Goal: Task Accomplishment & Management: Use online tool/utility

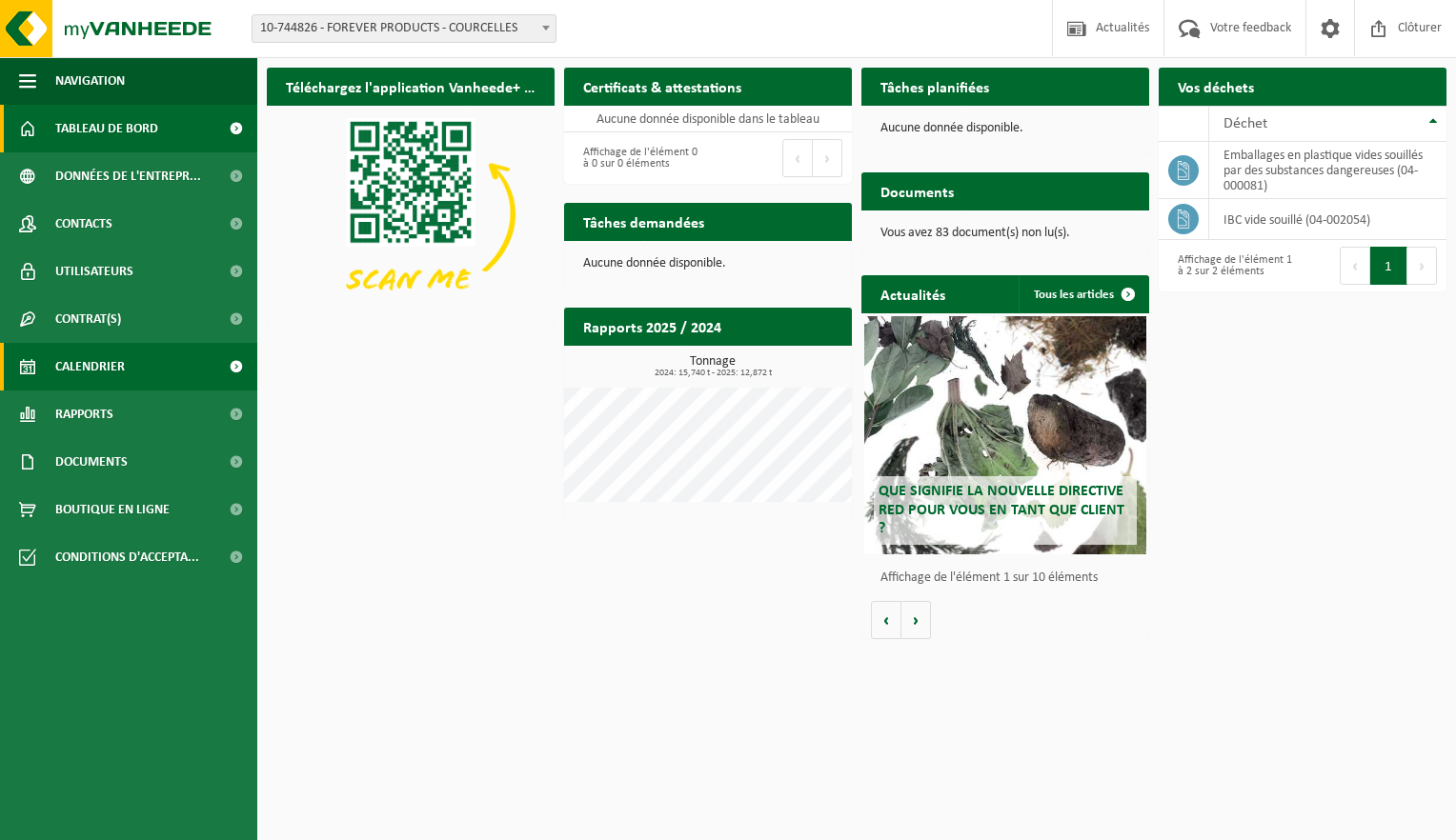
click at [96, 367] on span "Calendrier" at bounding box center [90, 366] width 70 height 47
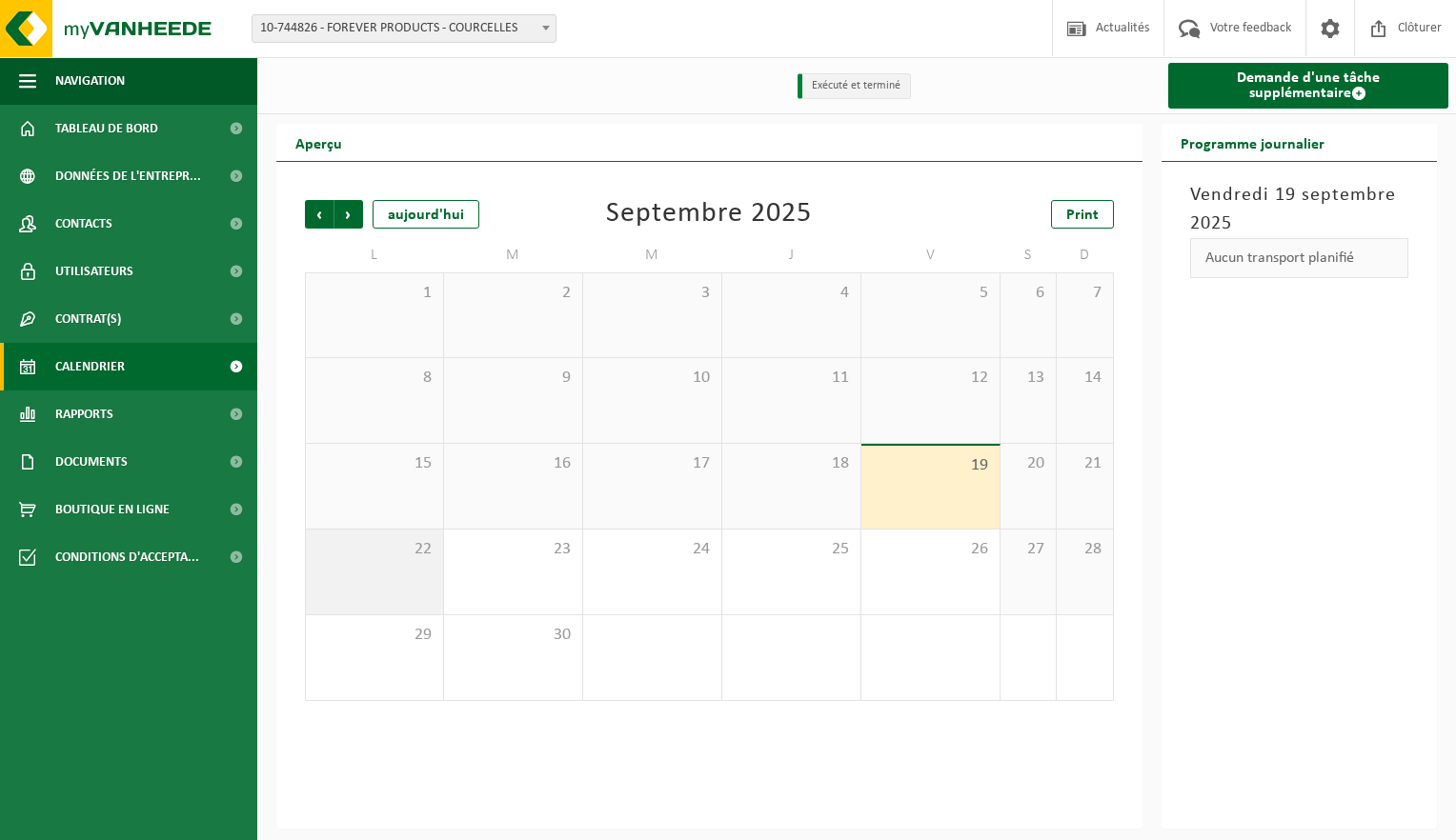
click at [373, 562] on div "22" at bounding box center [374, 572] width 137 height 85
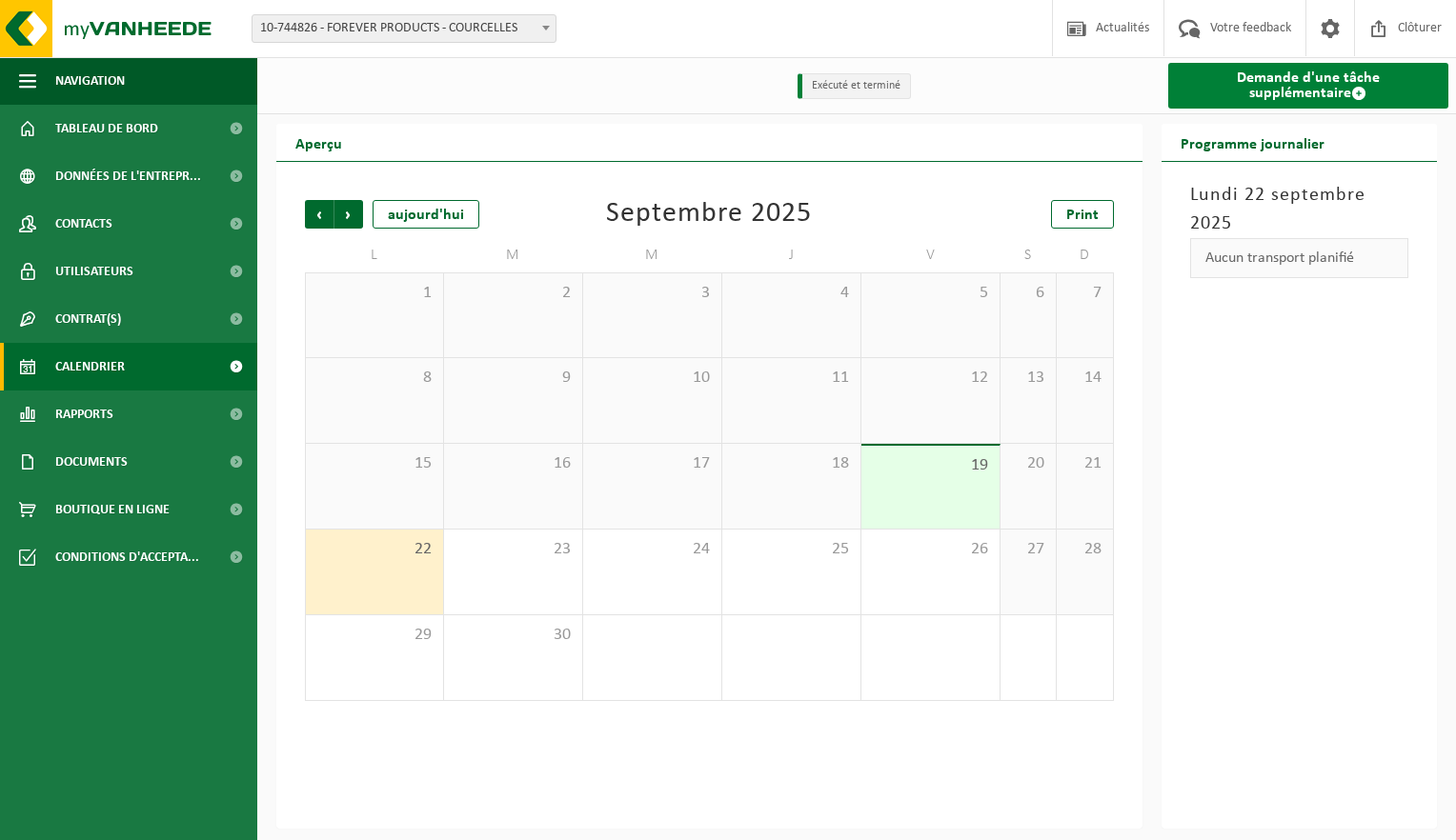
click at [1306, 78] on link "Demande d'une tâche supplémentaire" at bounding box center [1308, 85] width 281 height 45
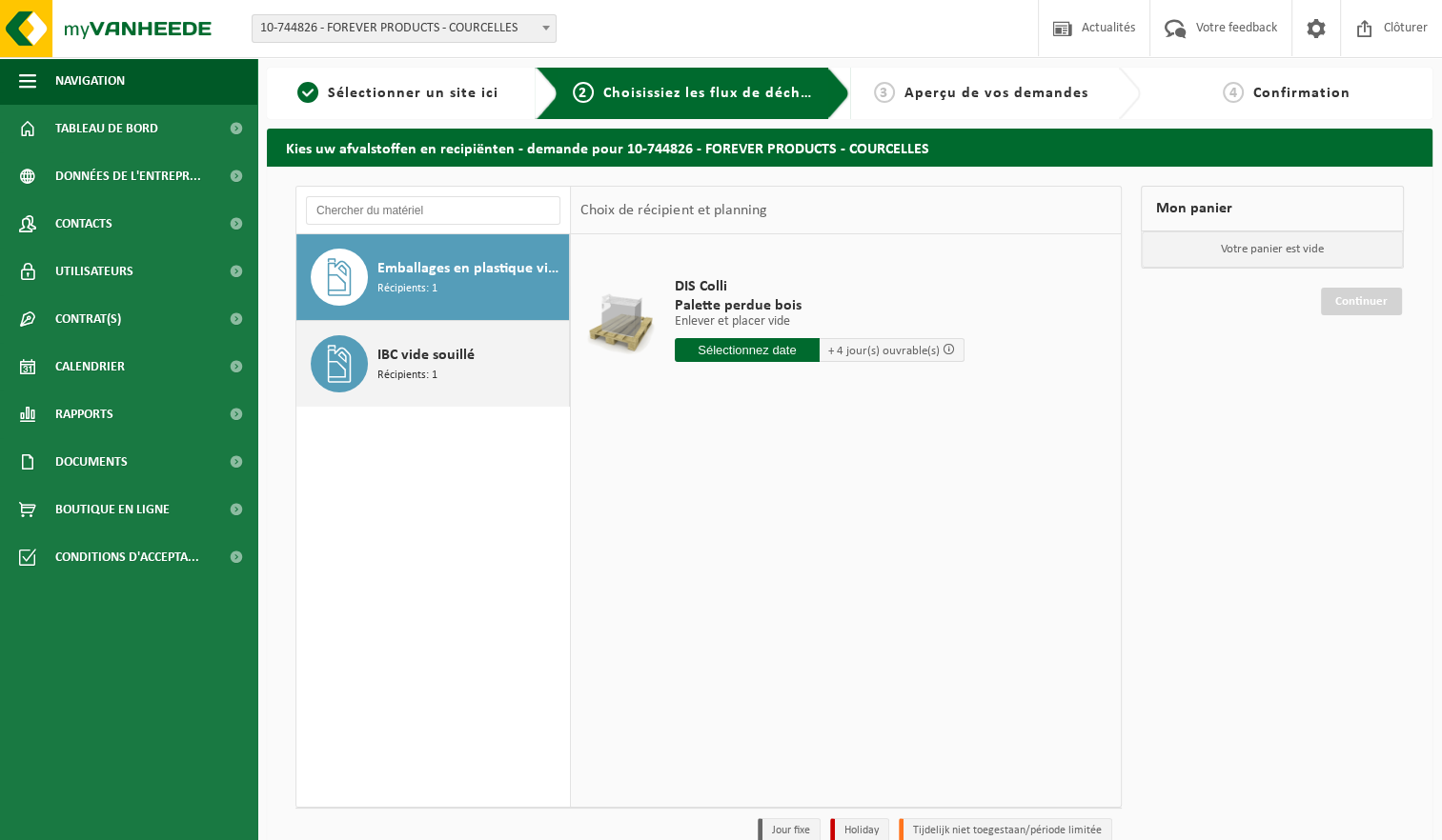
click at [415, 360] on span "IBC vide souillé" at bounding box center [426, 355] width 97 height 23
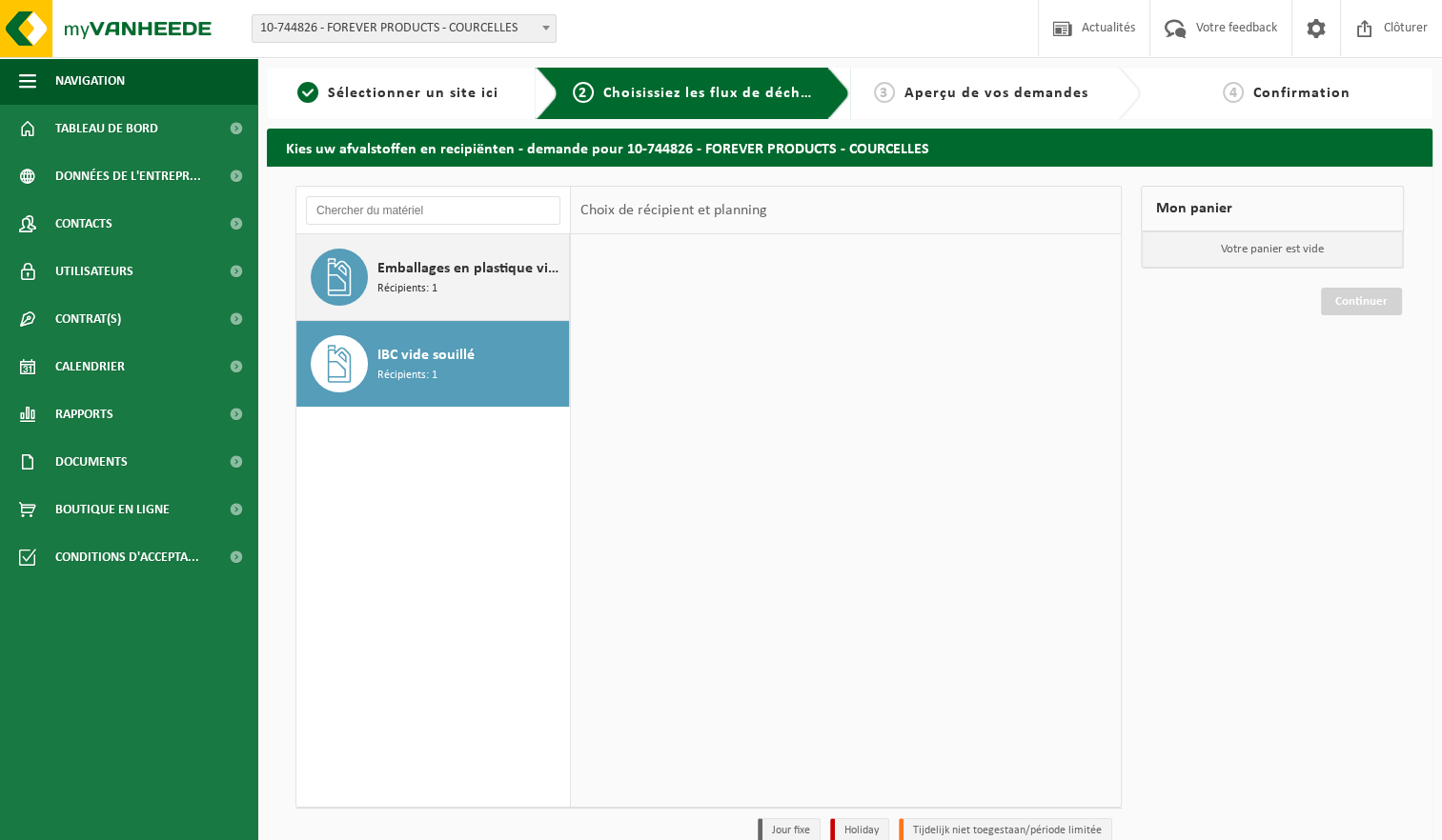
click at [435, 300] on div "Emballages en plastique vides souillés par des substances dangereuses Récipient…" at bounding box center [470, 277] width 187 height 57
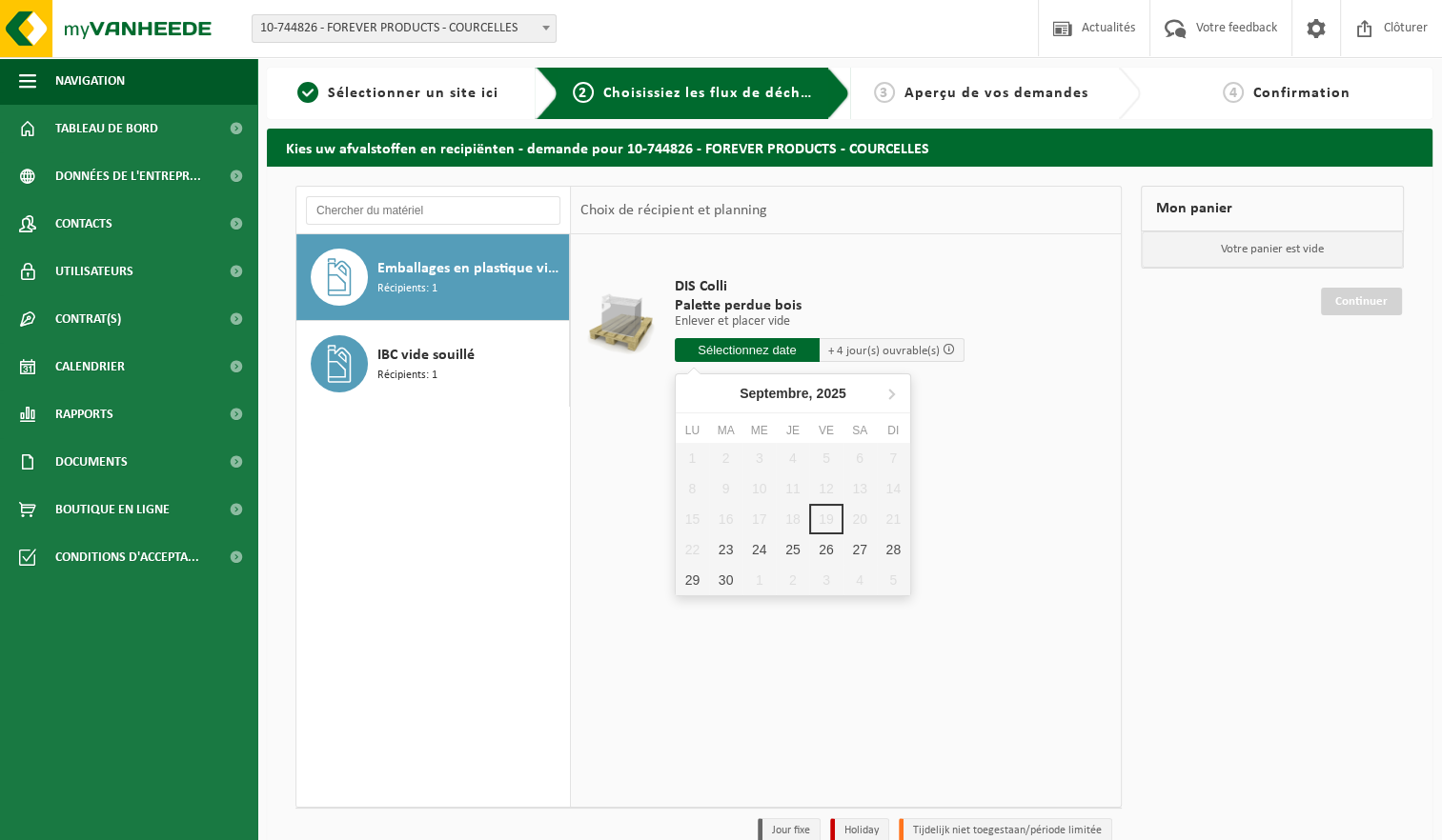
click at [755, 356] on input "text" at bounding box center [747, 350] width 145 height 24
click at [724, 544] on div "23" at bounding box center [726, 550] width 33 height 31
type input "à partir de 2025-09-23"
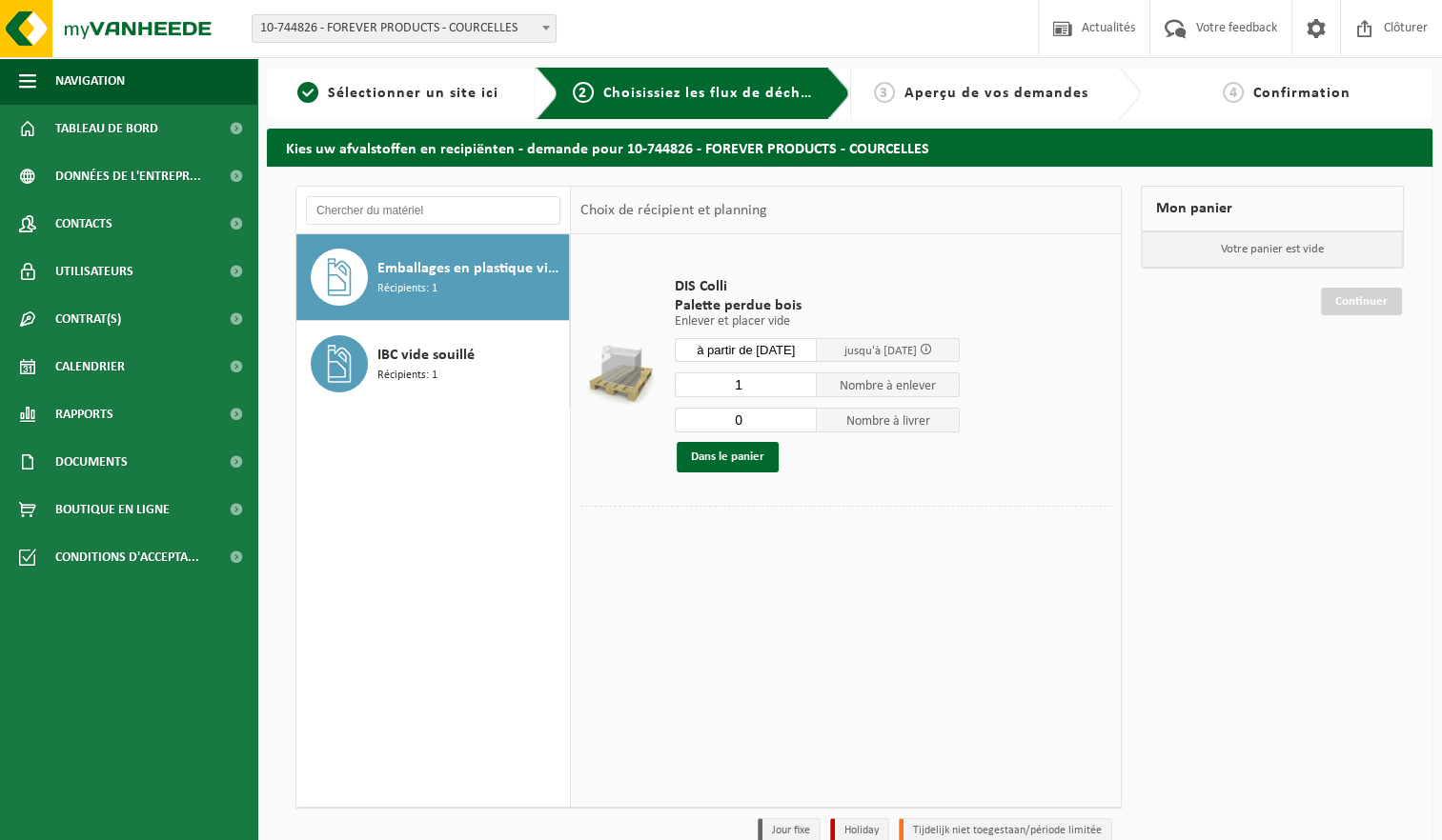
type input "0"
click at [802, 423] on input "0" at bounding box center [746, 420] width 143 height 25
click at [1050, 86] on span "Aperçu de vos demandes" at bounding box center [996, 94] width 184 height 15
click at [388, 96] on span "Sélectionner un site ici" at bounding box center [413, 94] width 170 height 15
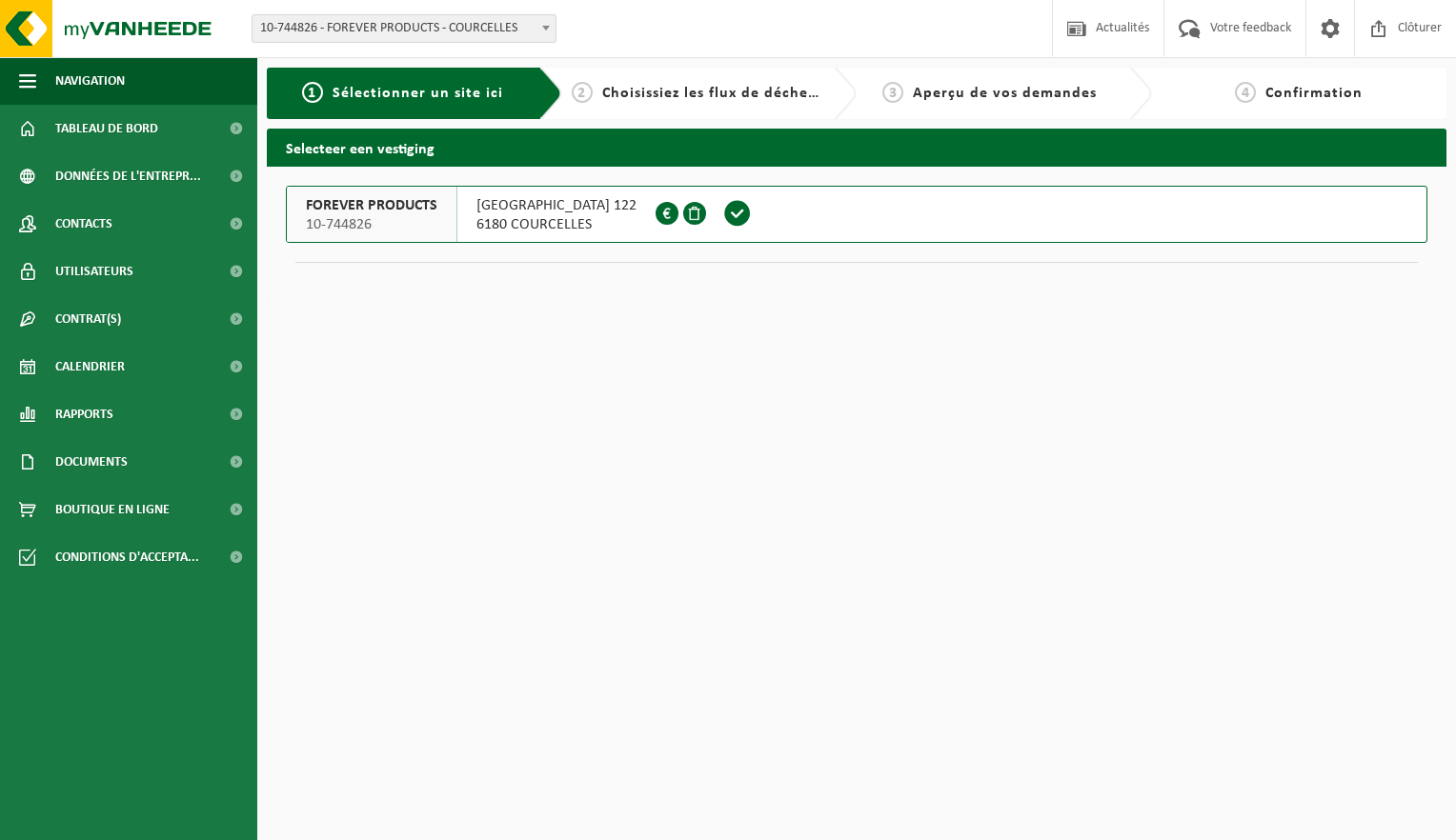
click at [950, 104] on div "3 Aperçu de vos demandes" at bounding box center [990, 94] width 248 height 23
click at [96, 180] on span "Données de l'entrepr..." at bounding box center [128, 176] width 146 height 47
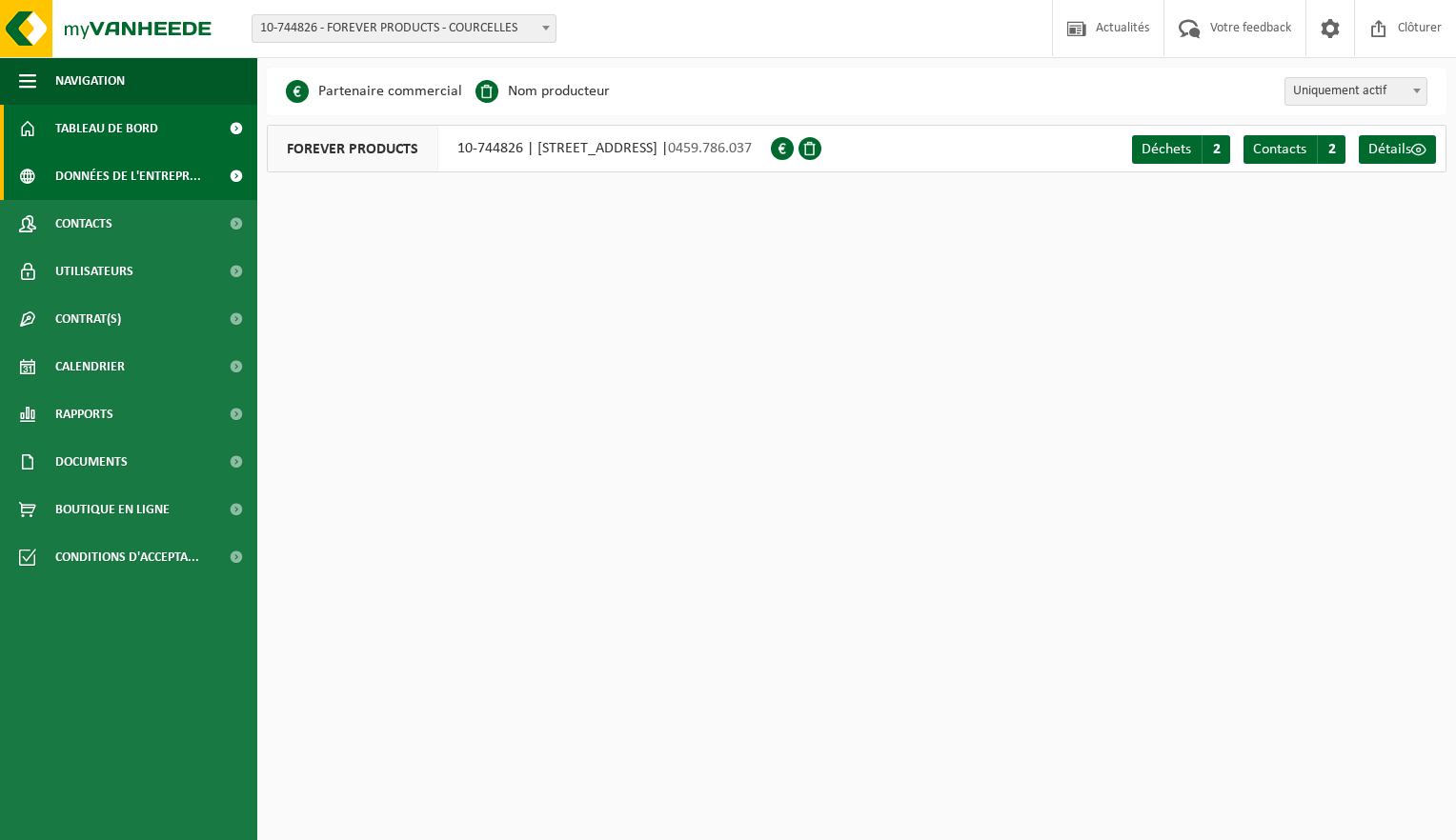
click at [118, 133] on span "Tableau de bord" at bounding box center [106, 128] width 103 height 47
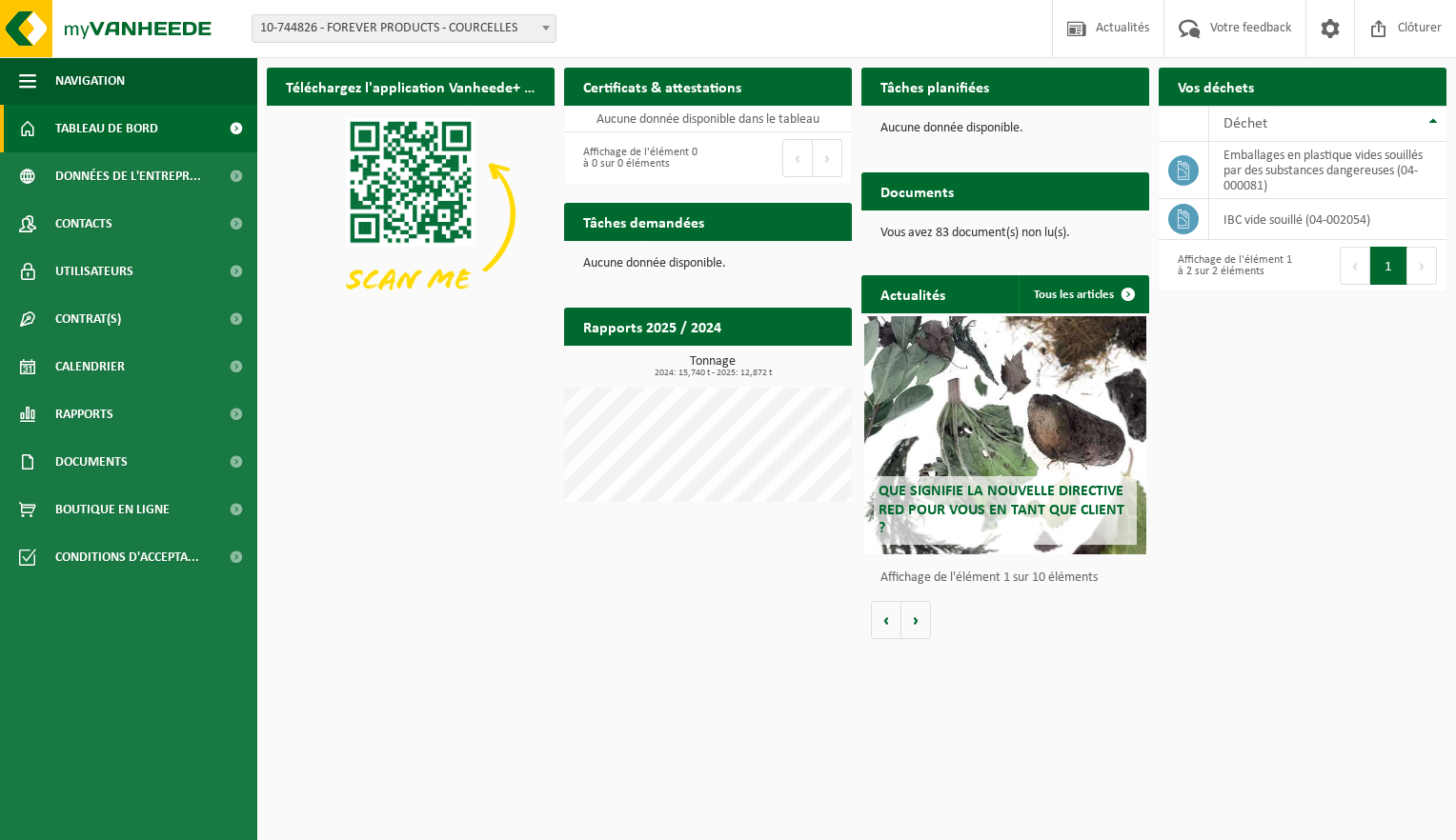
click at [964, 185] on h2 "Documents" at bounding box center [916, 191] width 111 height 37
click at [986, 228] on p "Vous avez 83 document(s) non lu(s)." at bounding box center [1005, 233] width 250 height 14
click at [1025, 232] on p "Vous avez 83 document(s) non lu(s)." at bounding box center [1005, 233] width 250 height 14
click at [88, 419] on span "Rapports" at bounding box center [84, 414] width 58 height 47
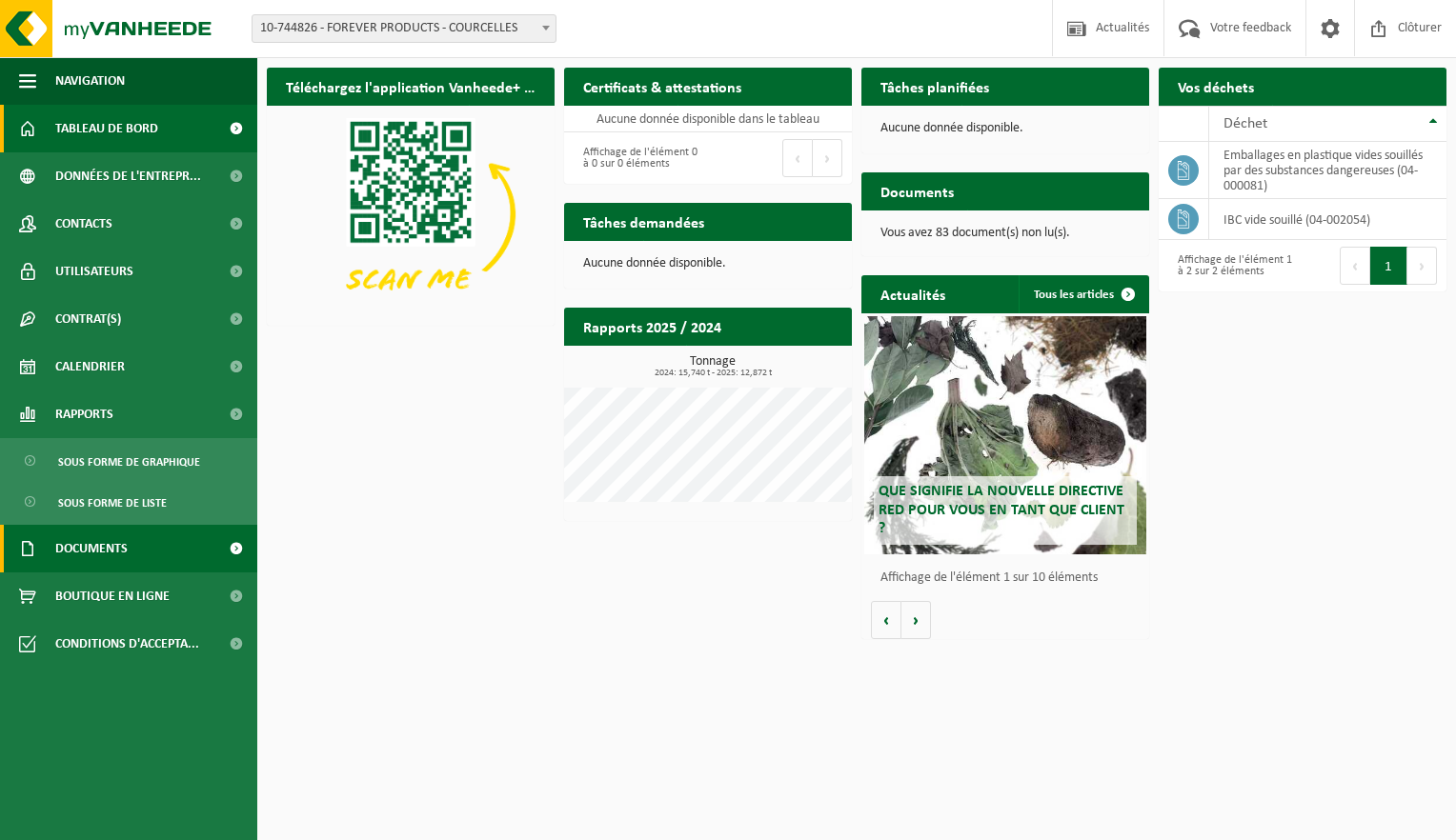
click at [97, 556] on span "Documents" at bounding box center [91, 549] width 73 height 47
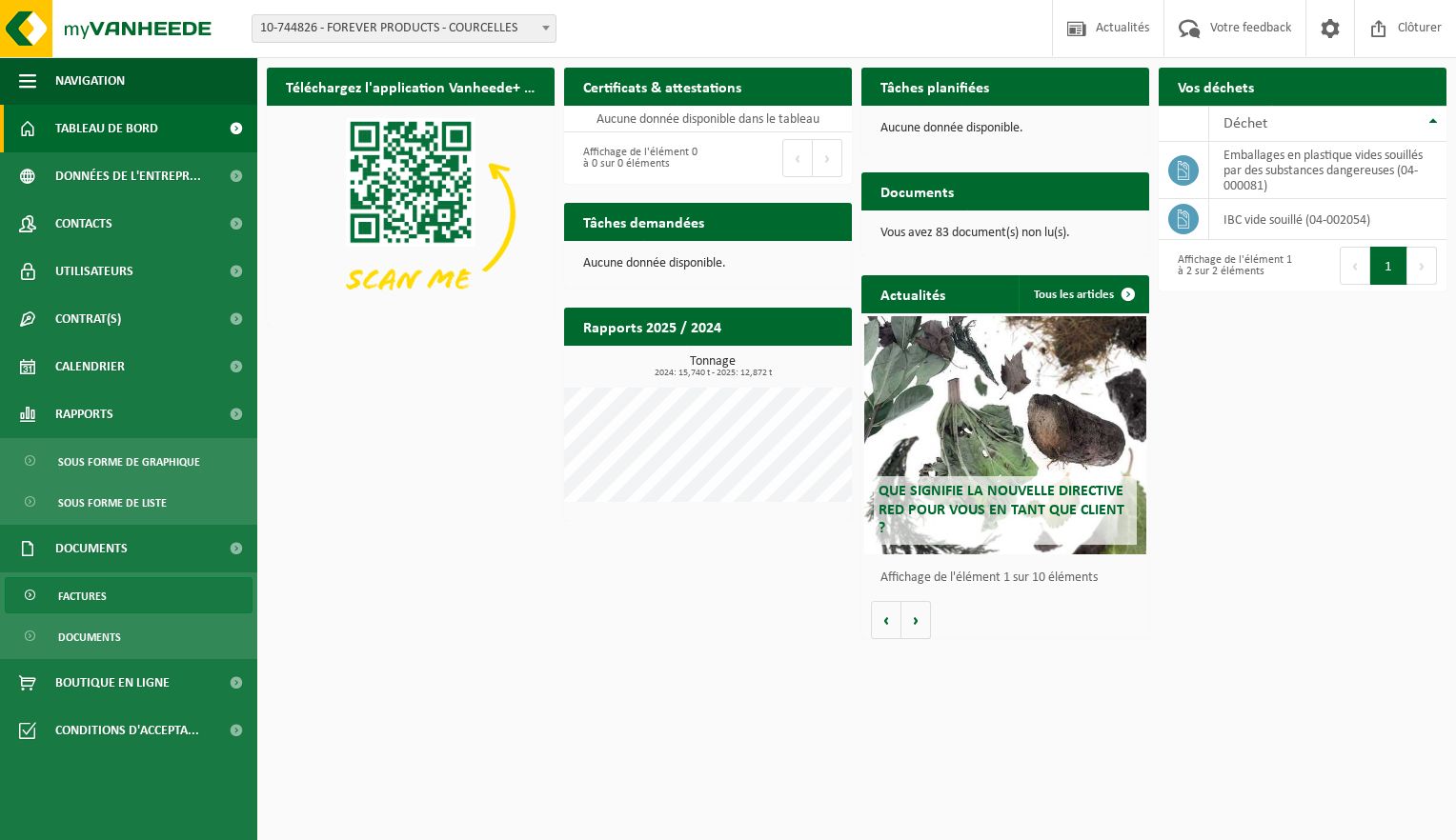
click at [86, 605] on span "Factures" at bounding box center [82, 596] width 48 height 36
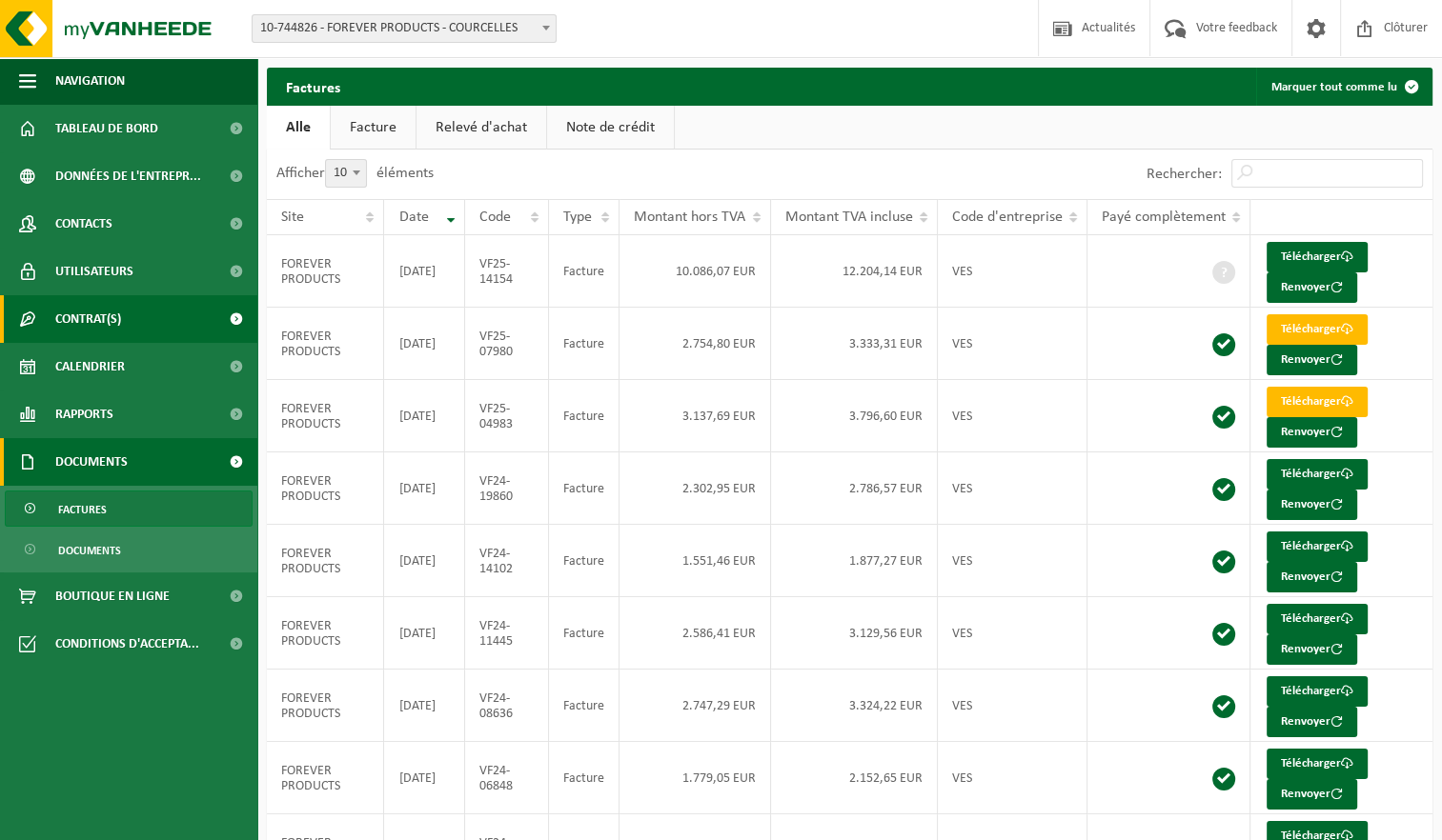
click at [111, 311] on span "Contrat(s)" at bounding box center [88, 318] width 66 height 47
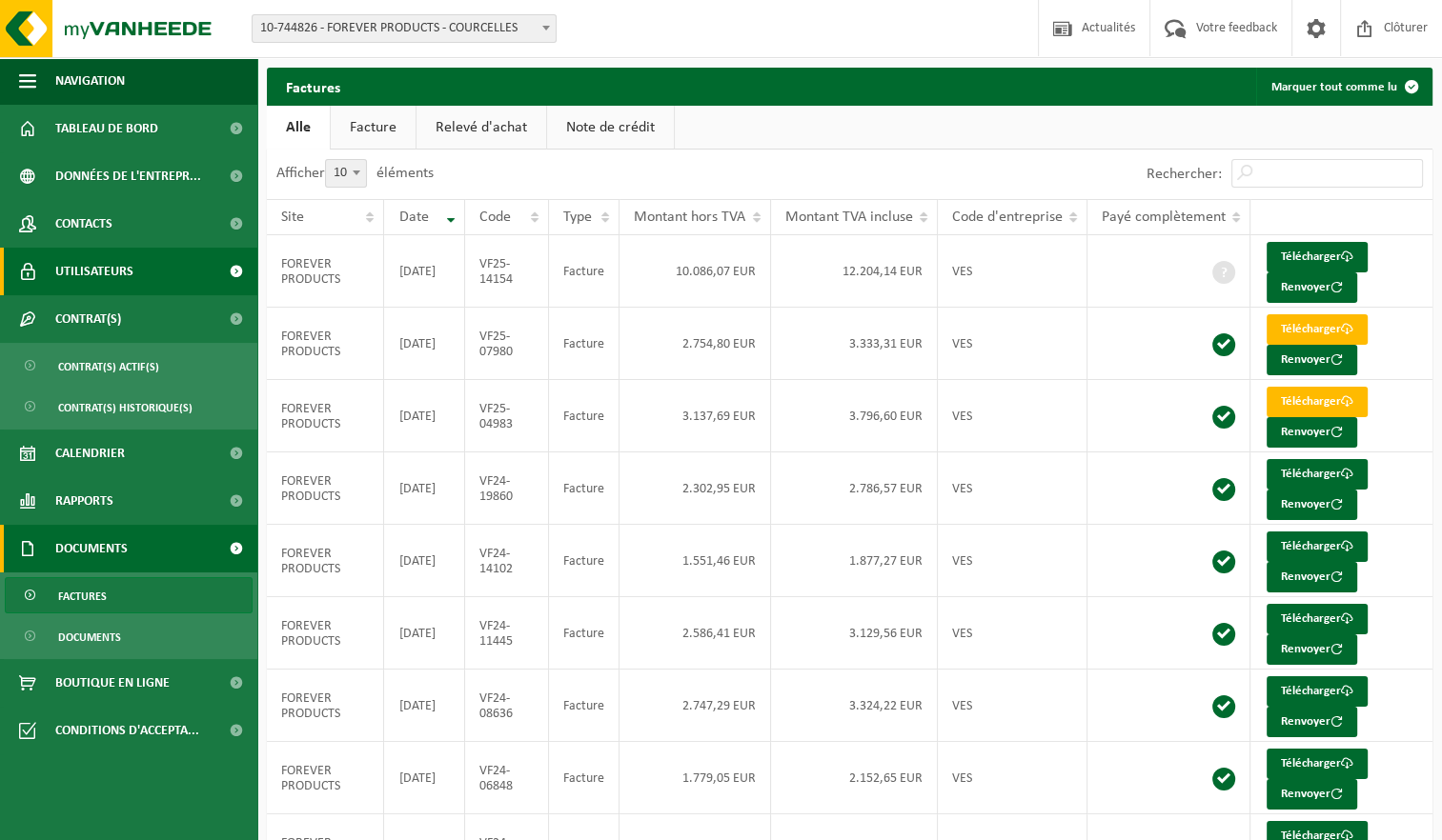
click at [117, 270] on span "Utilisateurs" at bounding box center [94, 271] width 78 height 47
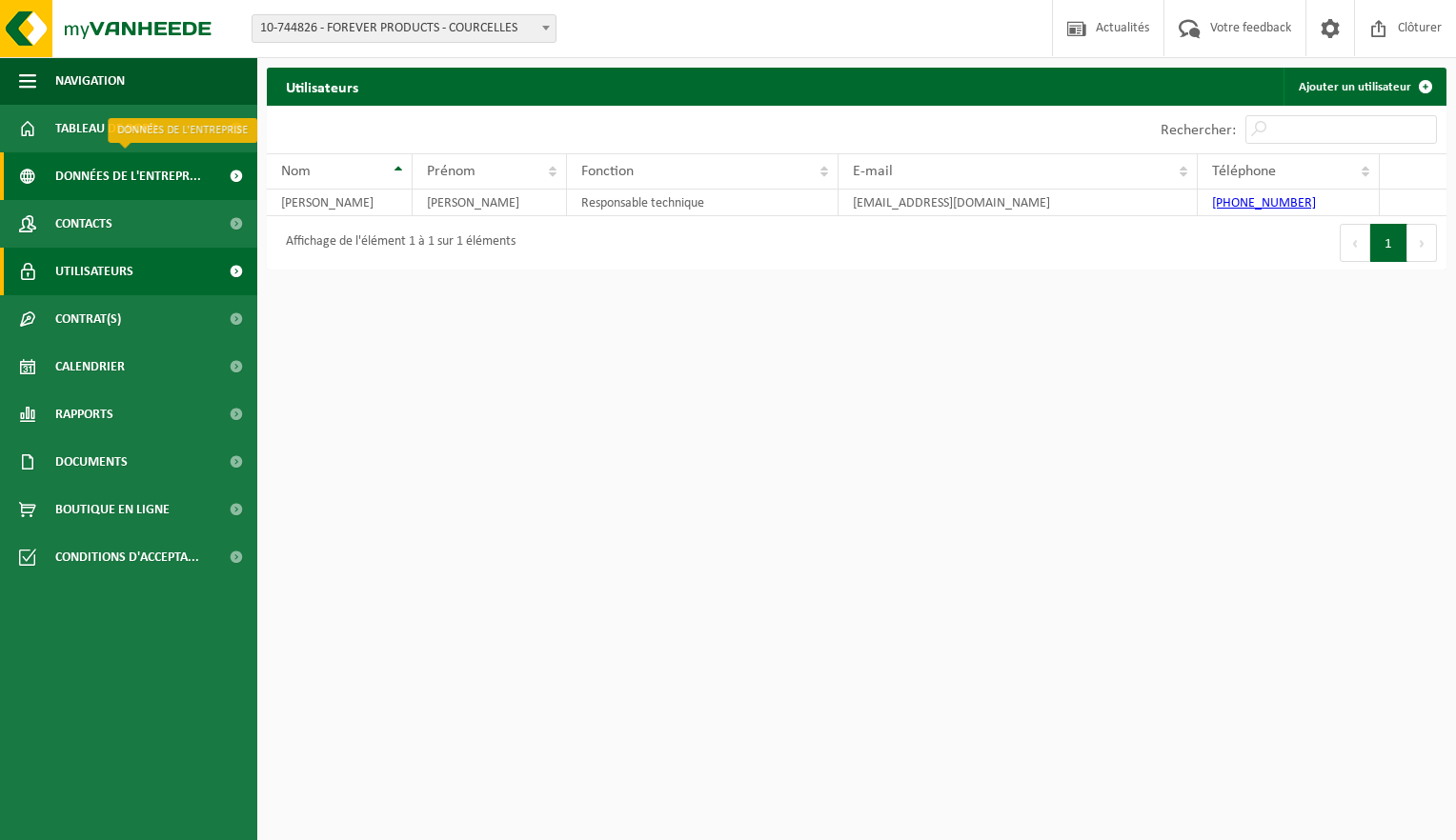
click at [121, 186] on span "Données de l'entrepr..." at bounding box center [128, 176] width 146 height 47
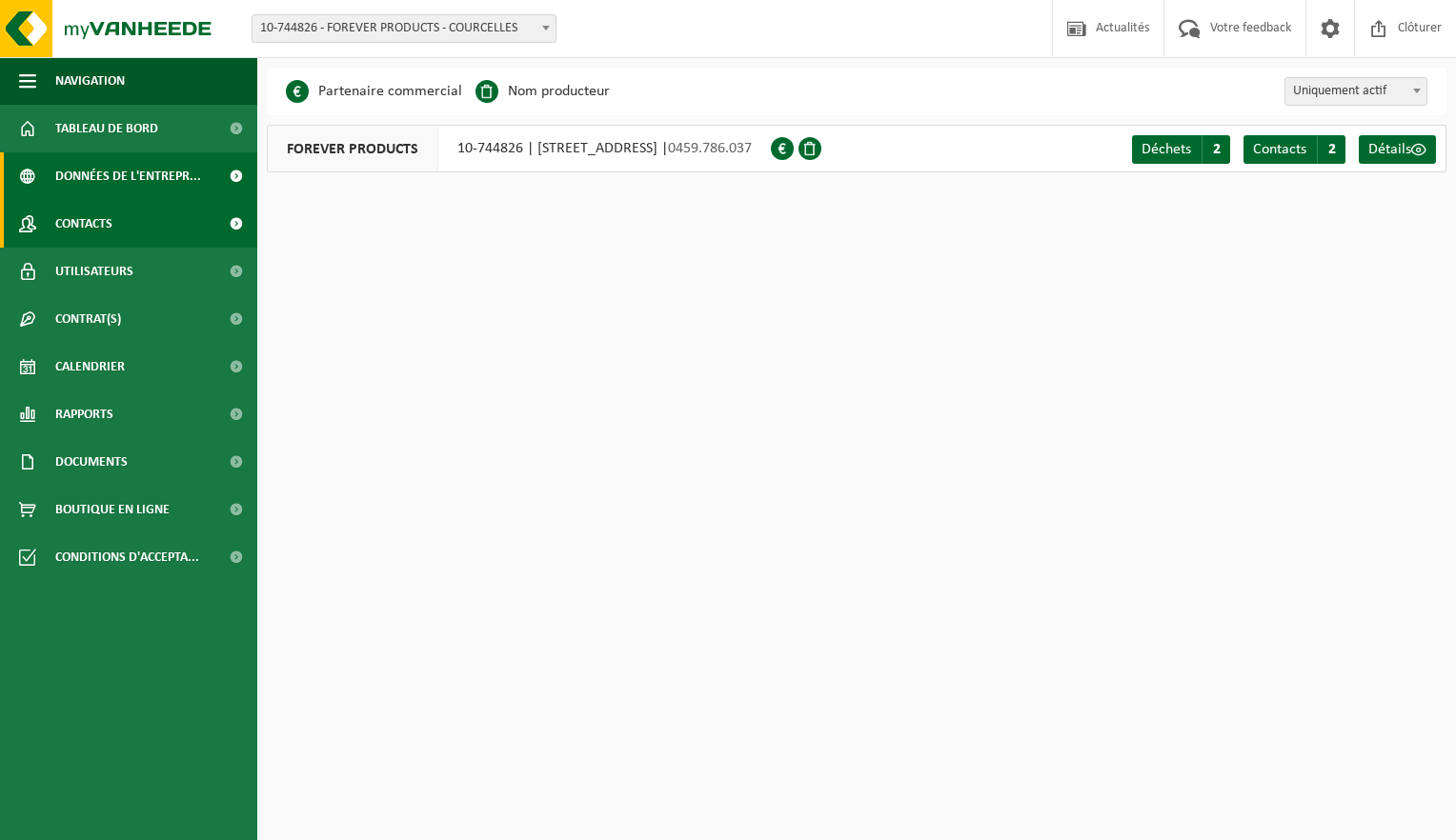
click at [137, 230] on link "Contacts" at bounding box center [129, 224] width 257 height 47
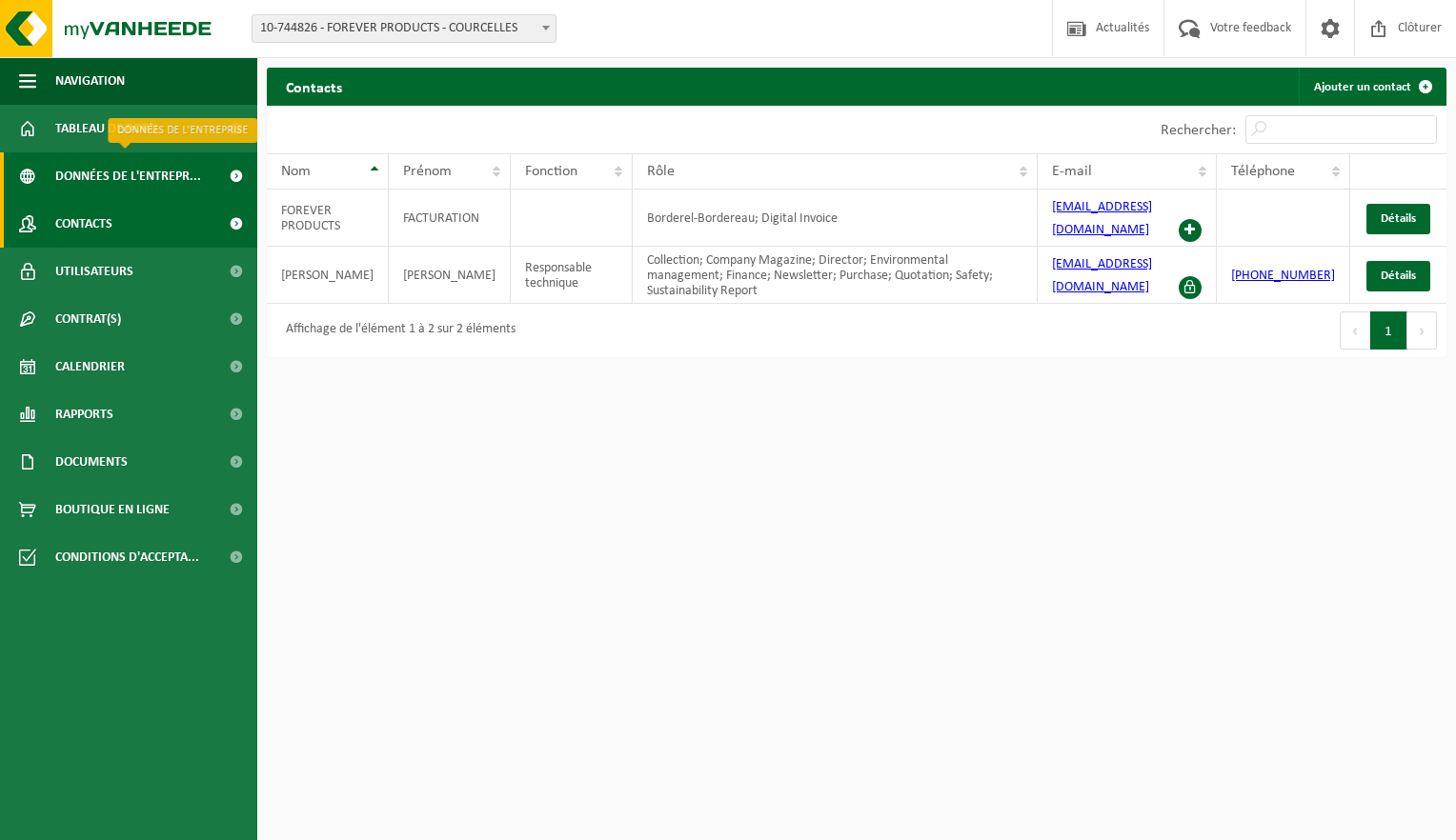
click at [131, 170] on span "Données de l'entrepr..." at bounding box center [128, 176] width 146 height 47
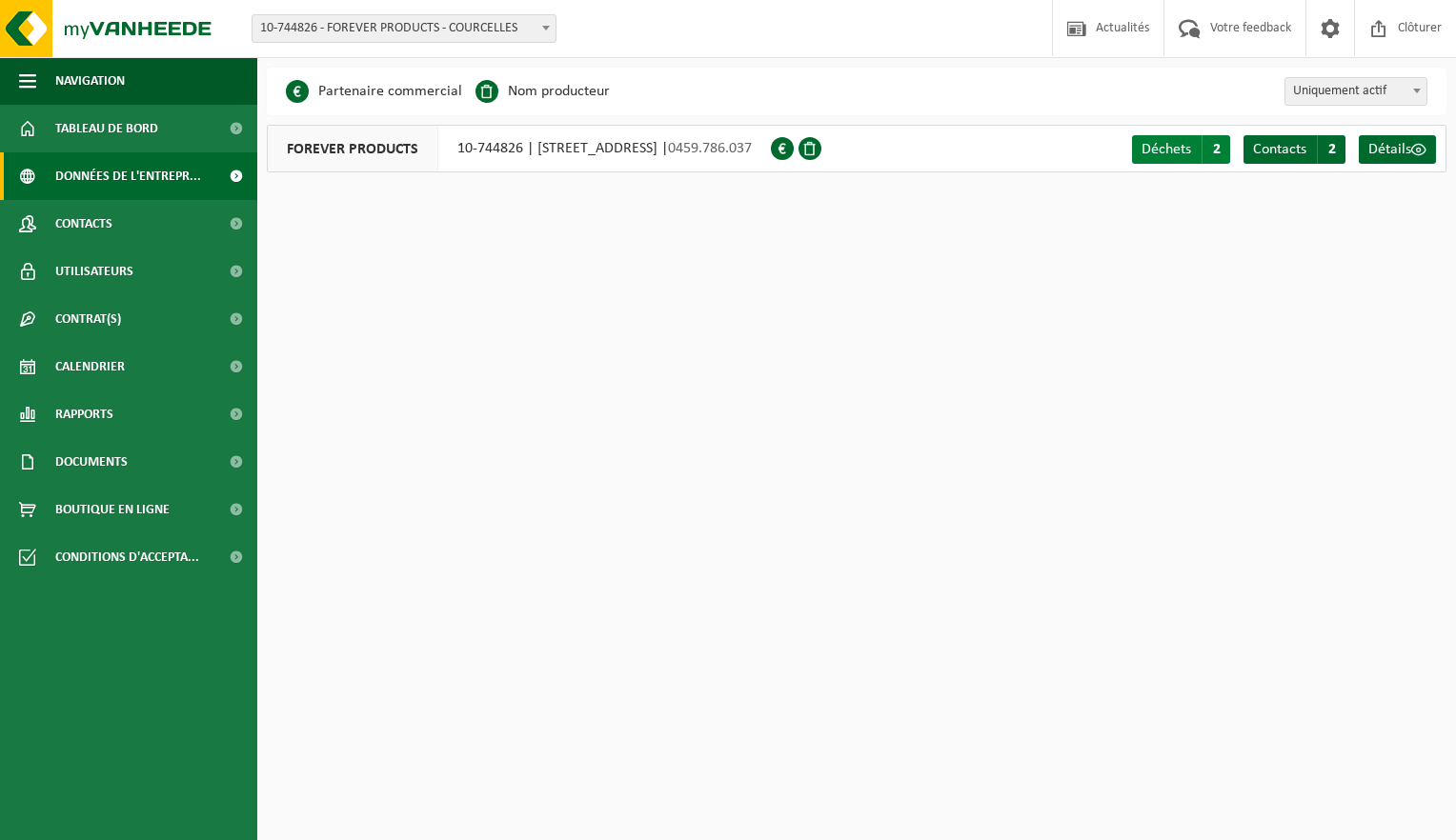
click at [1177, 154] on span "Déchets" at bounding box center [1166, 150] width 49 height 15
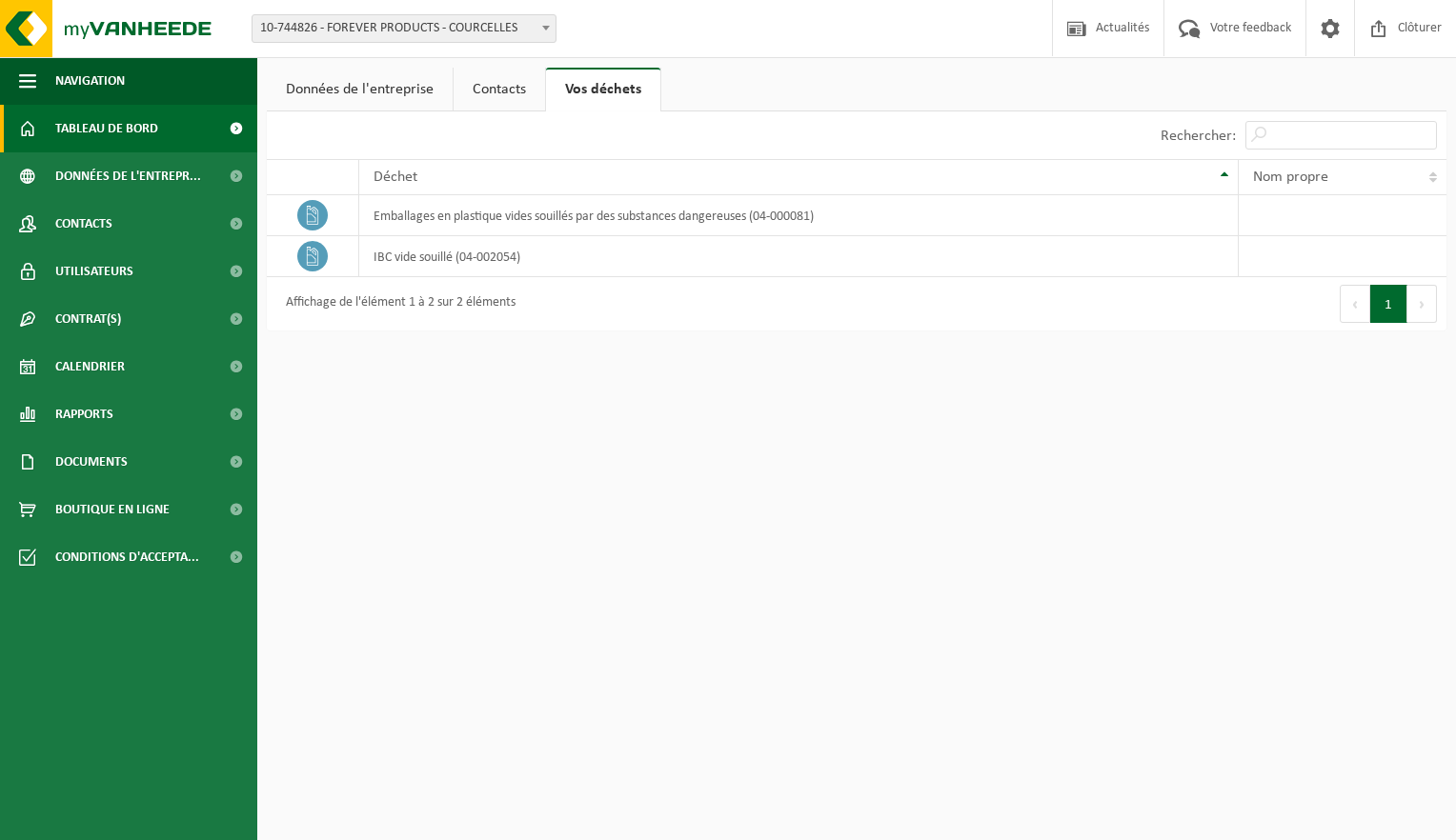
click at [93, 131] on span "Tableau de bord" at bounding box center [106, 128] width 103 height 47
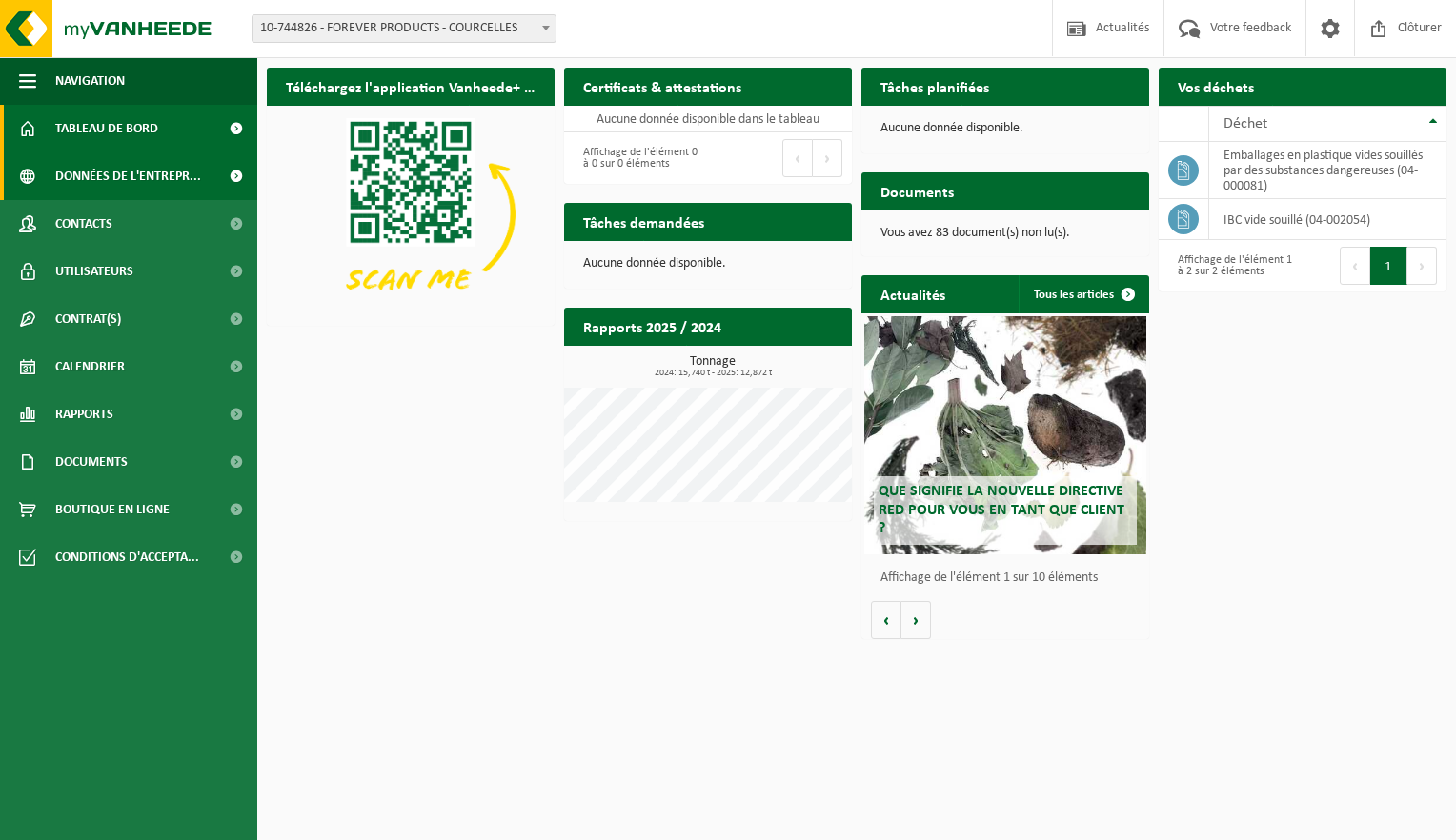
click at [126, 186] on span "Données de l'entrepr..." at bounding box center [128, 176] width 146 height 47
click at [1266, 165] on td "emballages en plastique vides souillés par des substances dangereuses (04-00008…" at bounding box center [1326, 170] width 237 height 57
click at [1310, 223] on td "IBC vide souillé (04-002054)" at bounding box center [1326, 220] width 237 height 41
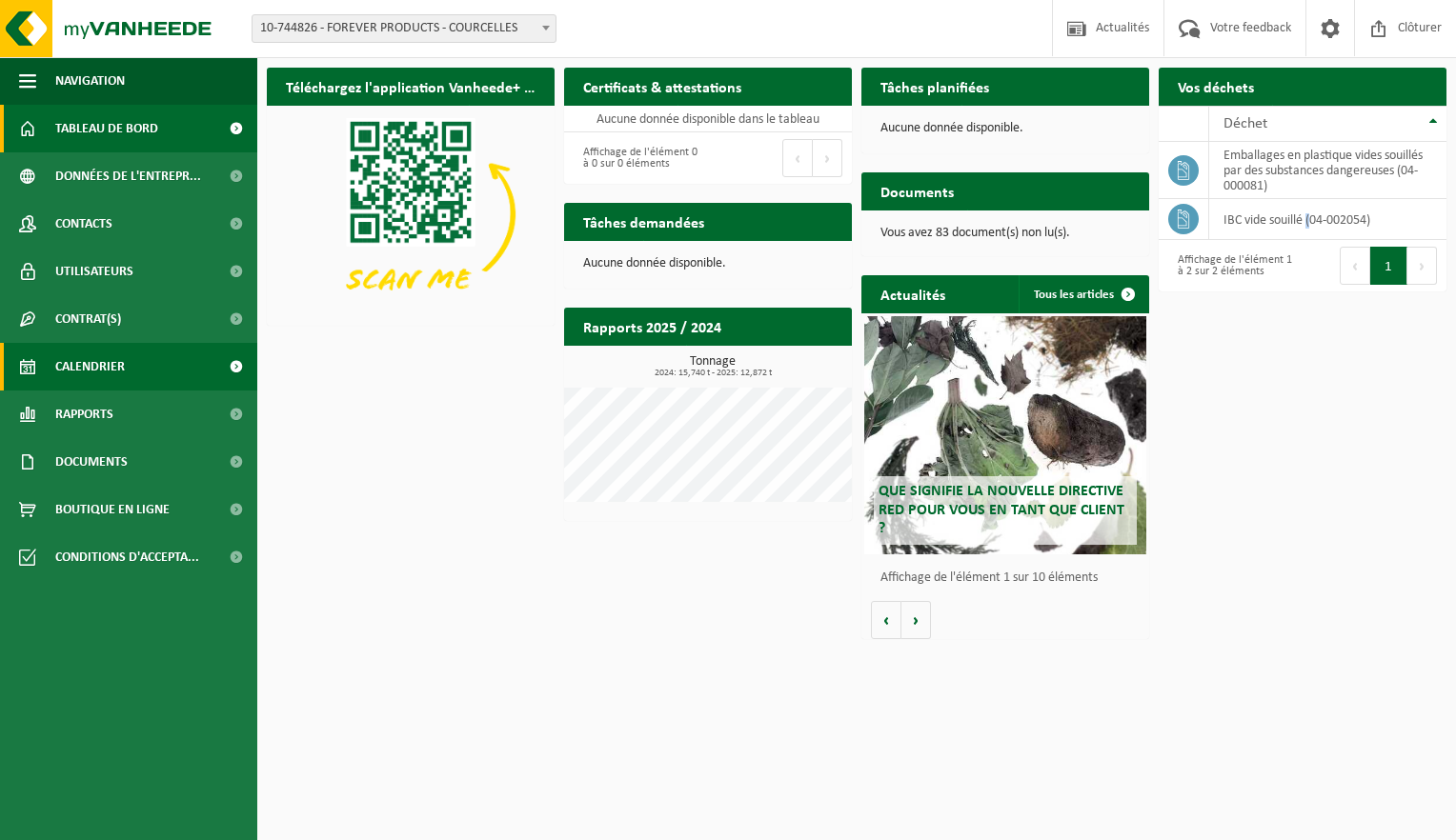
click at [81, 373] on span "Calendrier" at bounding box center [90, 366] width 70 height 47
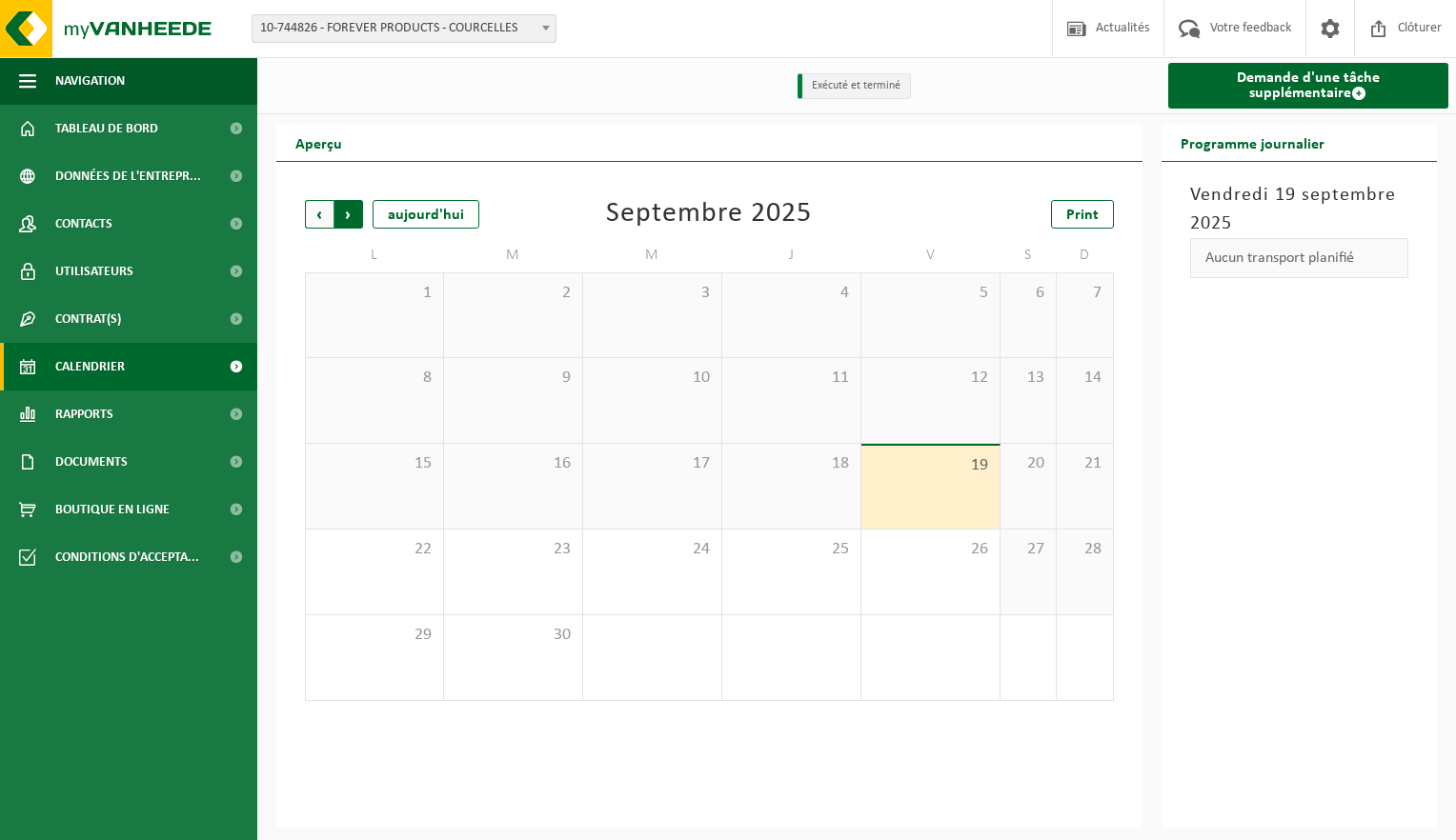
click at [328, 228] on span "Précédent" at bounding box center [319, 215] width 29 height 29
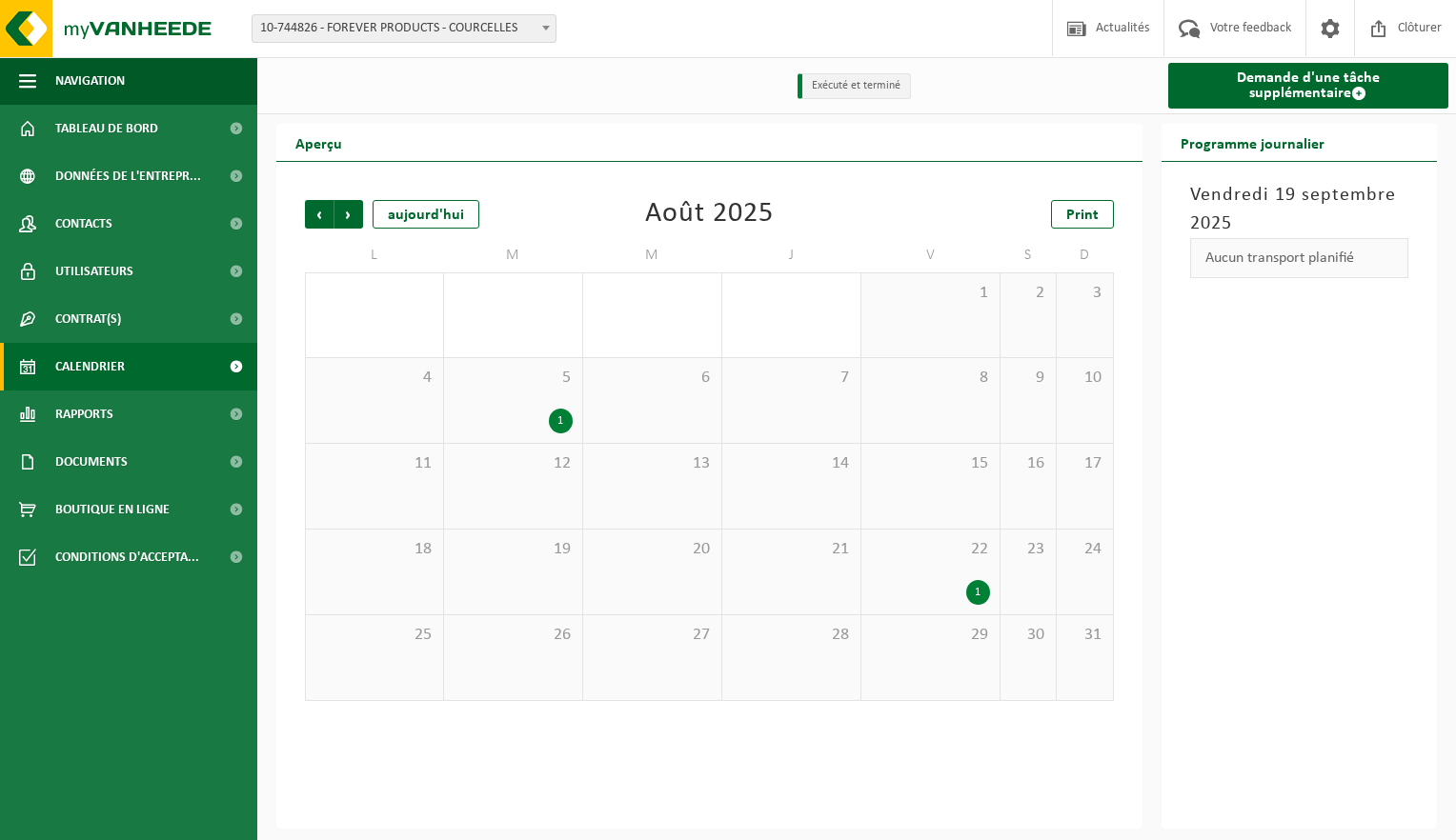
click at [971, 596] on div "1" at bounding box center [977, 593] width 24 height 25
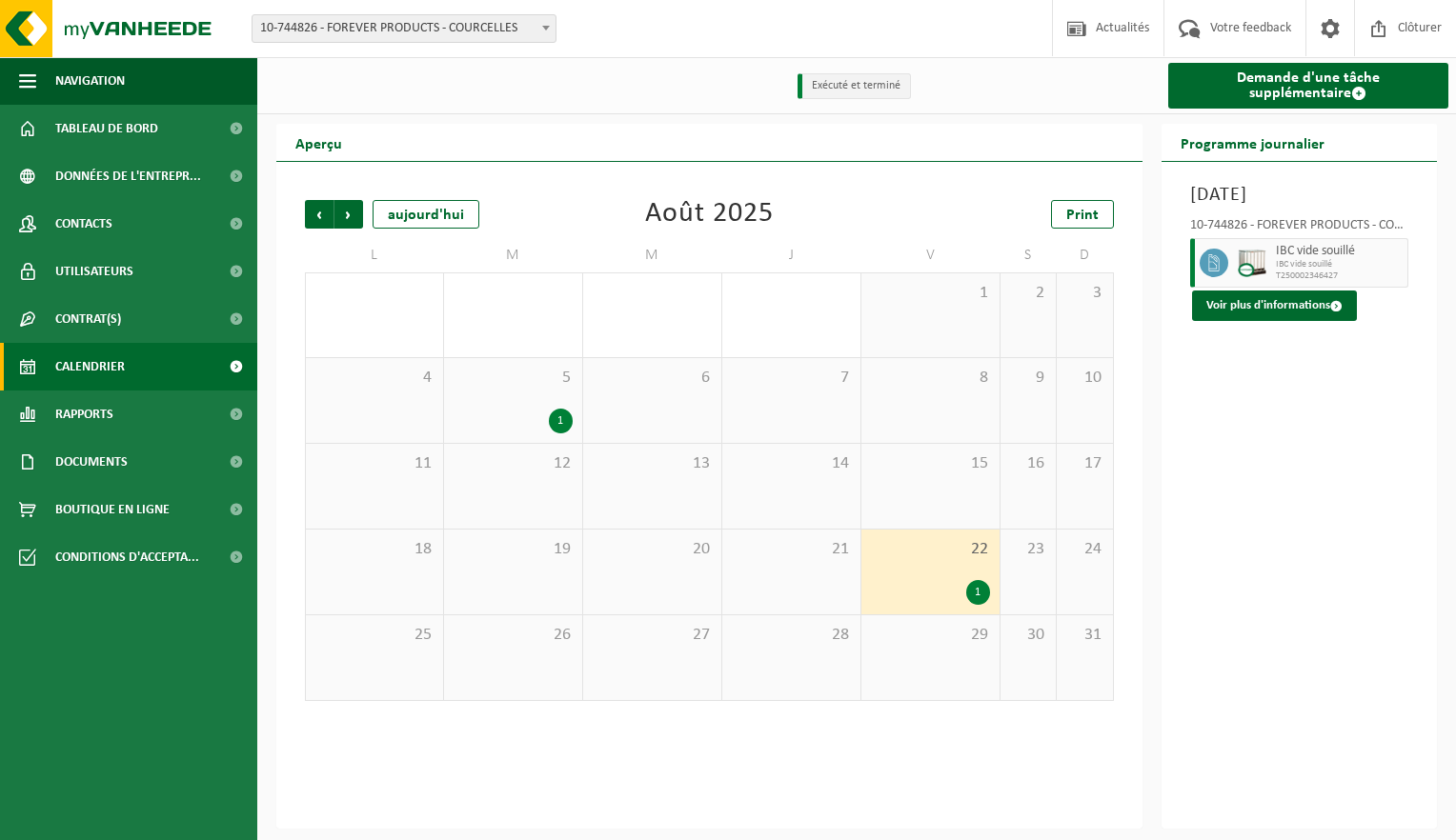
click at [1301, 277] on span "T250002346427" at bounding box center [1339, 277] width 128 height 12
click at [1209, 266] on icon at bounding box center [1214, 263] width 17 height 17
click at [1280, 307] on button "Voir plus d'informations" at bounding box center [1274, 306] width 164 height 31
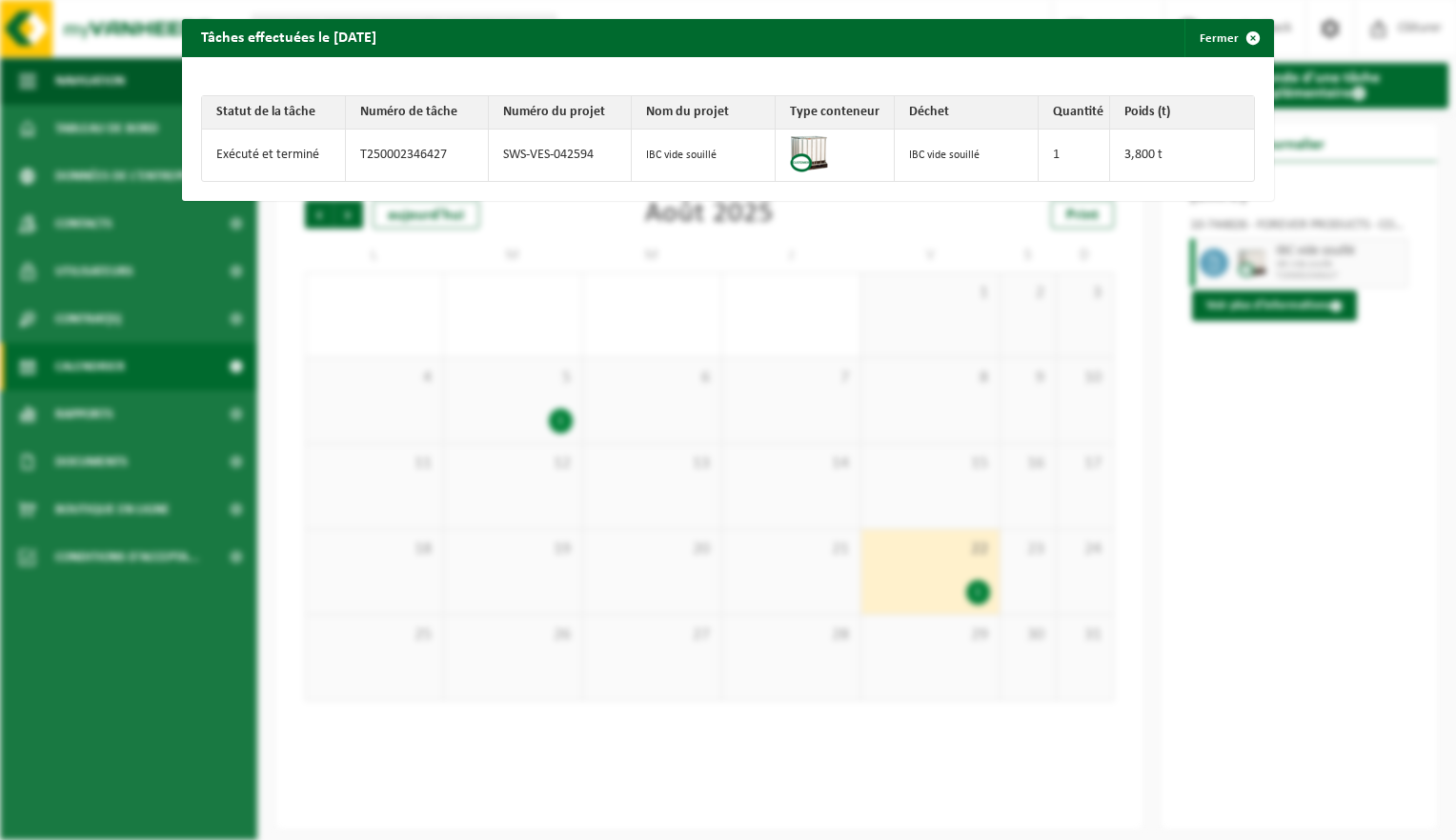
click at [1356, 582] on div "Tâches effectuées le 2025-08-22 Fermer Statut de la tâche Numéro de tâche Numér…" at bounding box center [728, 420] width 1456 height 840
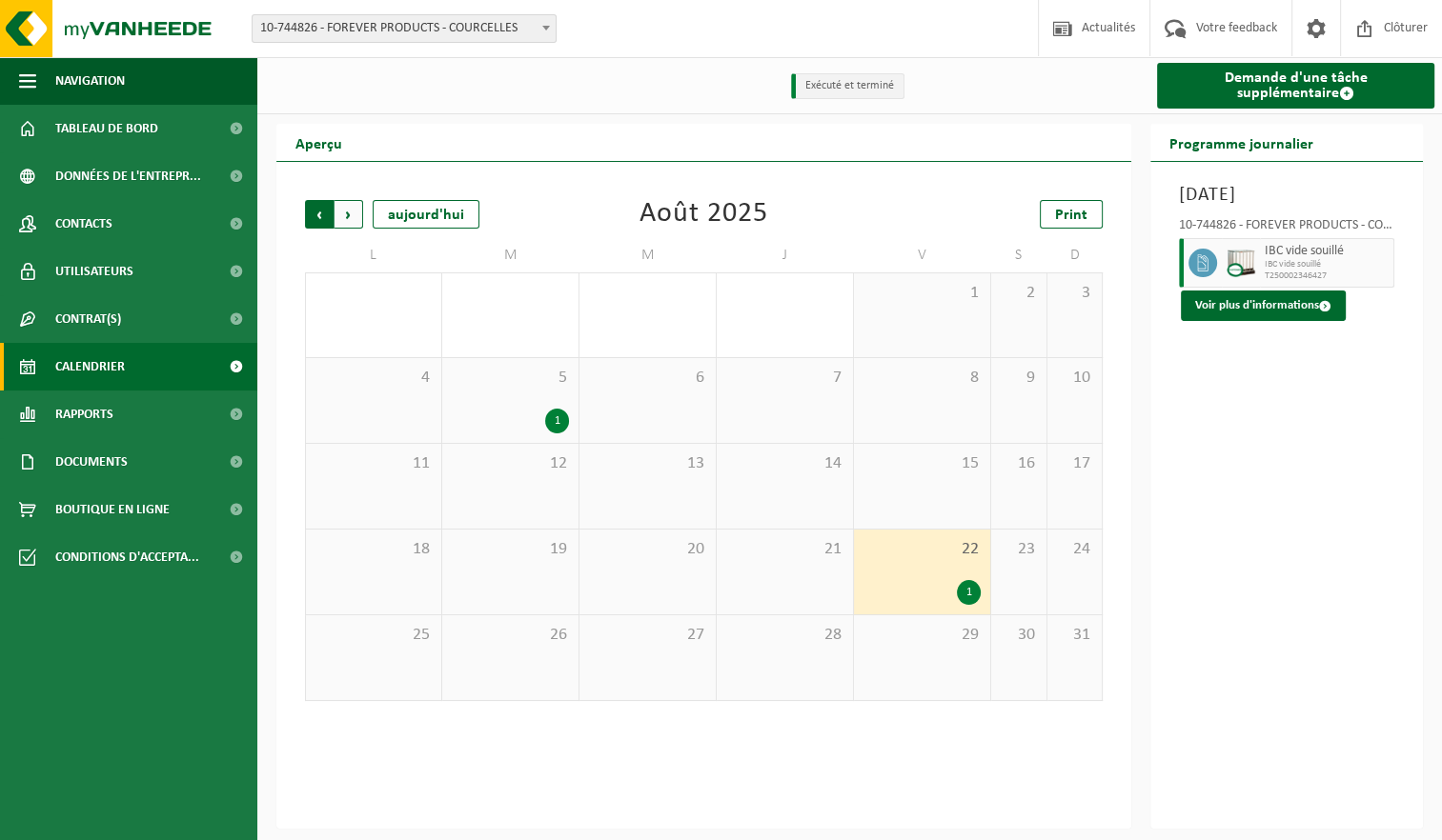
click at [345, 217] on span "Suivant" at bounding box center [349, 215] width 29 height 29
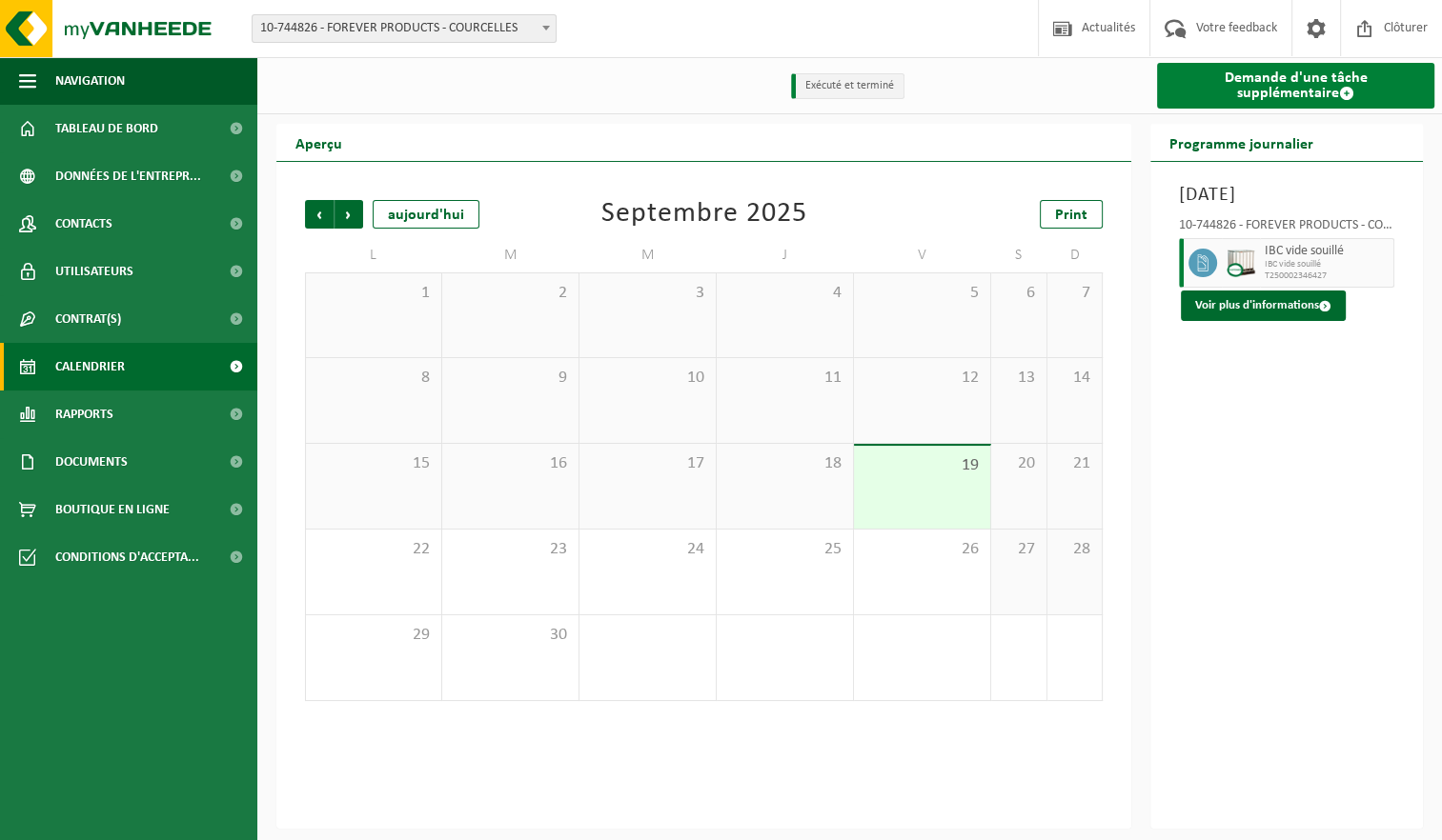
click at [1338, 93] on span at bounding box center [1346, 94] width 15 height 15
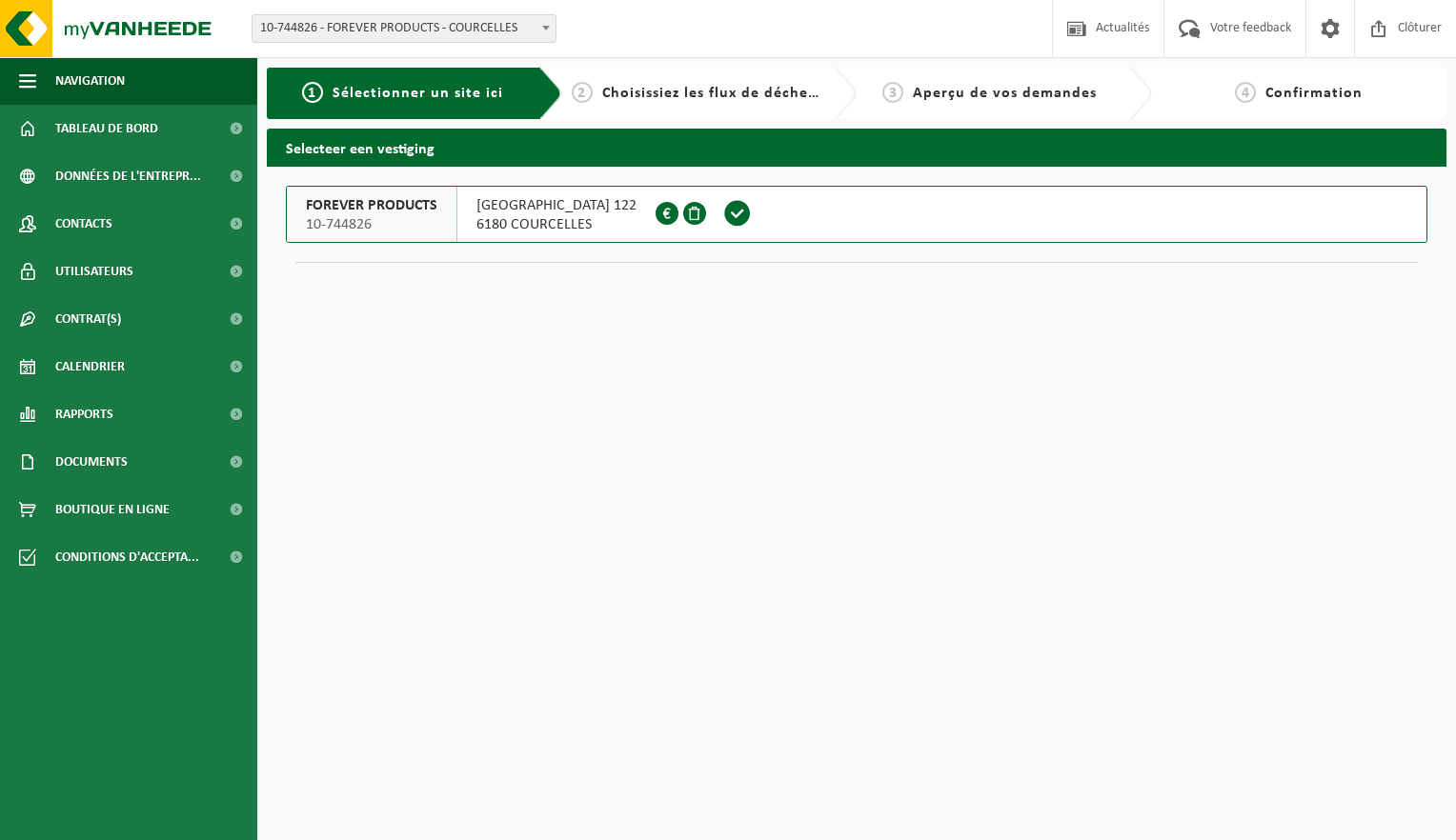
click at [366, 216] on span "10-744826" at bounding box center [371, 225] width 132 height 19
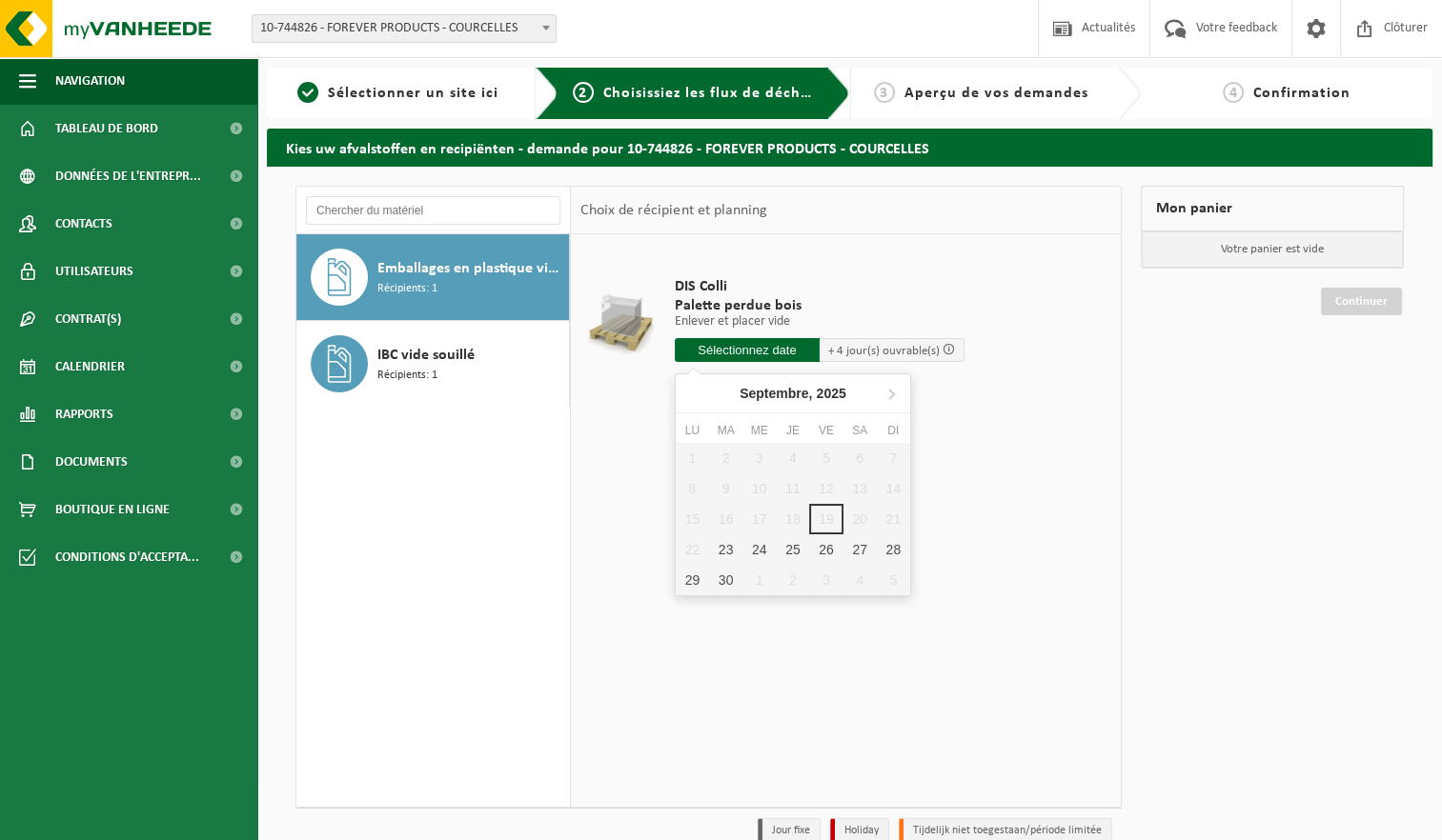
click at [752, 351] on input "text" at bounding box center [747, 350] width 145 height 24
click at [728, 550] on div "23" at bounding box center [726, 550] width 33 height 31
type input "à partir de [DATE]"
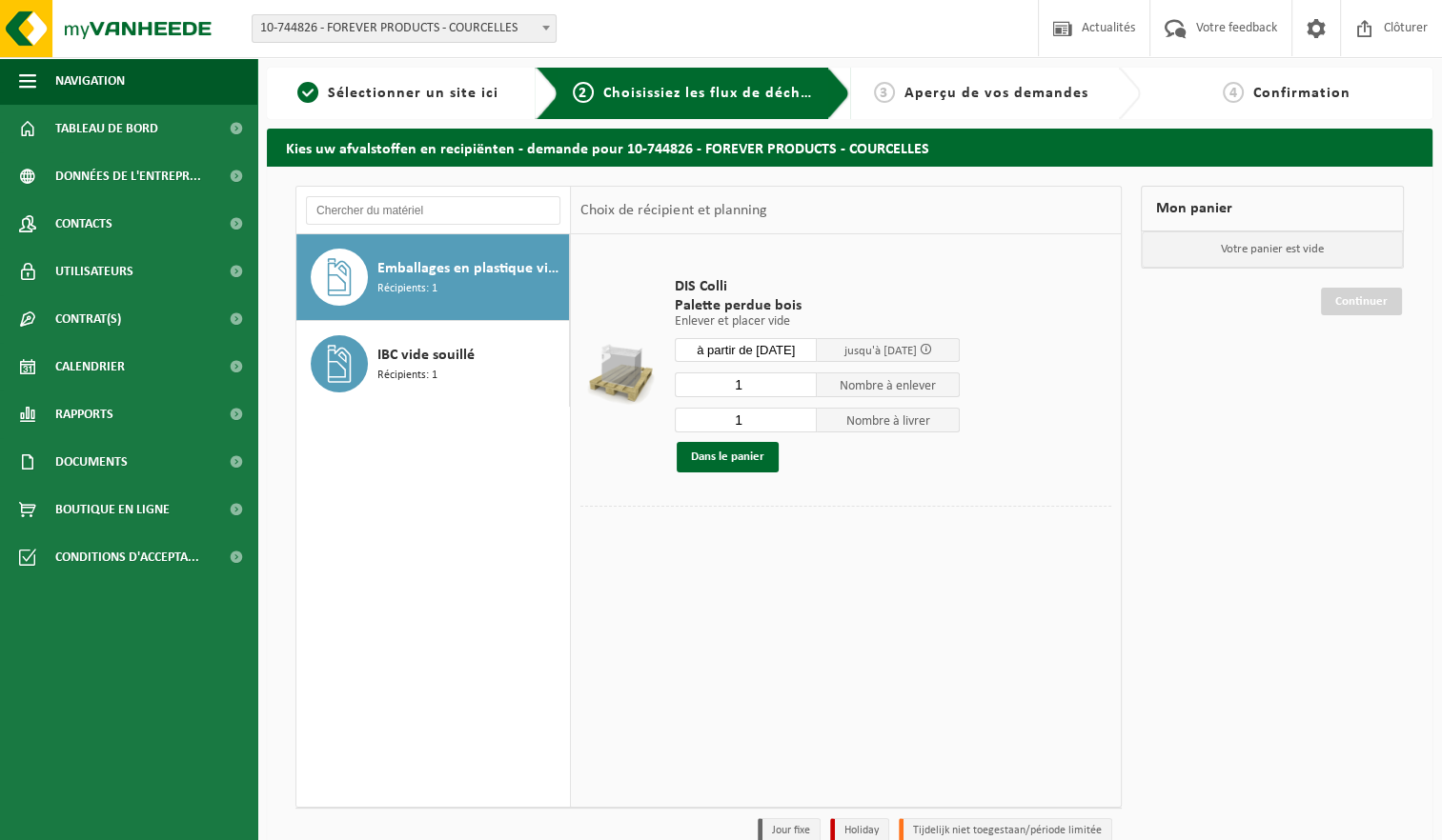
click at [760, 417] on input "1" at bounding box center [746, 420] width 143 height 25
type input "0"
click at [807, 423] on input "0" at bounding box center [746, 420] width 143 height 25
click at [804, 379] on input "2" at bounding box center [746, 385] width 143 height 25
click at [804, 379] on input "3" at bounding box center [746, 385] width 143 height 25
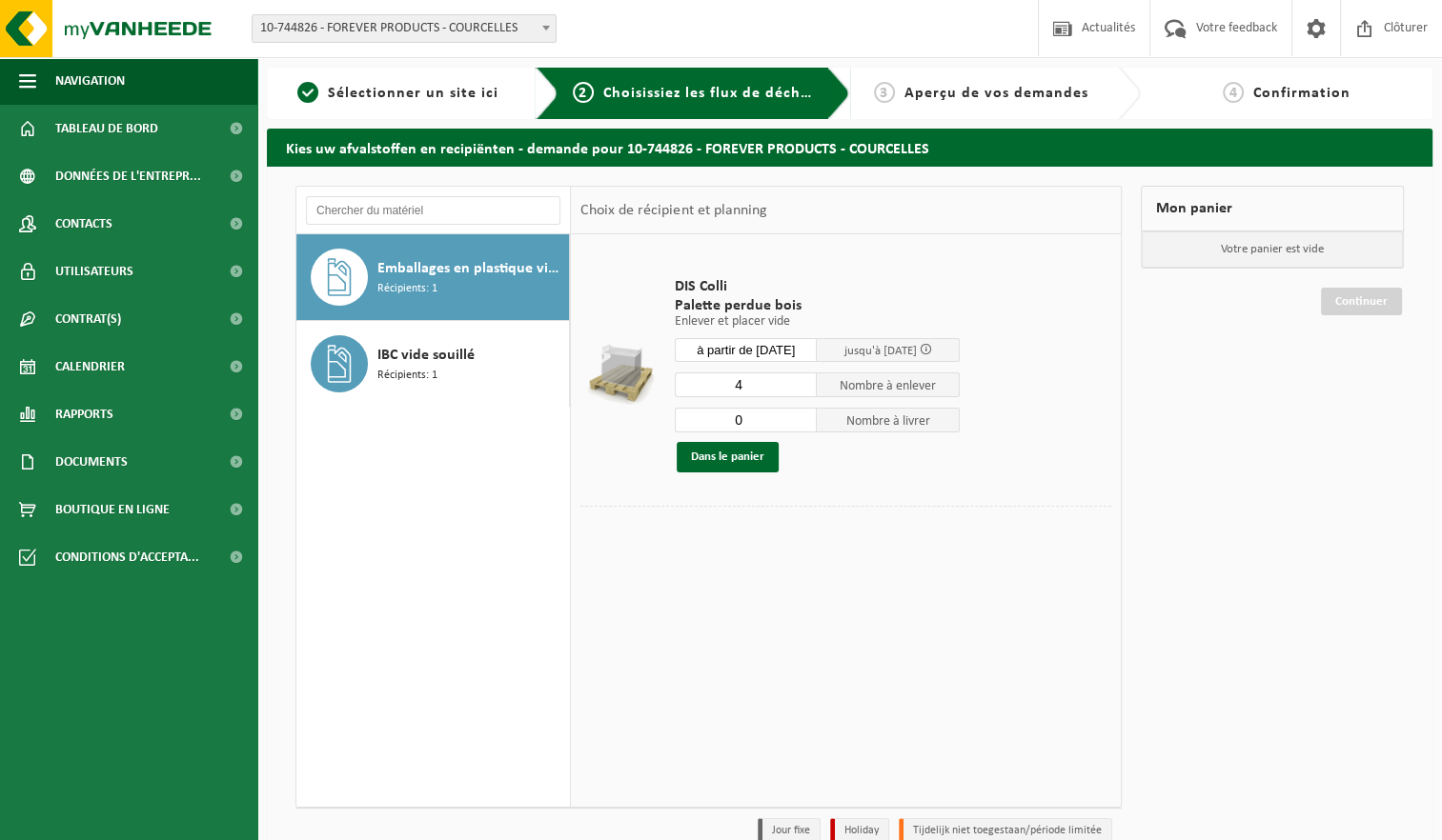
click at [804, 379] on input "4" at bounding box center [746, 385] width 143 height 25
click at [804, 379] on input "5" at bounding box center [746, 385] width 143 height 25
click at [804, 379] on input "6" at bounding box center [746, 385] width 143 height 25
click at [804, 379] on input "7" at bounding box center [746, 385] width 143 height 25
click at [804, 379] on input "8" at bounding box center [746, 385] width 143 height 25
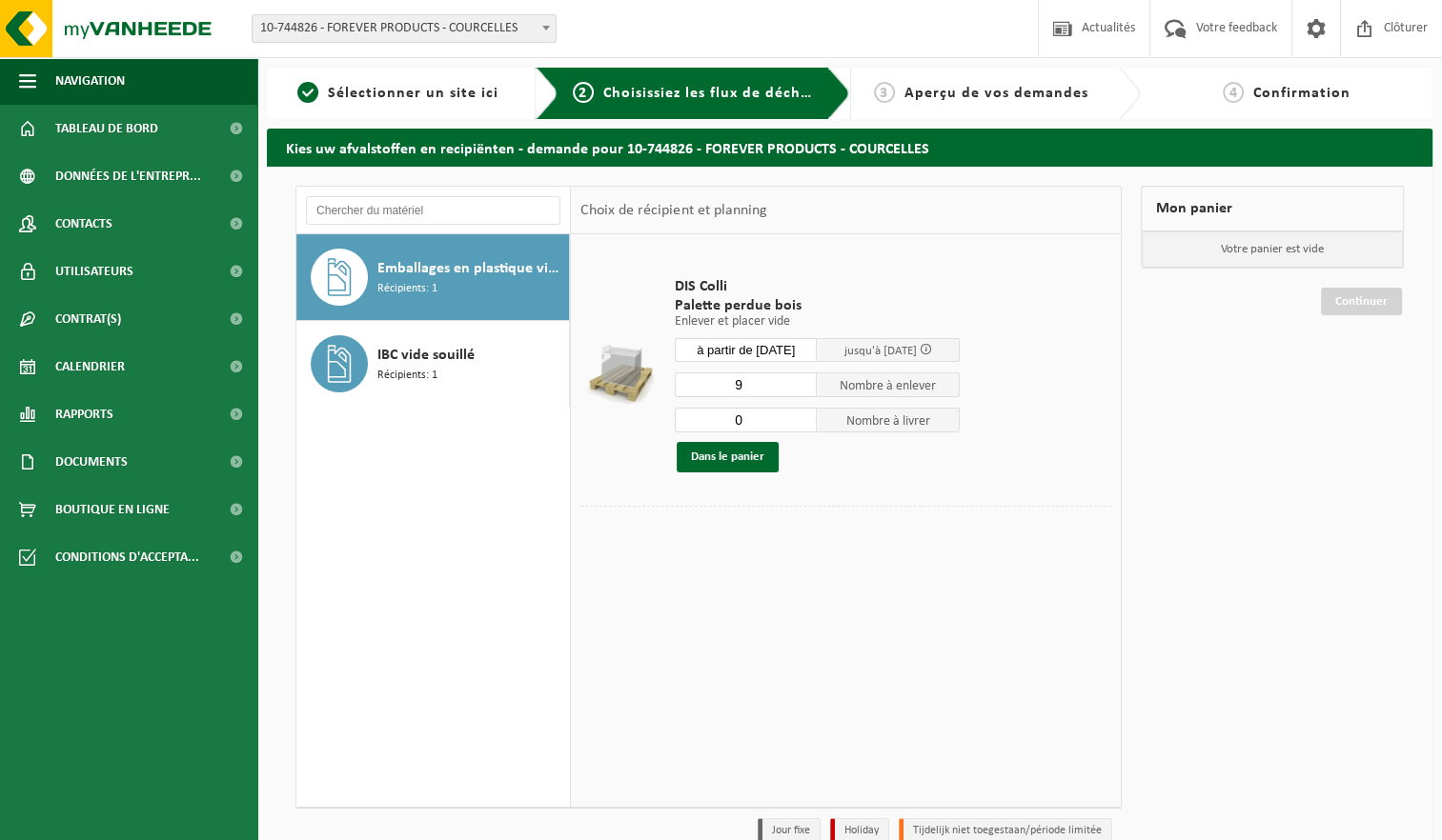
click at [804, 379] on input "9" at bounding box center [746, 385] width 143 height 25
click at [804, 379] on input "10" at bounding box center [746, 385] width 143 height 25
click at [804, 379] on input "11" at bounding box center [746, 385] width 143 height 25
click at [804, 379] on input "12" at bounding box center [746, 385] width 143 height 25
click at [804, 379] on input "13" at bounding box center [746, 385] width 143 height 25
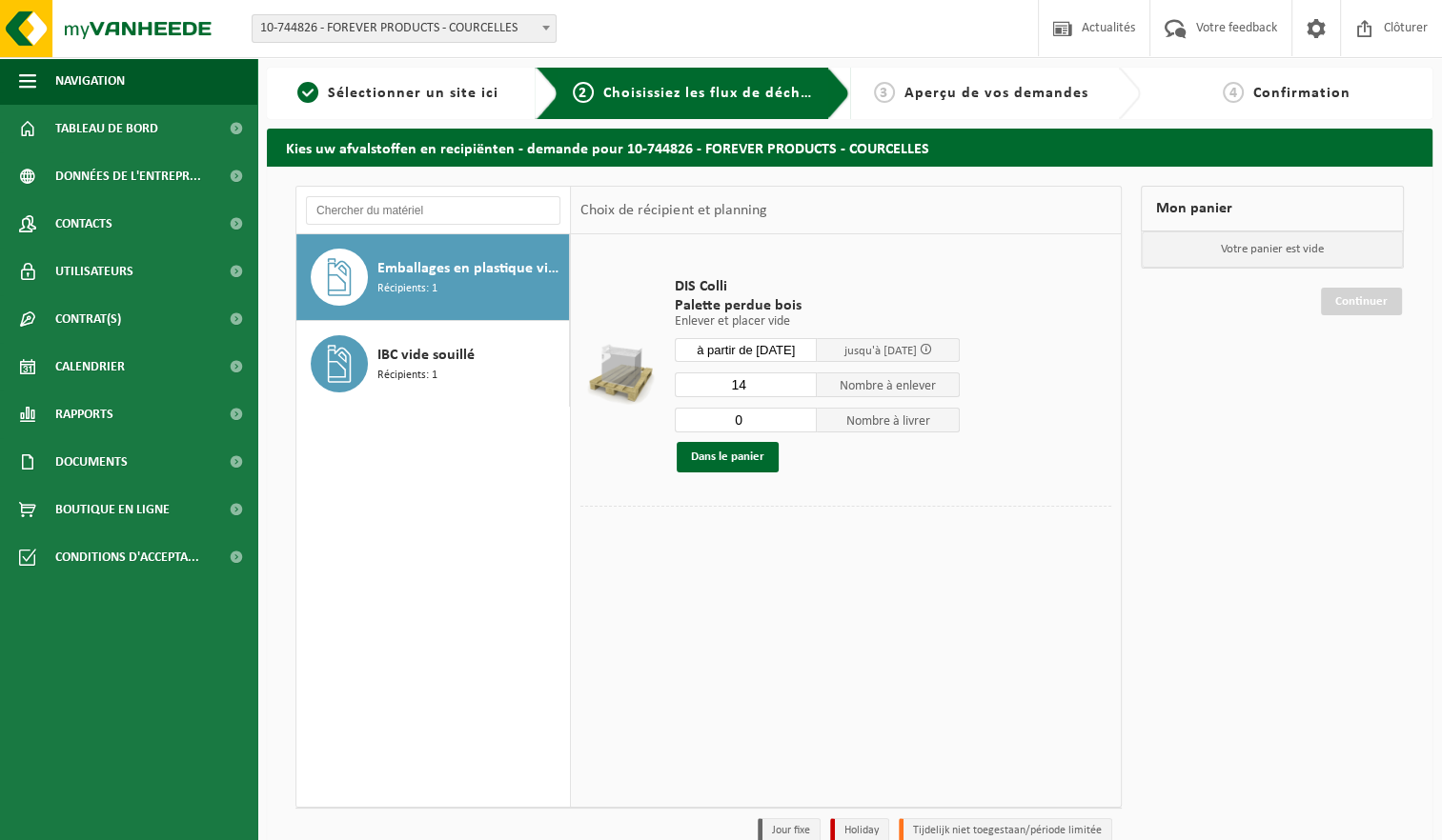
click at [804, 379] on input "14" at bounding box center [746, 385] width 143 height 25
click at [804, 379] on input "15" at bounding box center [746, 385] width 143 height 25
click at [804, 379] on input "16" at bounding box center [746, 385] width 143 height 25
click at [804, 379] on input "17" at bounding box center [746, 385] width 143 height 25
click at [804, 379] on input "18" at bounding box center [746, 385] width 143 height 25
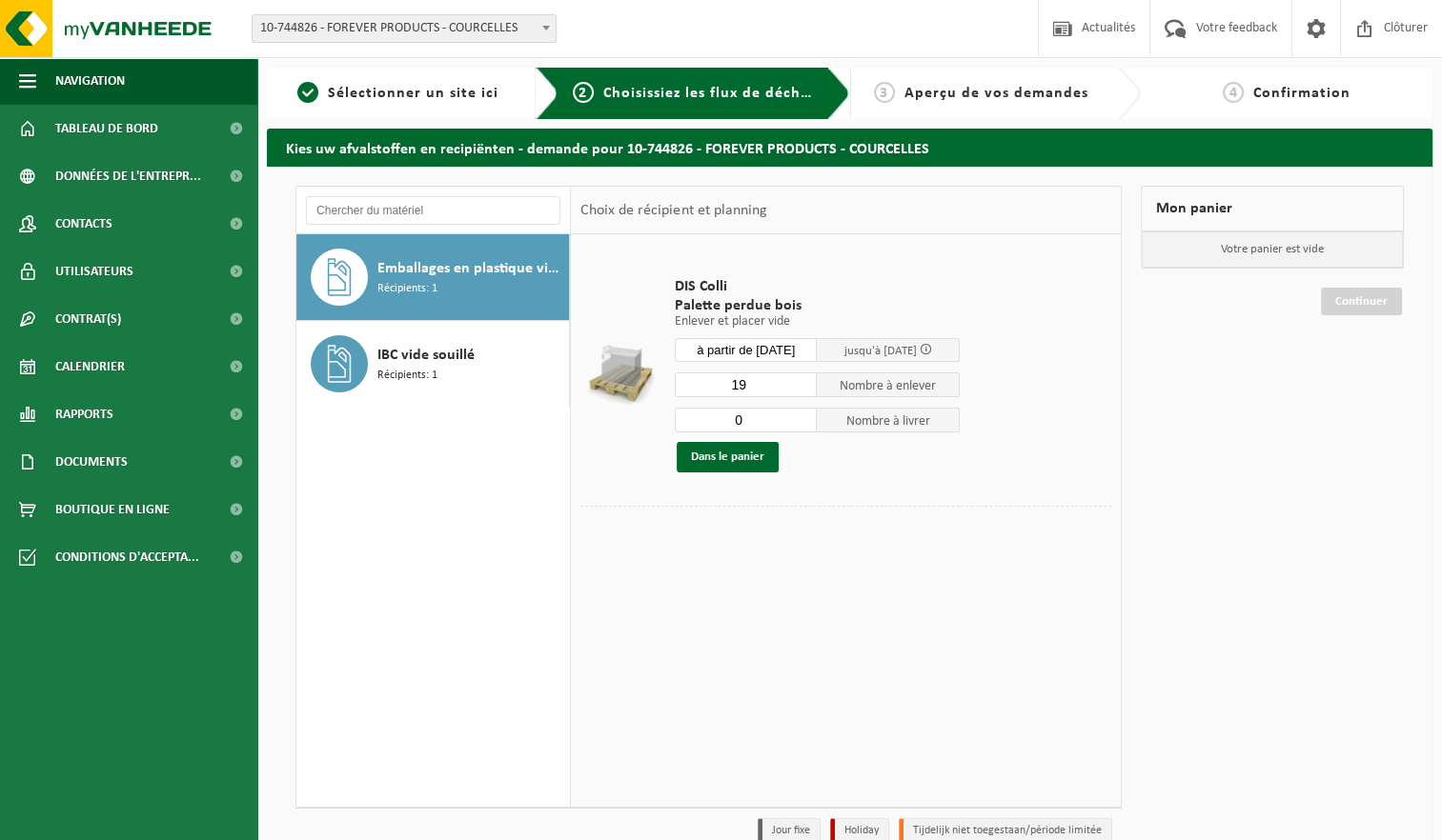
click at [803, 379] on input "19" at bounding box center [746, 385] width 143 height 25
click at [800, 377] on input "20" at bounding box center [746, 385] width 143 height 25
click at [799, 377] on input "21" at bounding box center [746, 385] width 143 height 25
click at [799, 377] on input "22" at bounding box center [746, 385] width 143 height 25
click at [799, 377] on input "23" at bounding box center [746, 385] width 143 height 25
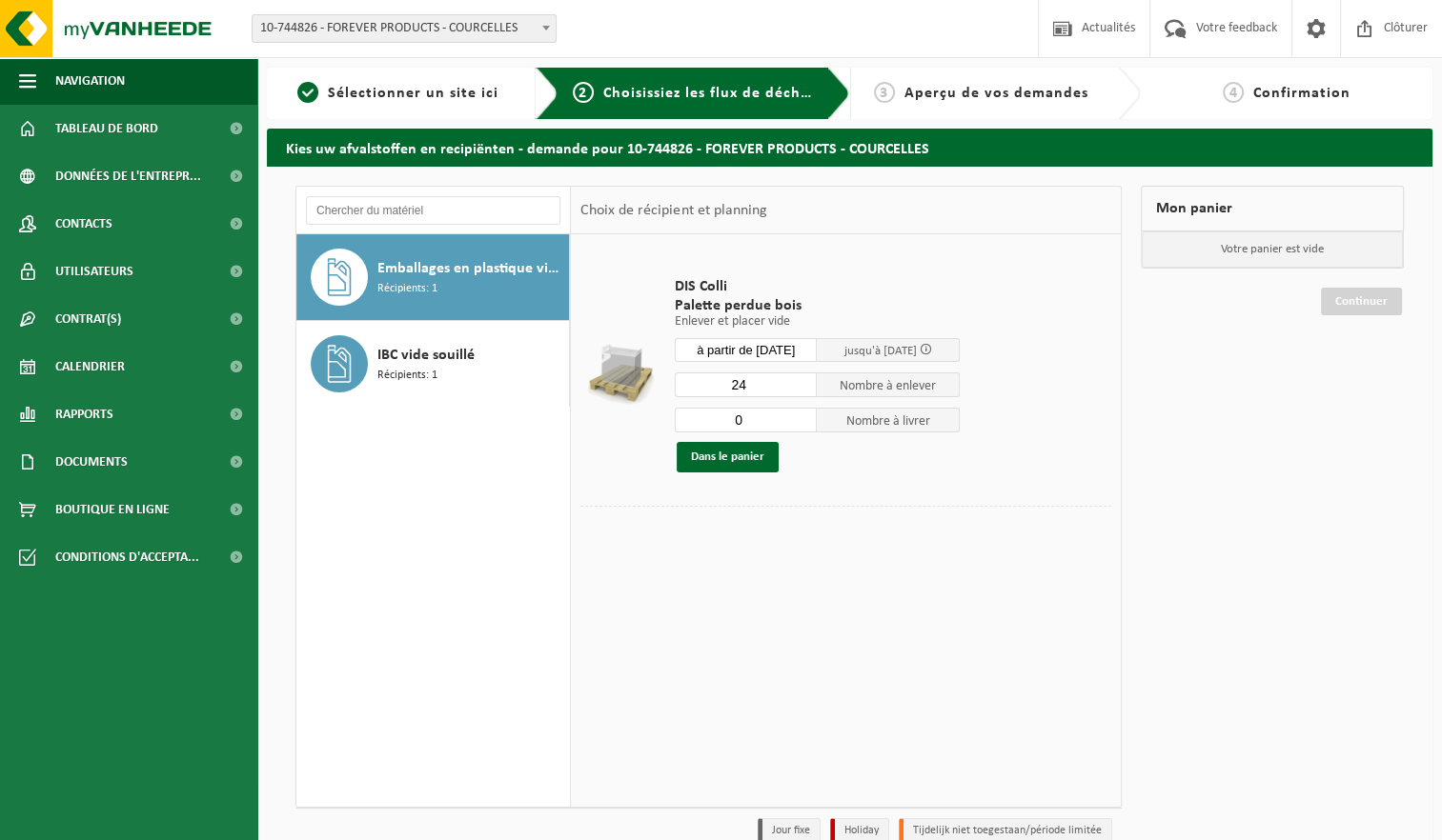
click at [799, 377] on input "24" at bounding box center [746, 385] width 143 height 25
click at [799, 377] on input "25" at bounding box center [746, 385] width 143 height 25
click at [806, 385] on input "24" at bounding box center [746, 385] width 143 height 25
click at [804, 391] on input "23" at bounding box center [746, 385] width 143 height 25
click at [804, 391] on input "22" at bounding box center [746, 385] width 143 height 25
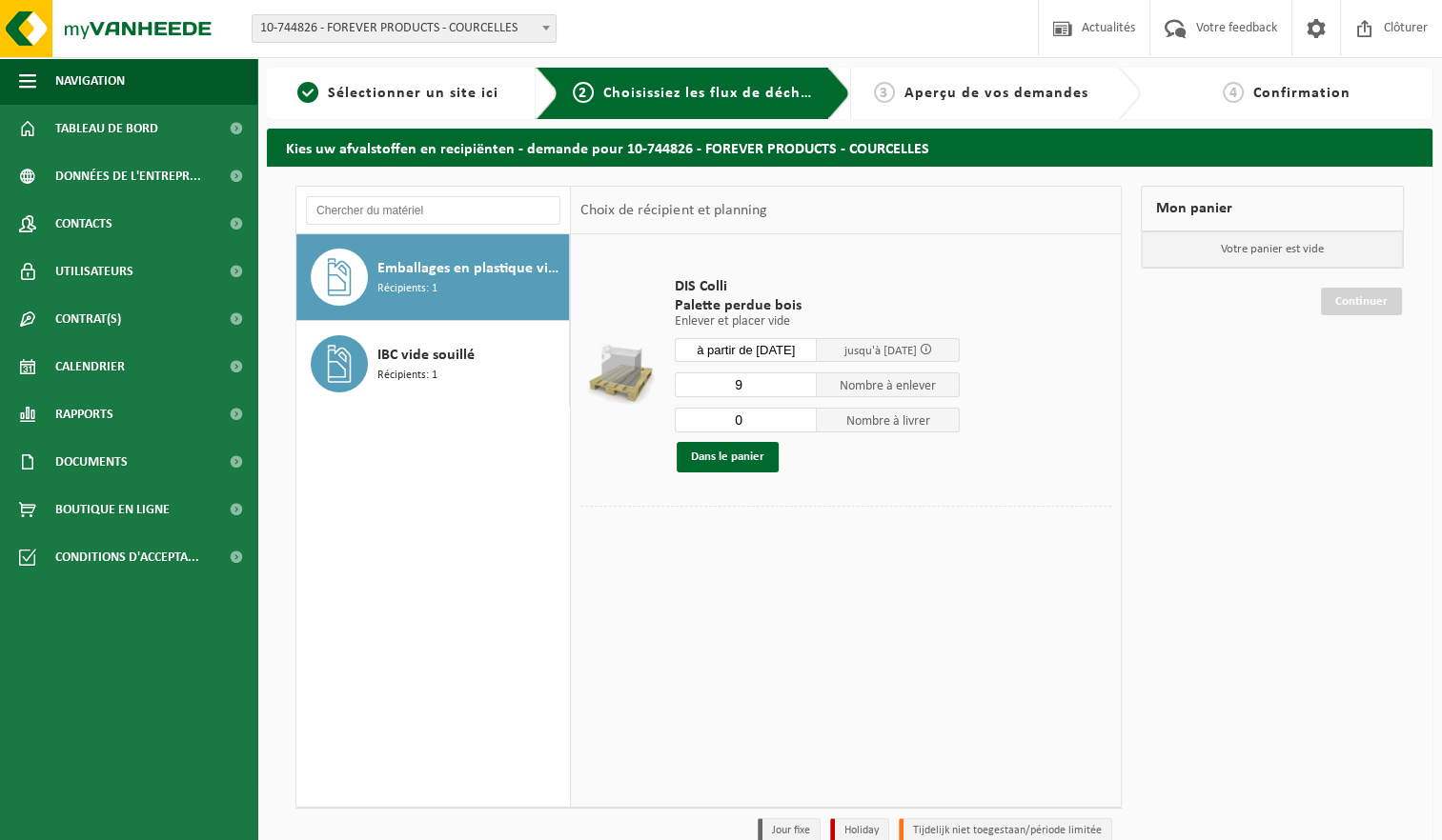
click at [802, 391] on input "9" at bounding box center [746, 385] width 143 height 25
click at [802, 395] on input "9" at bounding box center [746, 385] width 143 height 25
click at [804, 394] on input "9" at bounding box center [746, 385] width 143 height 25
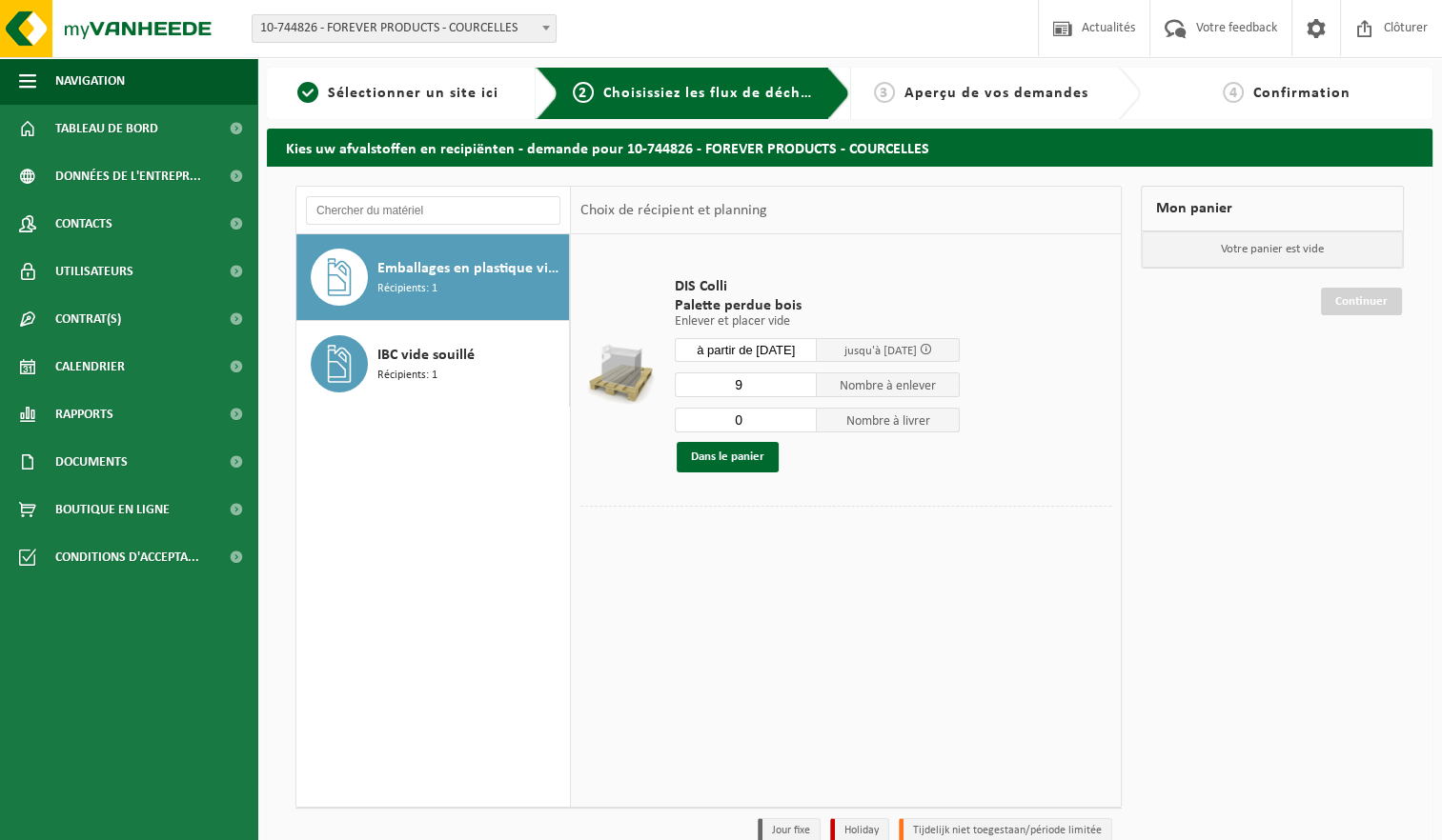
click at [804, 394] on input "9" at bounding box center [746, 385] width 143 height 25
click at [804, 387] on input "8" at bounding box center [746, 385] width 143 height 25
click at [804, 387] on input "7" at bounding box center [746, 385] width 143 height 25
click at [804, 388] on input "6" at bounding box center [746, 385] width 143 height 25
click at [804, 388] on input "5" at bounding box center [746, 385] width 143 height 25
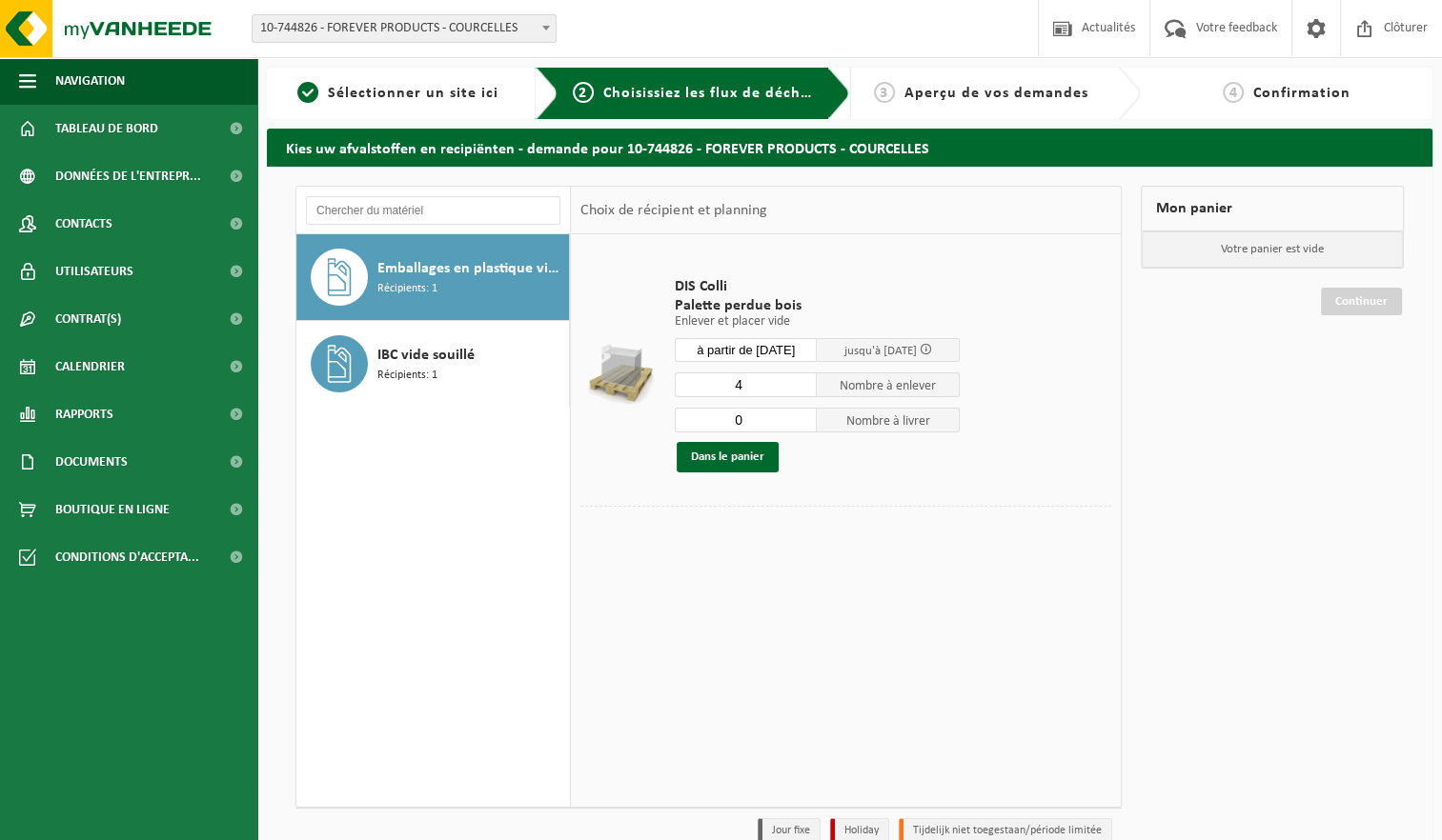
click at [804, 388] on input "4" at bounding box center [746, 385] width 143 height 25
click at [804, 388] on input "3" at bounding box center [746, 385] width 143 height 25
click at [804, 388] on input "2" at bounding box center [746, 385] width 143 height 25
type input "1"
click at [804, 388] on input "1" at bounding box center [746, 385] width 143 height 25
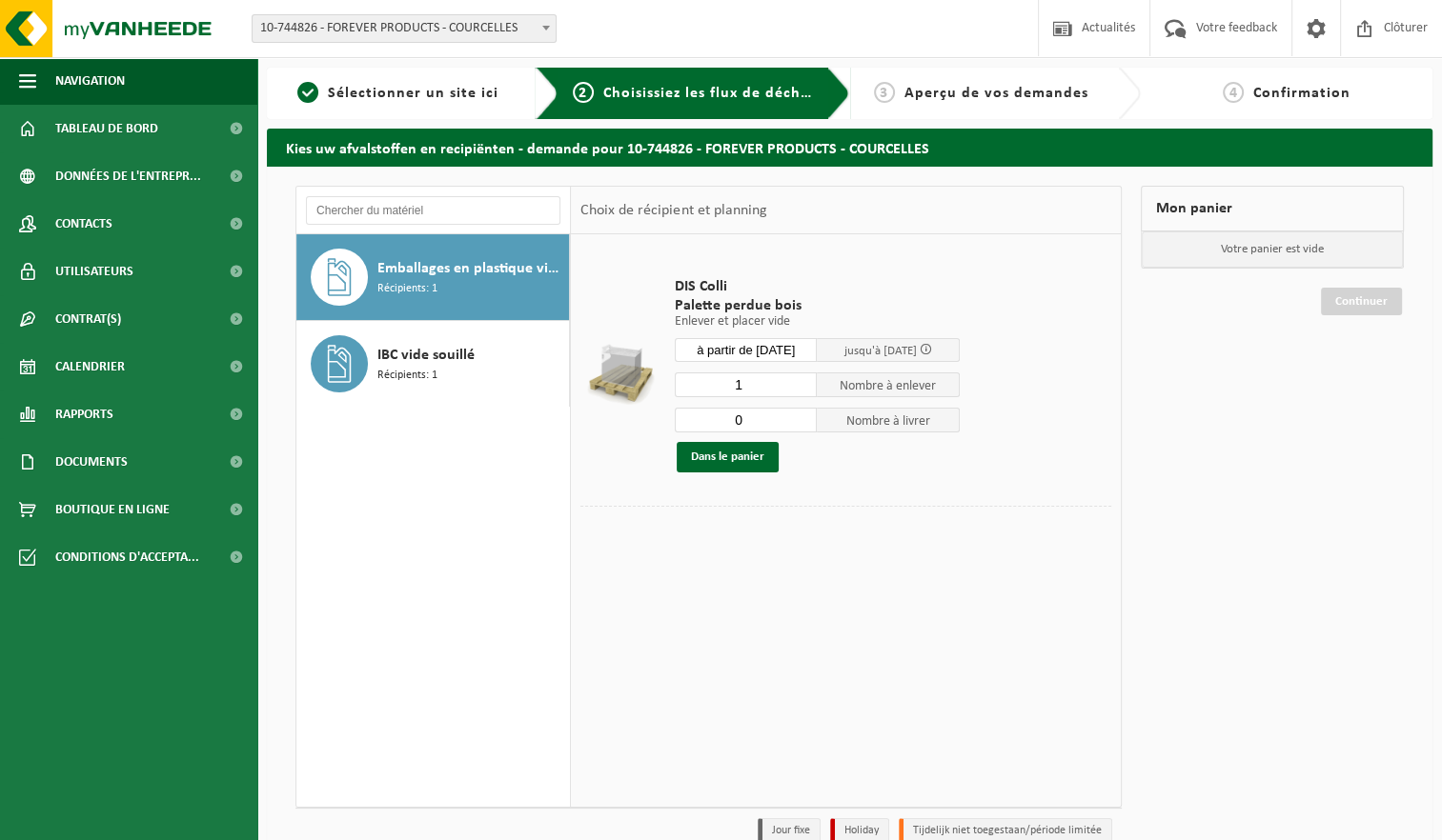
click at [438, 285] on div "Emballages en plastique vides souillés par des substances dangereuses Récipient…" at bounding box center [470, 277] width 187 height 57
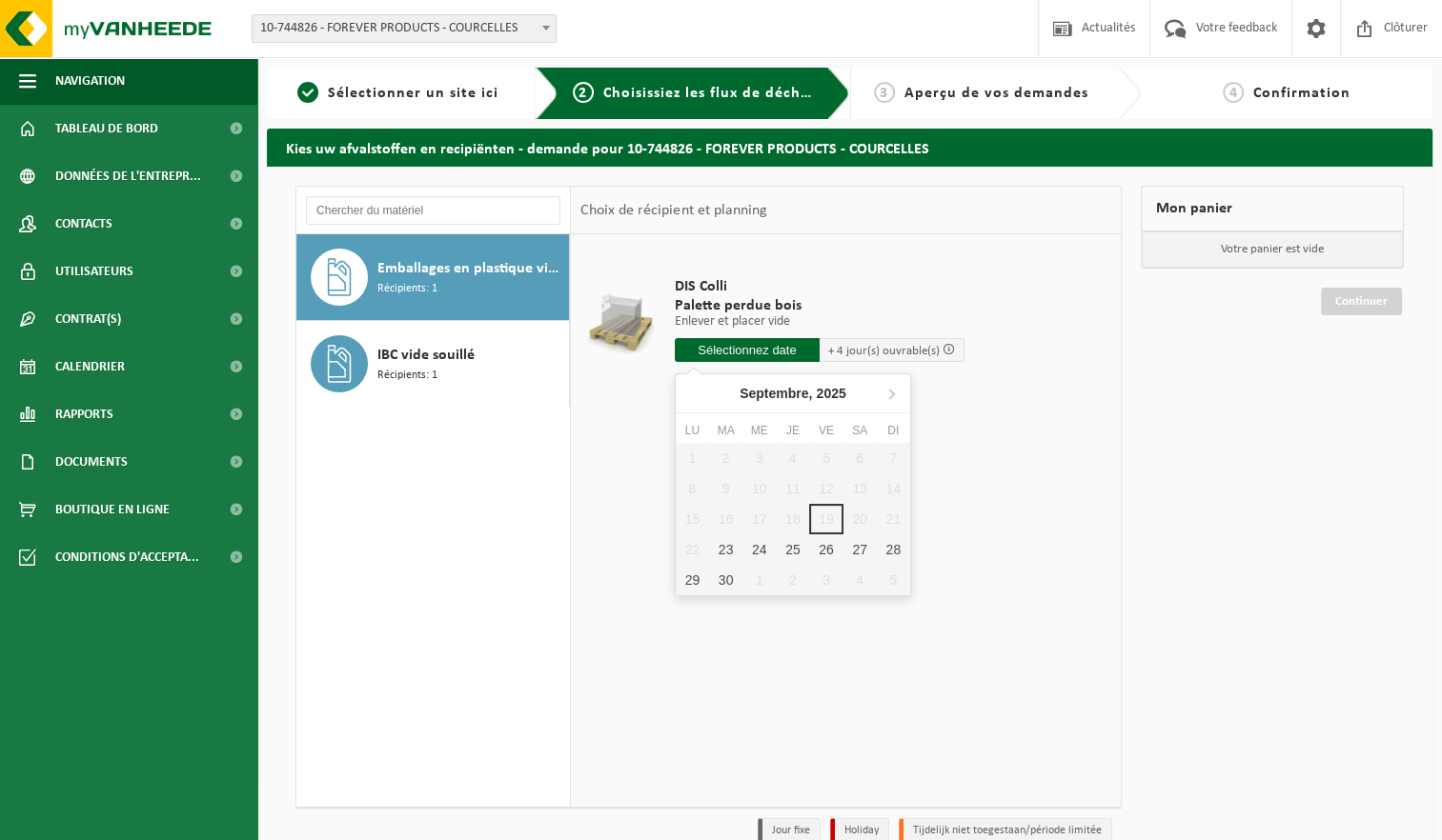
click at [739, 352] on input "text" at bounding box center [747, 350] width 145 height 24
click at [731, 545] on div "23" at bounding box center [726, 550] width 33 height 31
type input "à partir de 2025-09-23"
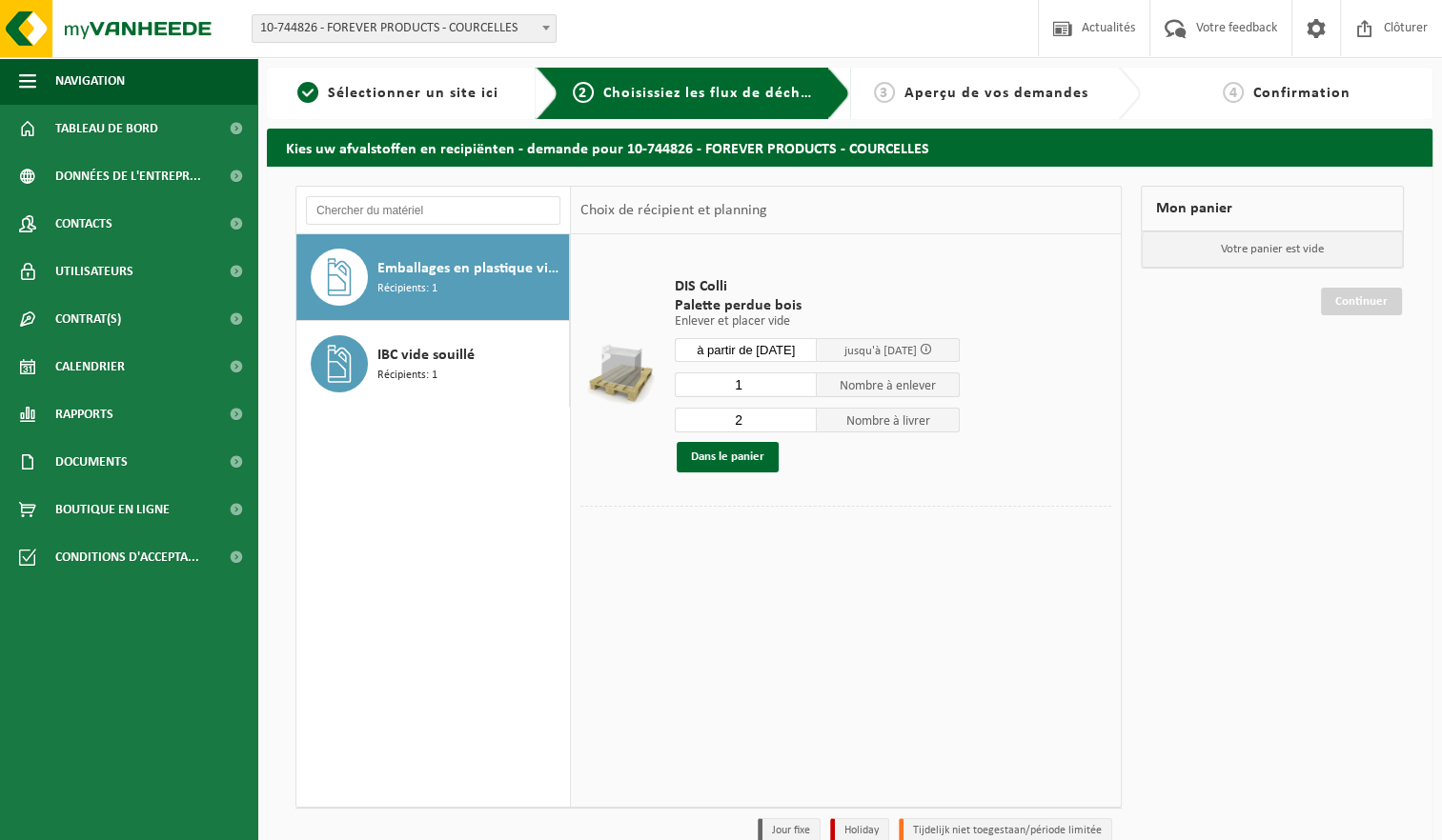
click at [804, 419] on input "2" at bounding box center [746, 420] width 143 height 25
click at [800, 429] on input "2" at bounding box center [746, 420] width 143 height 25
click at [800, 421] on input "1" at bounding box center [746, 420] width 143 height 25
type input "0"
click at [800, 421] on input "0" at bounding box center [746, 420] width 143 height 25
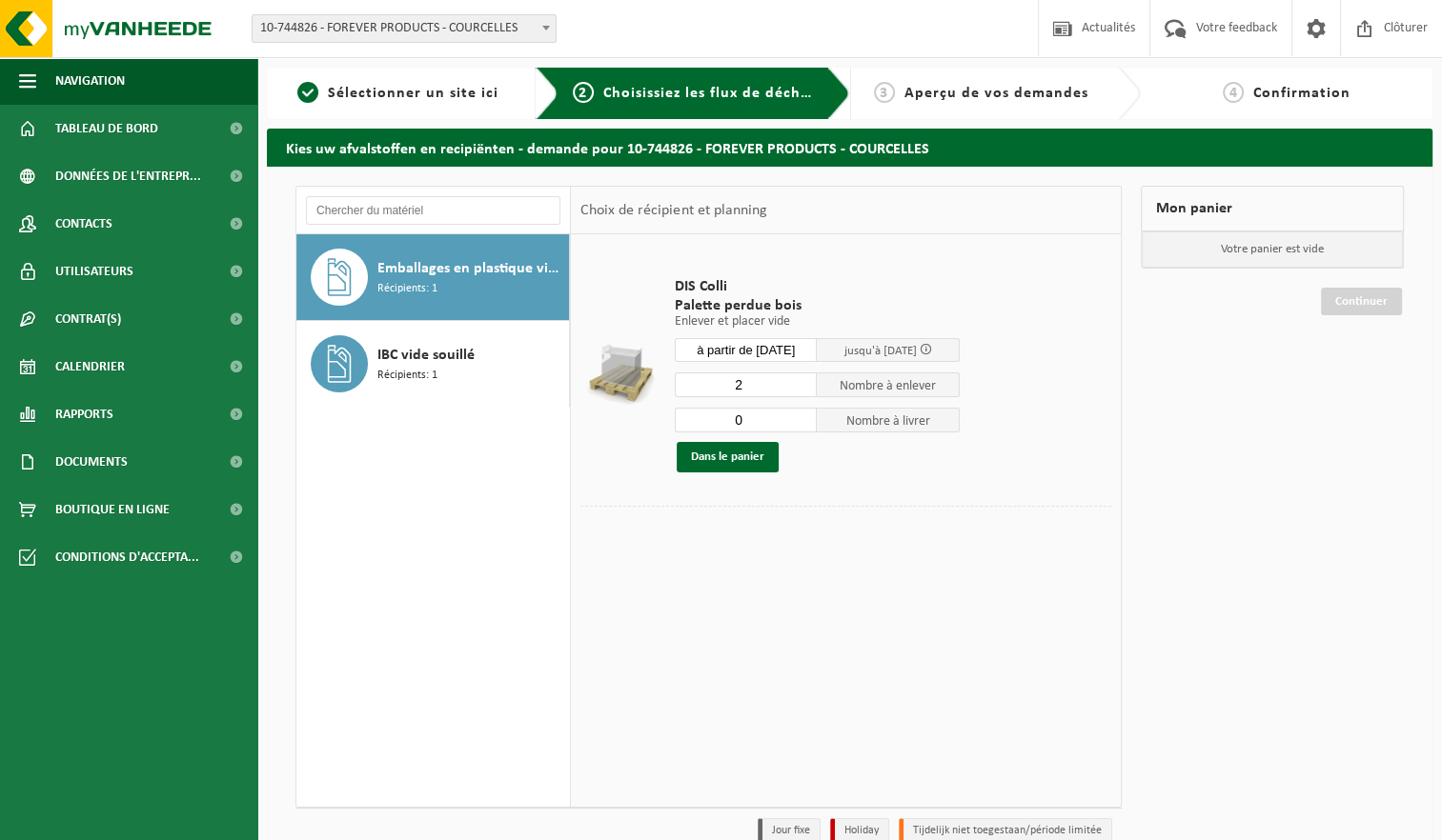
click at [804, 383] on input "2" at bounding box center [746, 385] width 143 height 25
click at [804, 383] on input "3" at bounding box center [746, 385] width 143 height 25
click at [804, 383] on input "4" at bounding box center [746, 385] width 143 height 25
click at [804, 383] on input "5" at bounding box center [746, 385] width 143 height 25
click at [803, 383] on input "6" at bounding box center [746, 385] width 143 height 25
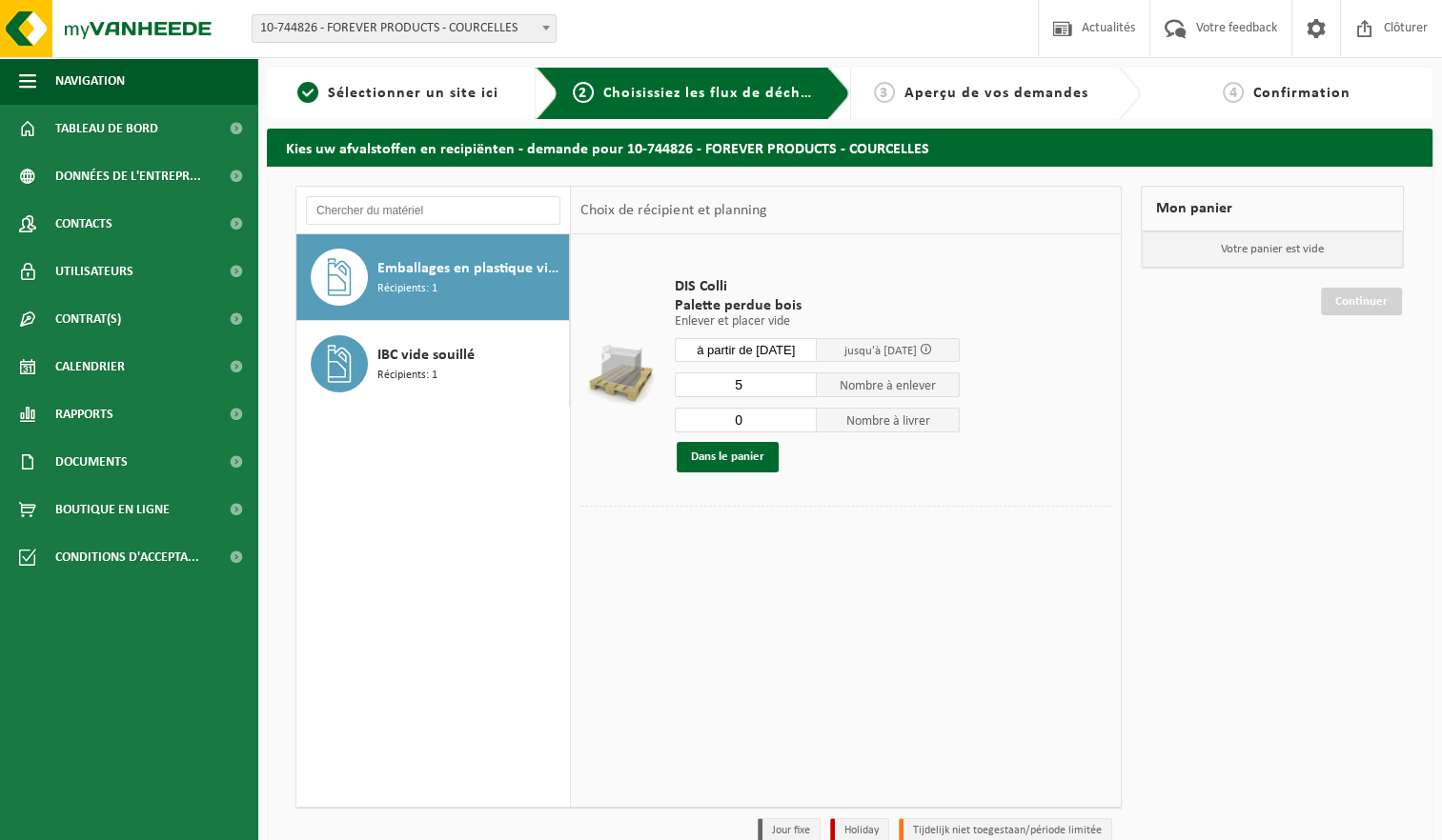
click at [801, 386] on input "5" at bounding box center [746, 385] width 143 height 25
click at [800, 386] on input "4" at bounding box center [746, 385] width 143 height 25
click at [800, 386] on input "3" at bounding box center [746, 385] width 143 height 25
click at [800, 386] on input "2" at bounding box center [746, 385] width 143 height 25
click at [800, 386] on input "1" at bounding box center [746, 385] width 143 height 25
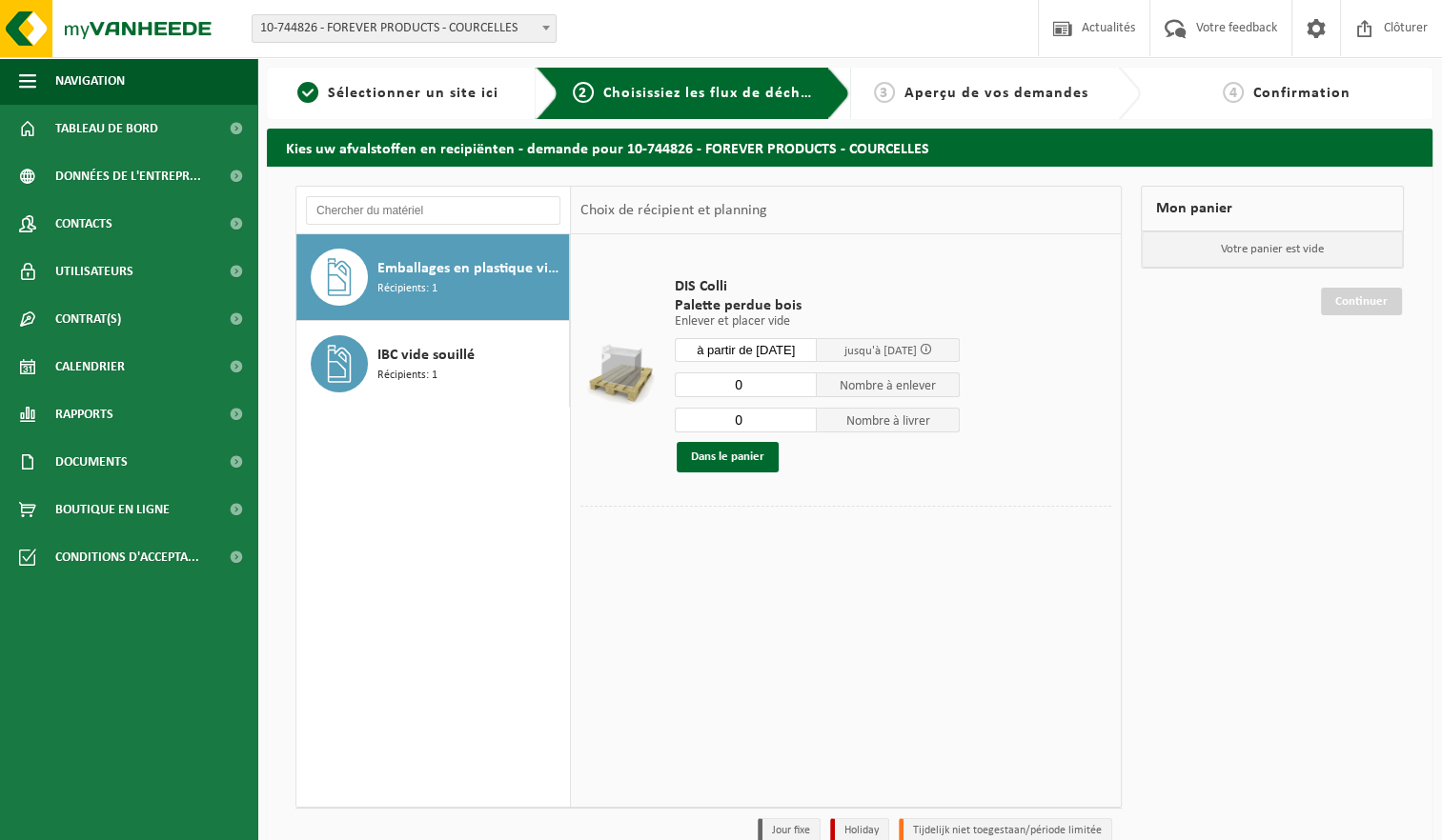
click at [800, 386] on input "0" at bounding box center [746, 385] width 143 height 25
click at [803, 379] on input "1" at bounding box center [746, 385] width 143 height 25
click at [800, 382] on input "2" at bounding box center [746, 385] width 143 height 25
click at [800, 382] on input "3" at bounding box center [746, 385] width 143 height 25
click at [800, 382] on input "4" at bounding box center [746, 385] width 143 height 25
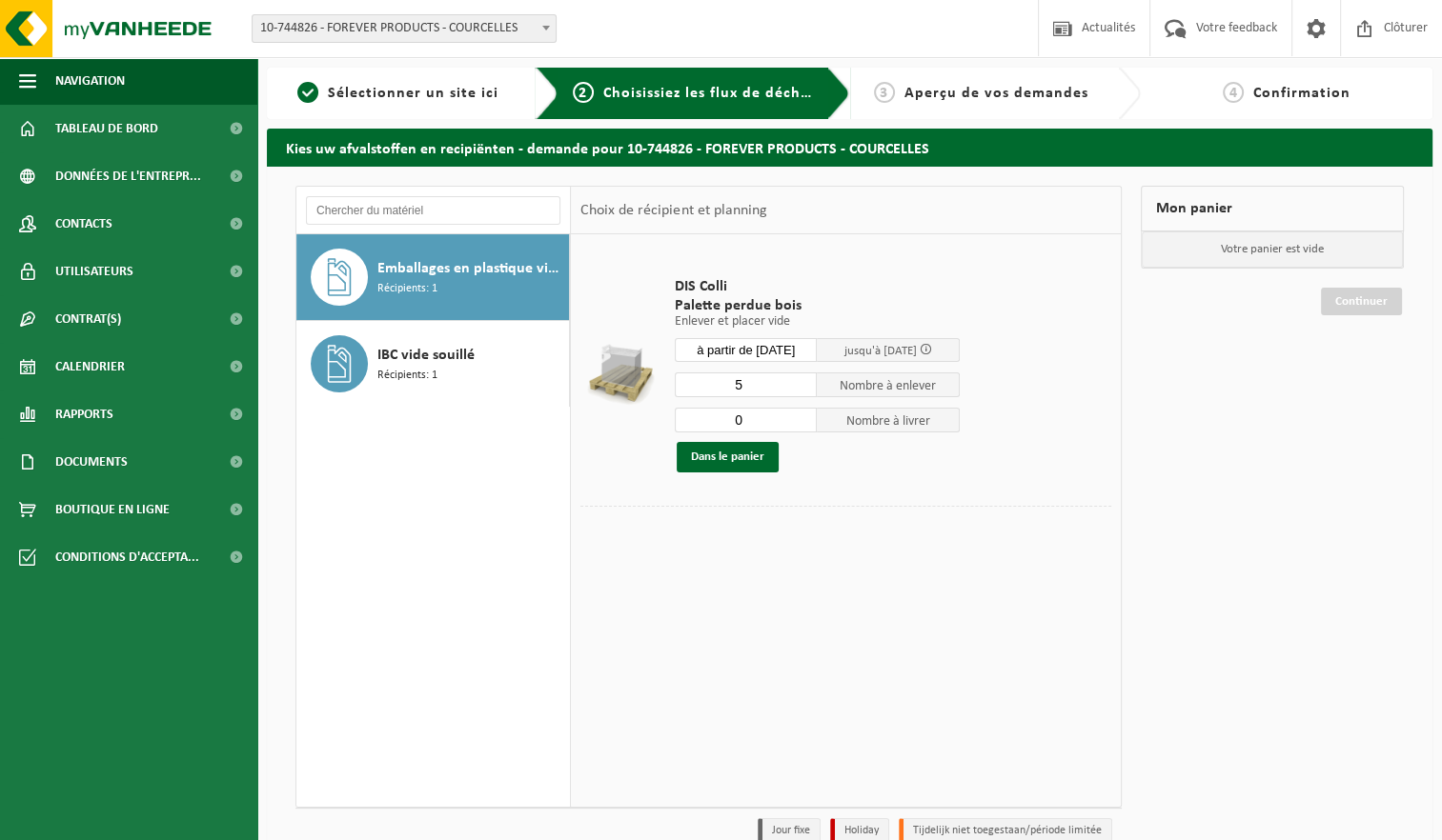
click at [800, 382] on input "5" at bounding box center [746, 385] width 143 height 25
click at [800, 382] on input "6" at bounding box center [746, 385] width 143 height 25
click at [800, 382] on input "18" at bounding box center [746, 385] width 143 height 25
click at [800, 383] on input "19" at bounding box center [746, 385] width 143 height 25
click at [800, 383] on input "20" at bounding box center [746, 385] width 143 height 25
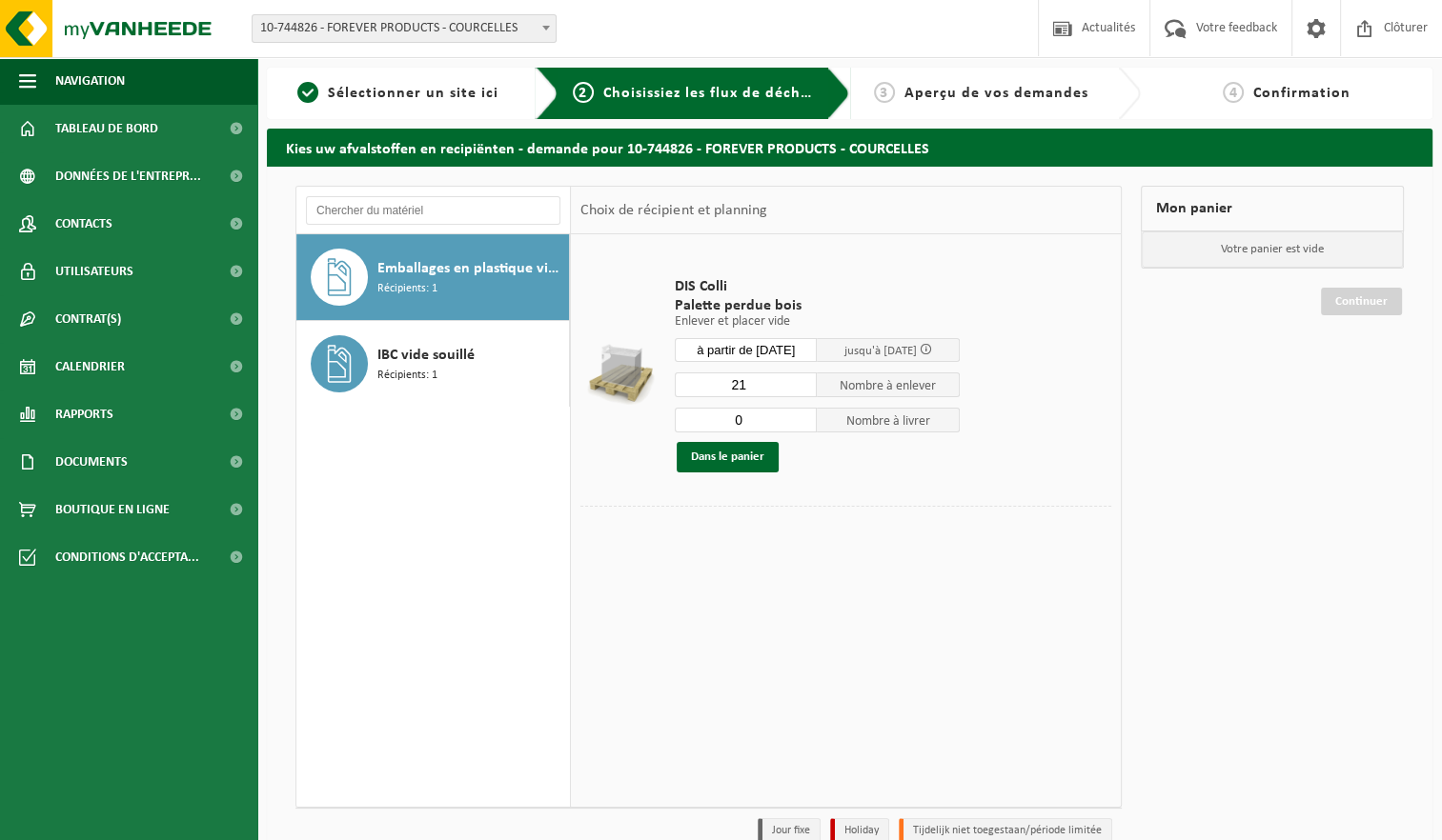
click at [800, 383] on input "21" at bounding box center [746, 385] width 143 height 25
click at [800, 383] on input "22" at bounding box center [746, 385] width 143 height 25
click at [800, 383] on input "23" at bounding box center [746, 385] width 143 height 25
click at [800, 383] on input "24" at bounding box center [746, 385] width 143 height 25
click at [800, 383] on input "25" at bounding box center [746, 385] width 143 height 25
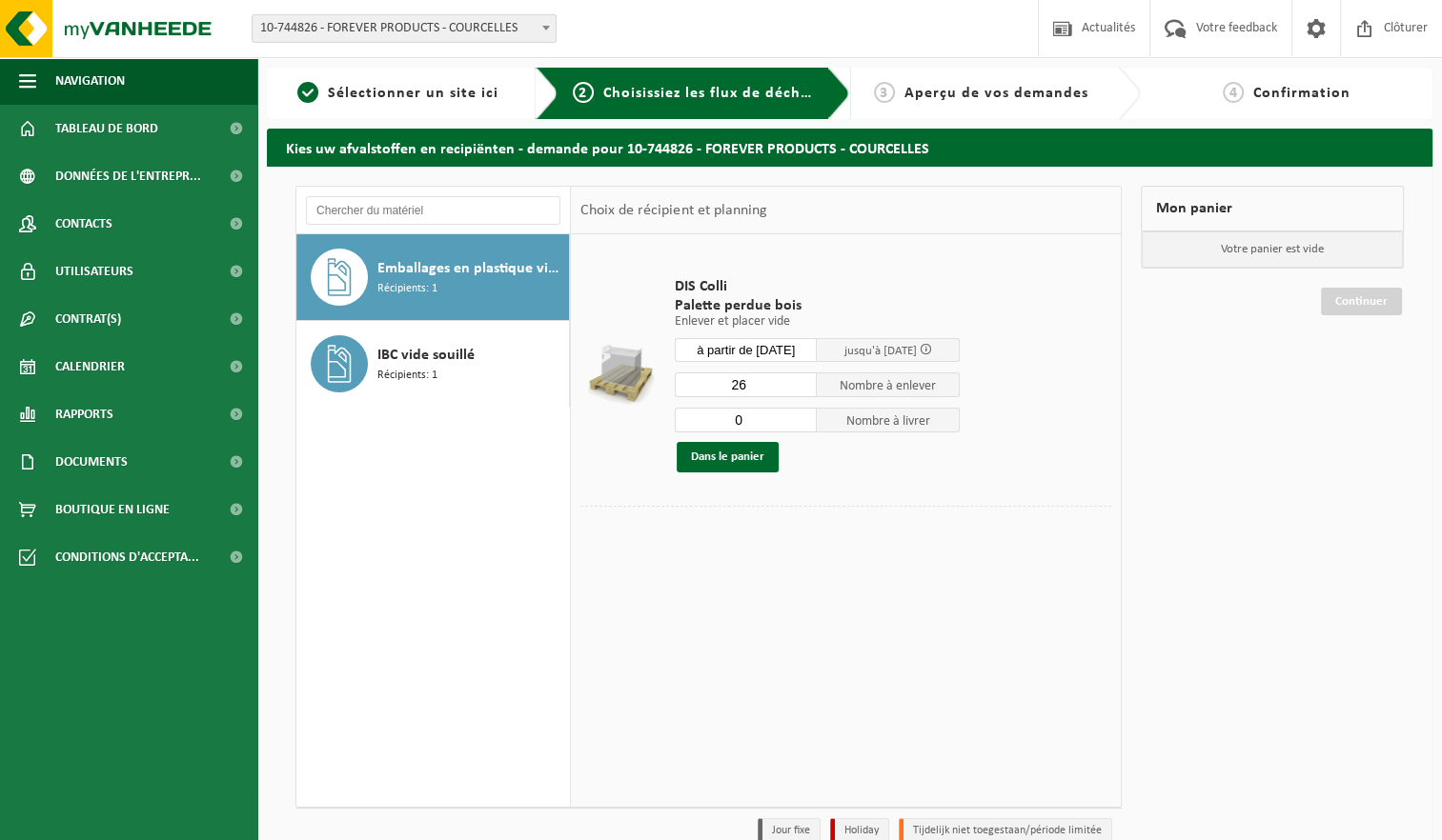
click at [800, 383] on input "26" at bounding box center [746, 385] width 143 height 25
click at [800, 383] on input "27" at bounding box center [746, 385] width 143 height 25
click at [800, 383] on input "28" at bounding box center [746, 385] width 143 height 25
click at [800, 380] on input "29" at bounding box center [746, 385] width 143 height 25
type input "30"
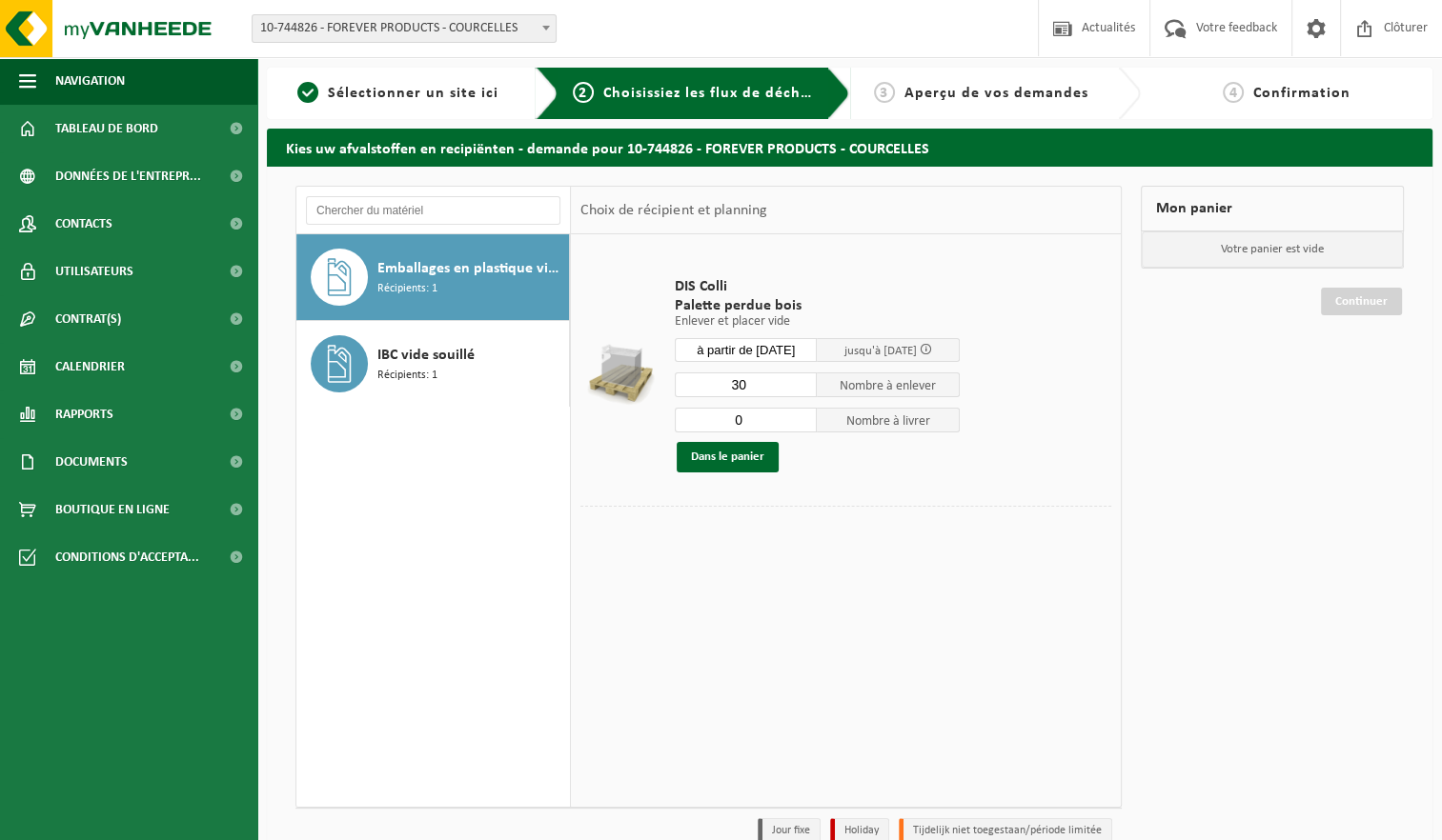
click at [800, 380] on input "30" at bounding box center [746, 385] width 143 height 25
click at [760, 465] on button "Dans le panier" at bounding box center [727, 458] width 102 height 31
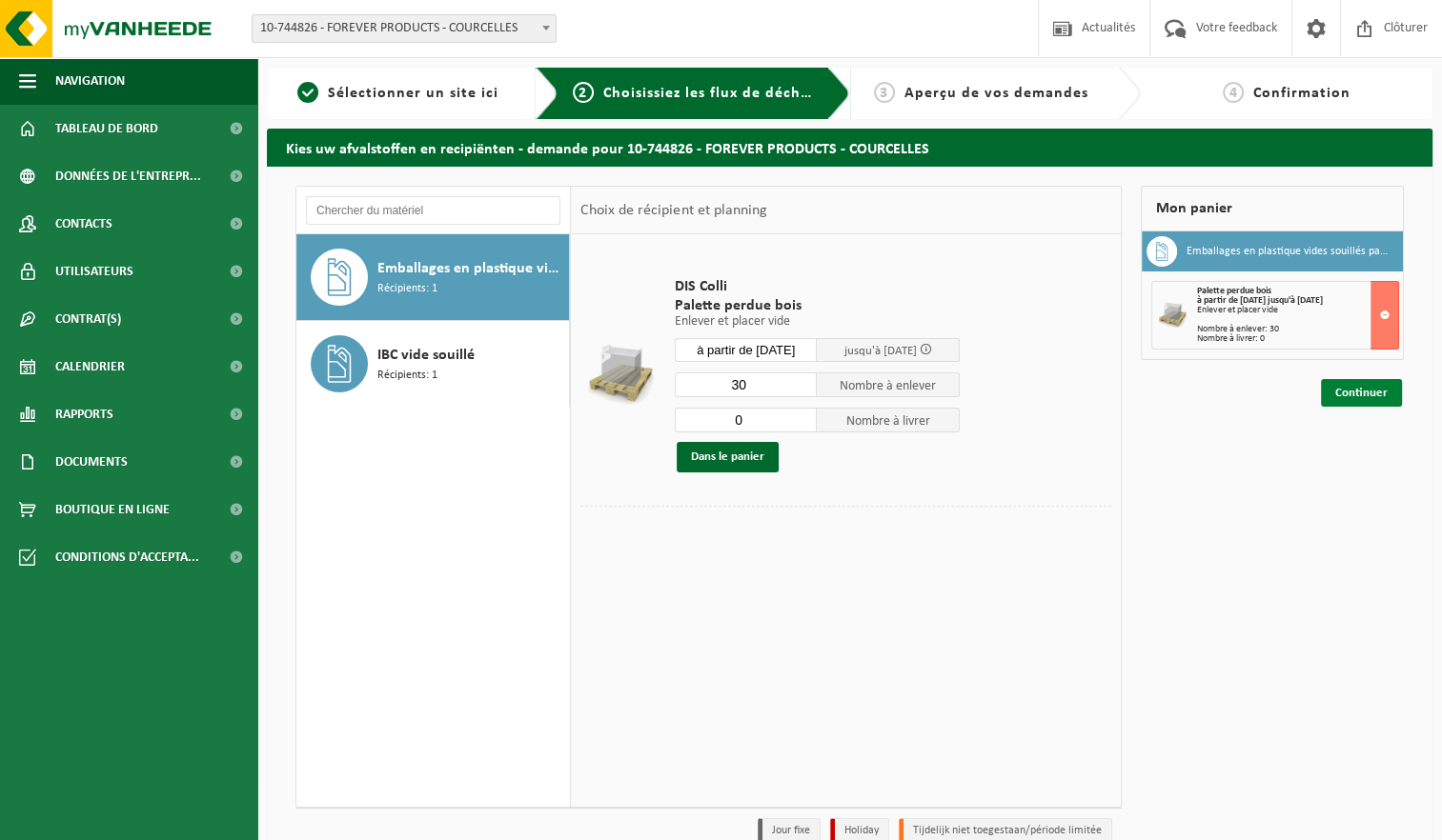
click at [1377, 401] on link "Continuer" at bounding box center [1362, 393] width 81 height 28
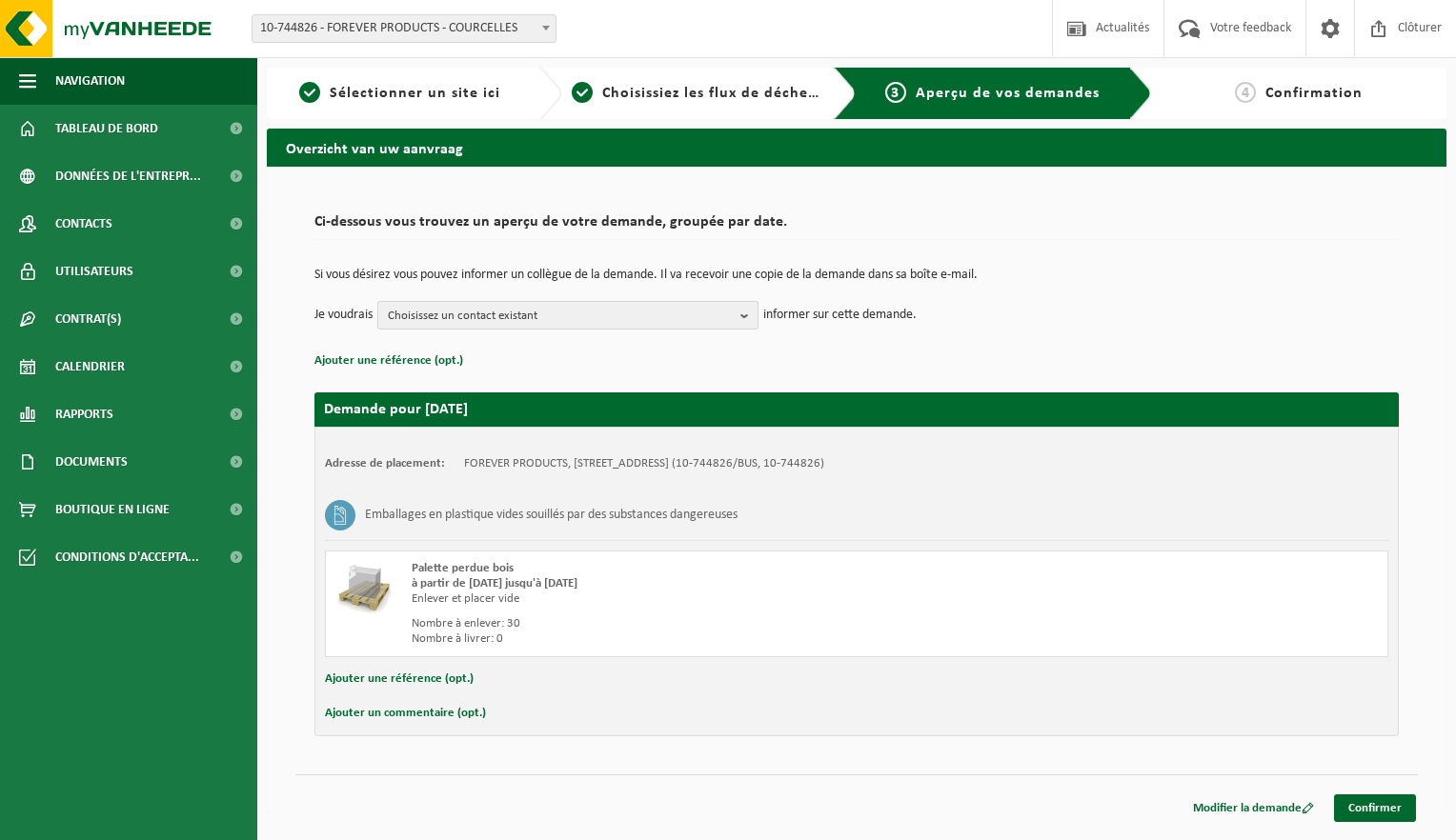
click at [747, 318] on b "button" at bounding box center [749, 315] width 17 height 27
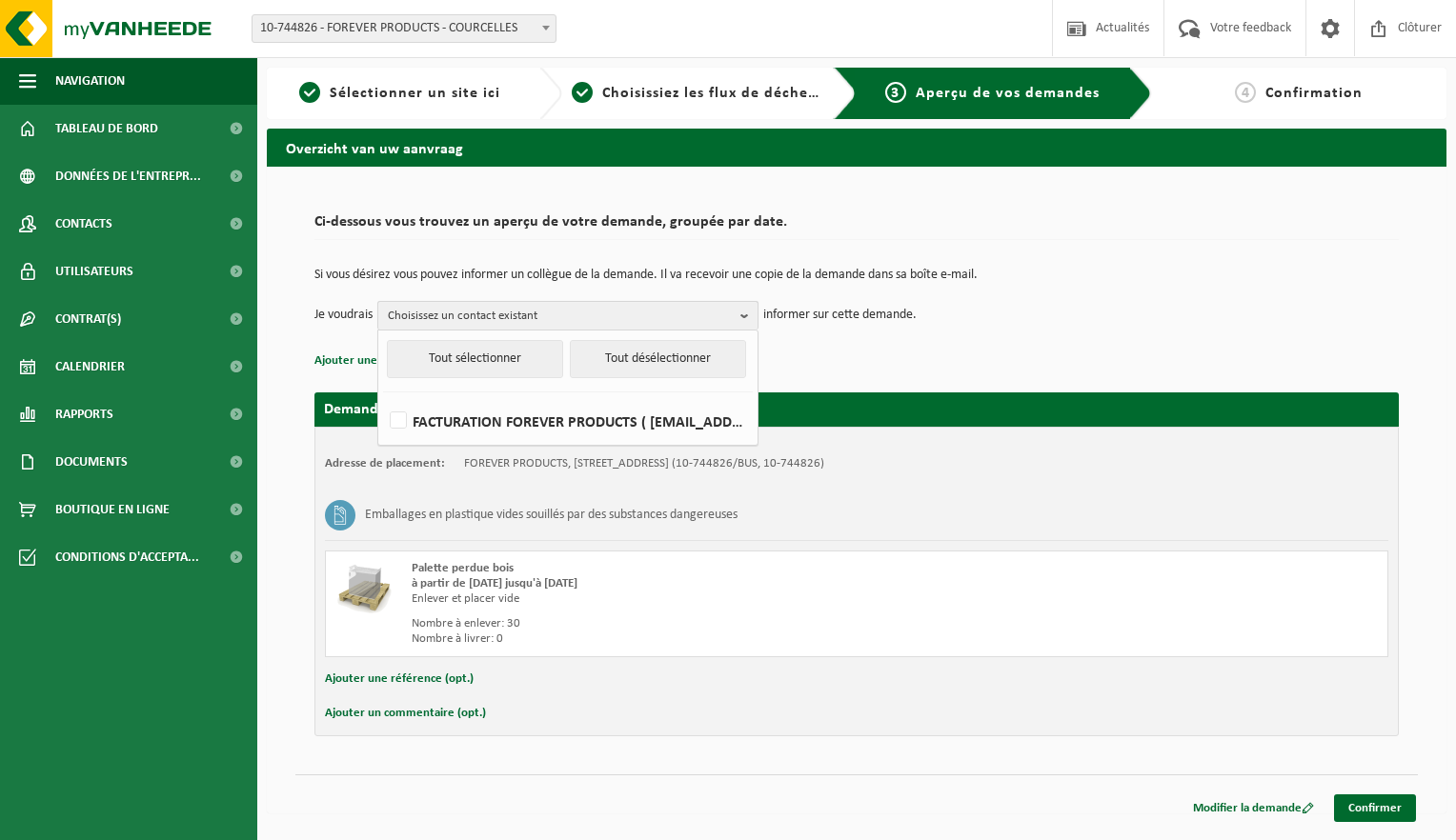
click at [747, 316] on b "button" at bounding box center [749, 315] width 17 height 28
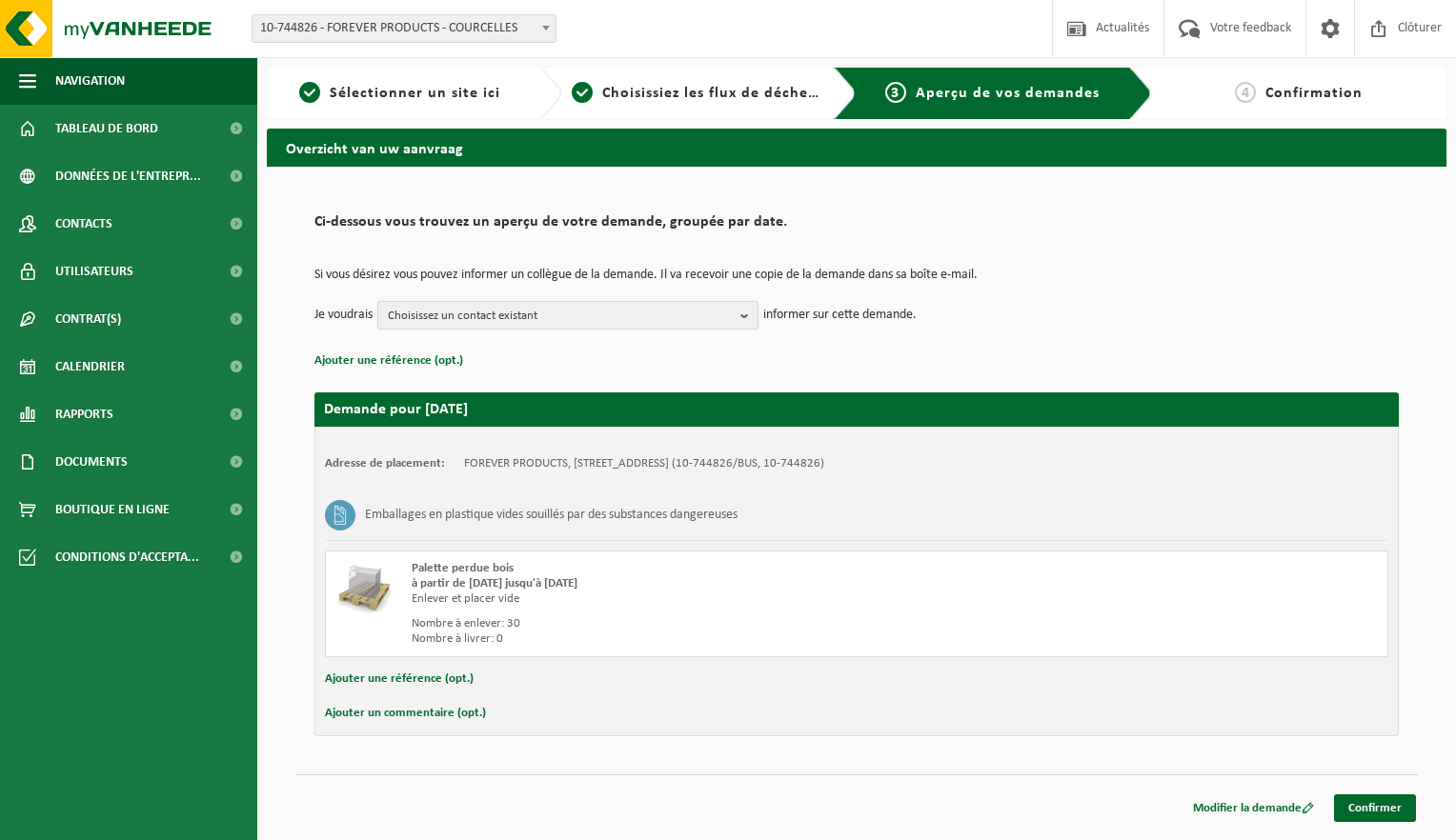
click at [755, 313] on b "button" at bounding box center [749, 315] width 17 height 27
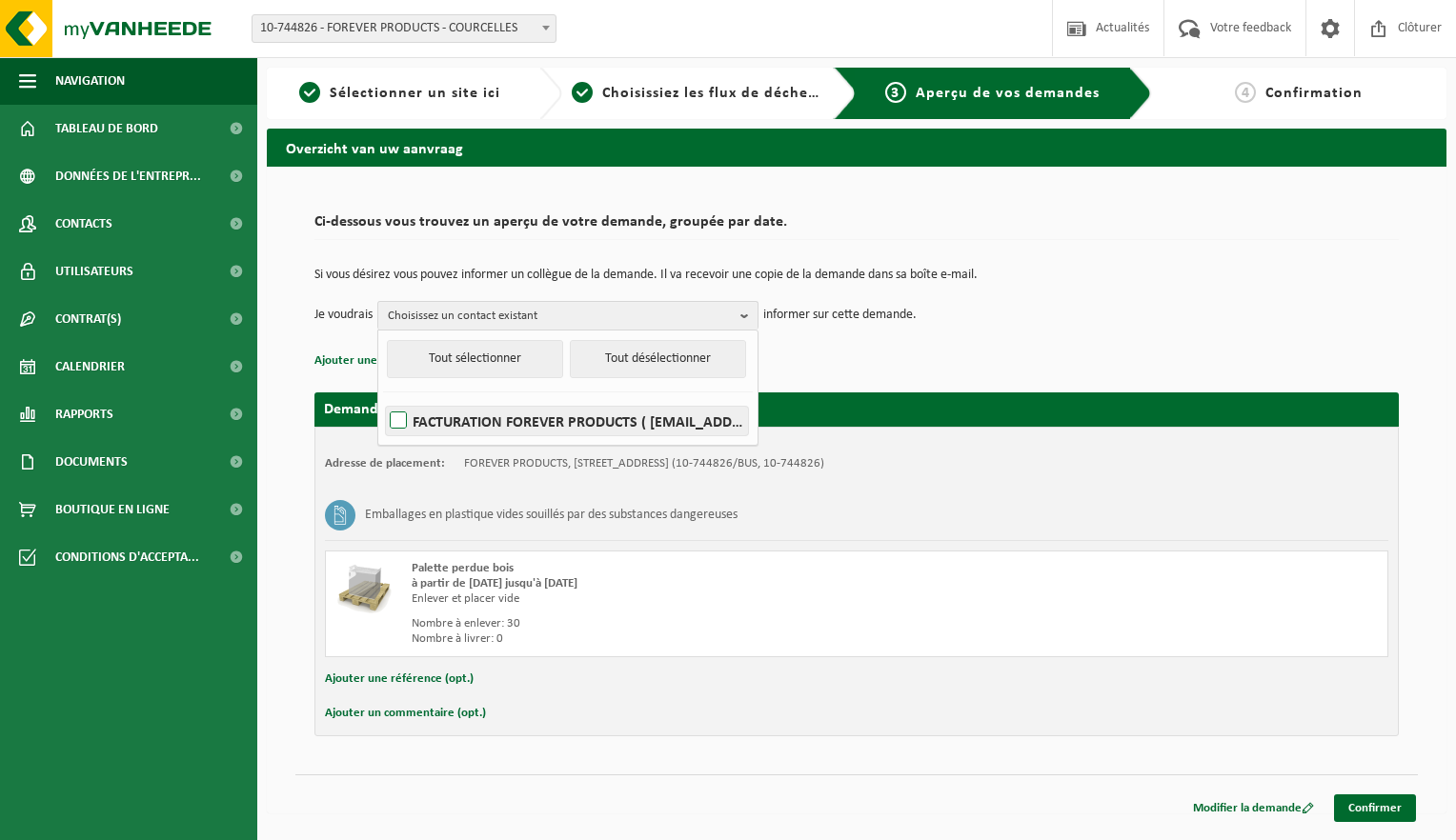
click at [401, 417] on label "FACTURATION FOREVER PRODUCTS ( [EMAIL_ADDRESS][DOMAIN_NAME] )" at bounding box center [567, 421] width 362 height 29
click at [383, 398] on input "FACTURATION FOREVER PRODUCTS ( [EMAIL_ADDRESS][DOMAIN_NAME] )" at bounding box center [382, 397] width 1 height 1
checkbox input "true"
click at [883, 393] on h2 "Demande pour [DATE]" at bounding box center [856, 409] width 1085 height 34
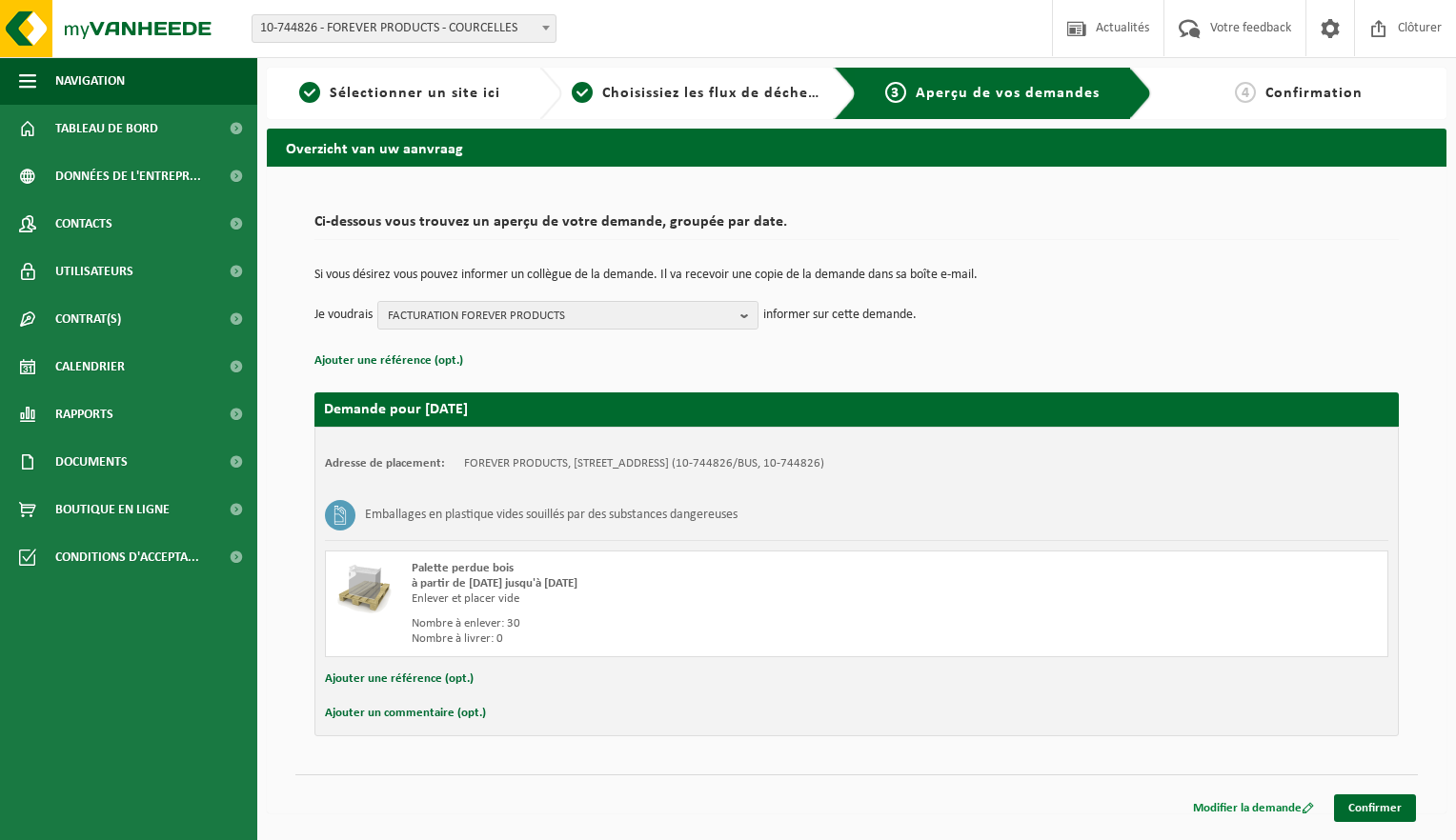
click at [1228, 814] on link "Modifier la demande" at bounding box center [1253, 808] width 150 height 28
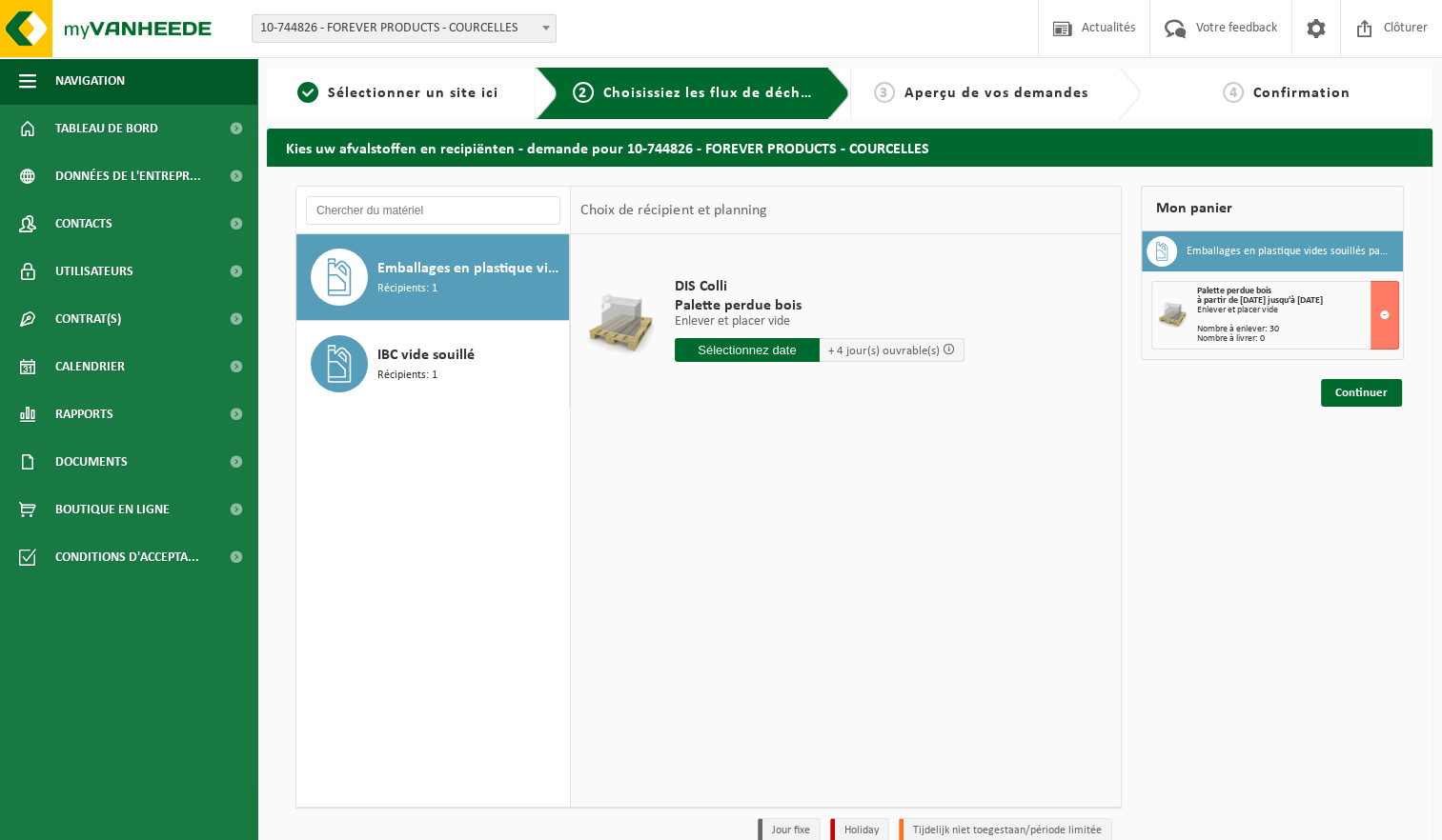
click at [756, 349] on input "text" at bounding box center [747, 350] width 145 height 24
click at [1384, 318] on button at bounding box center [1385, 315] width 29 height 69
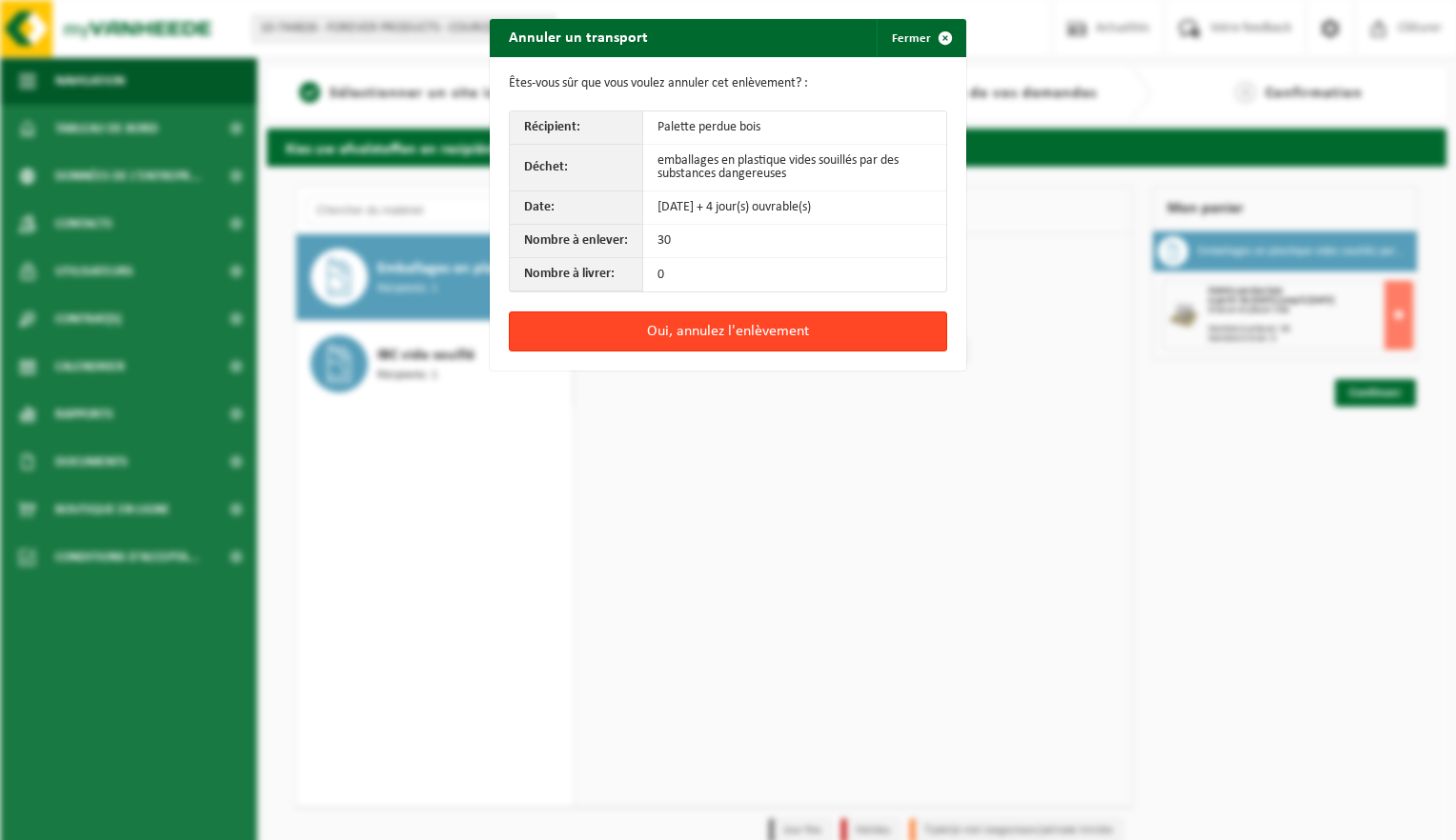
click at [770, 331] on button "Oui, annulez l'enlèvement" at bounding box center [728, 331] width 438 height 40
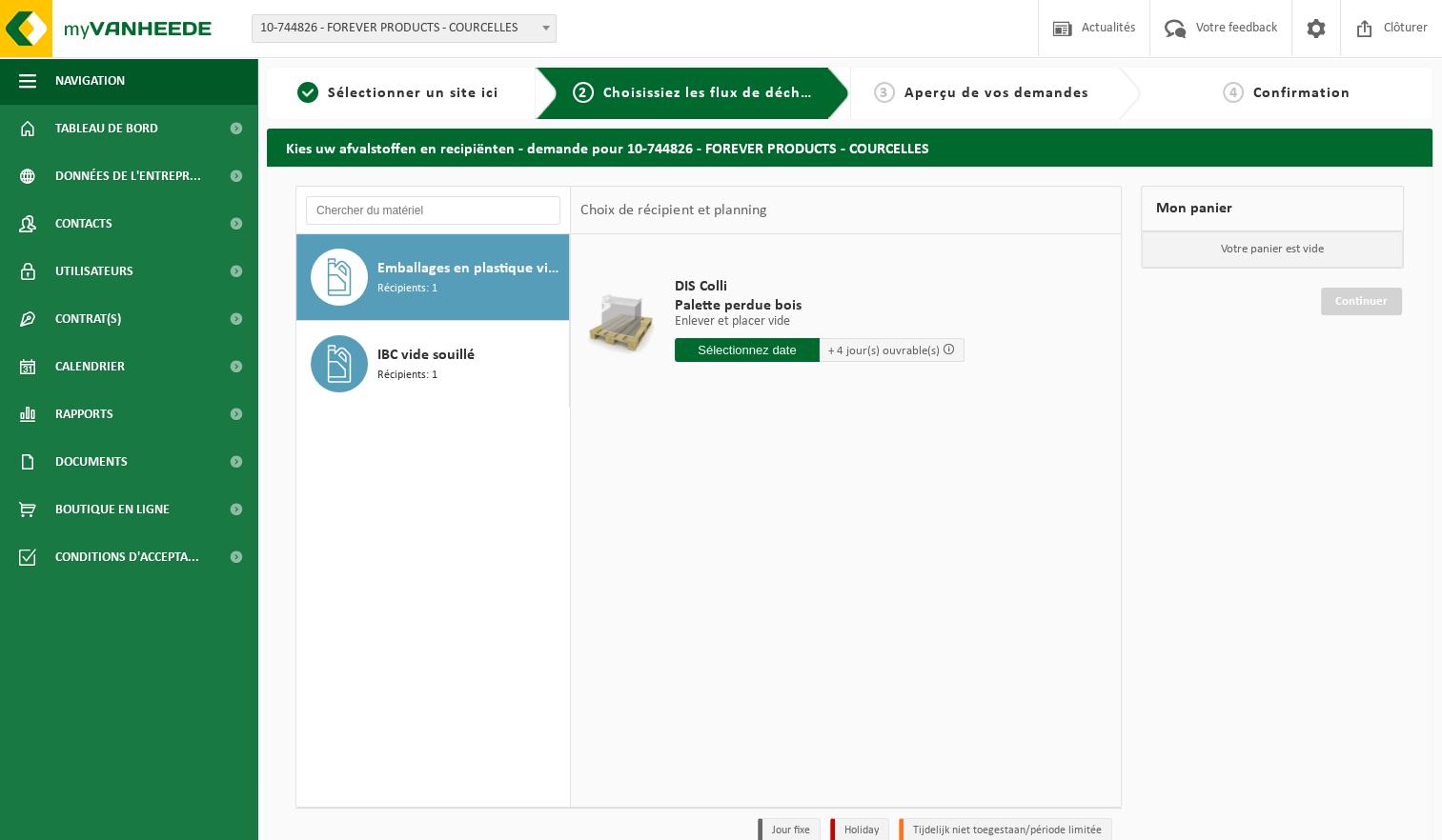
click at [759, 351] on input "text" at bounding box center [747, 350] width 145 height 24
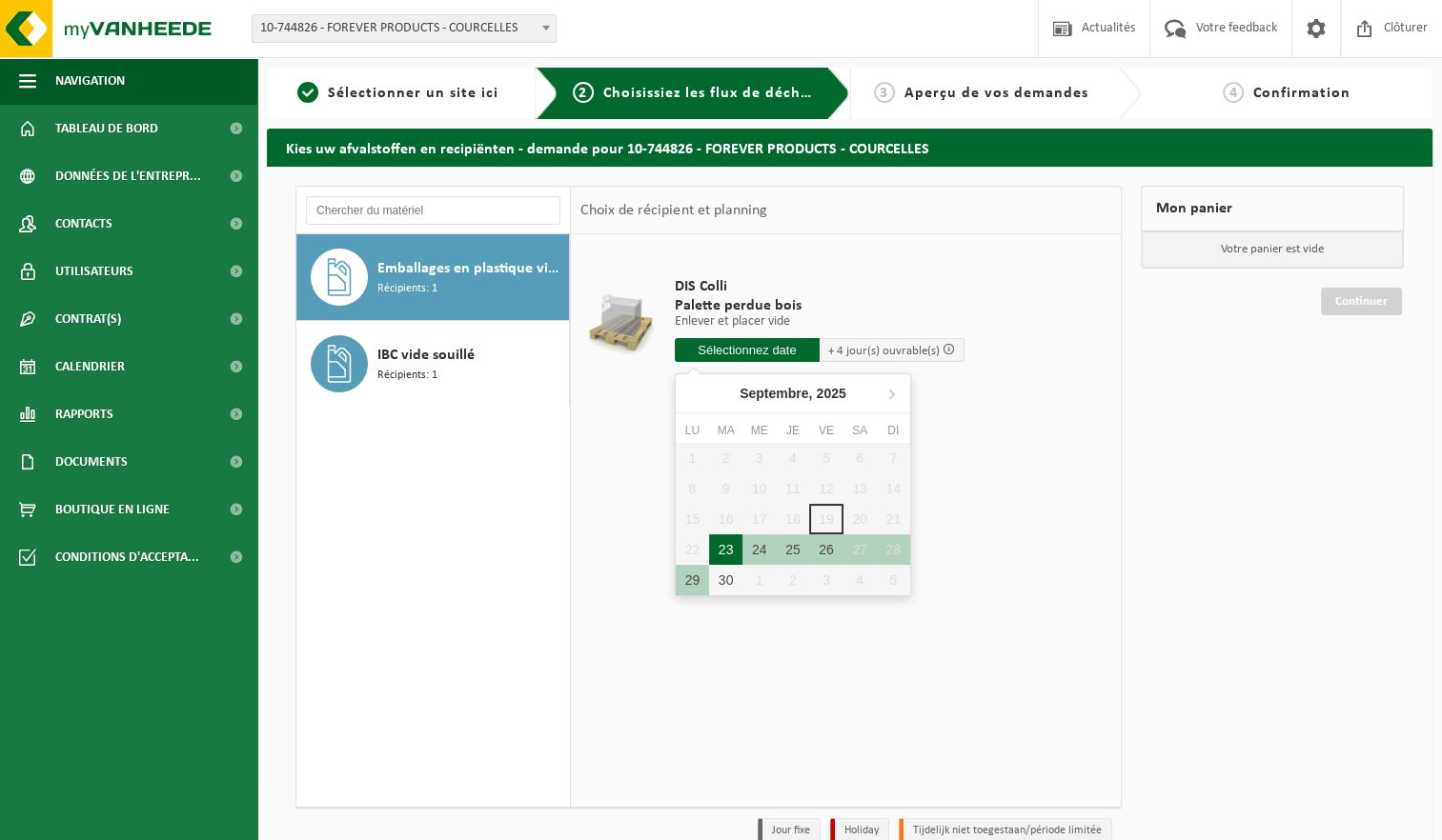
click at [723, 551] on div "23" at bounding box center [726, 550] width 33 height 31
type input "à partir de 2025-09-23"
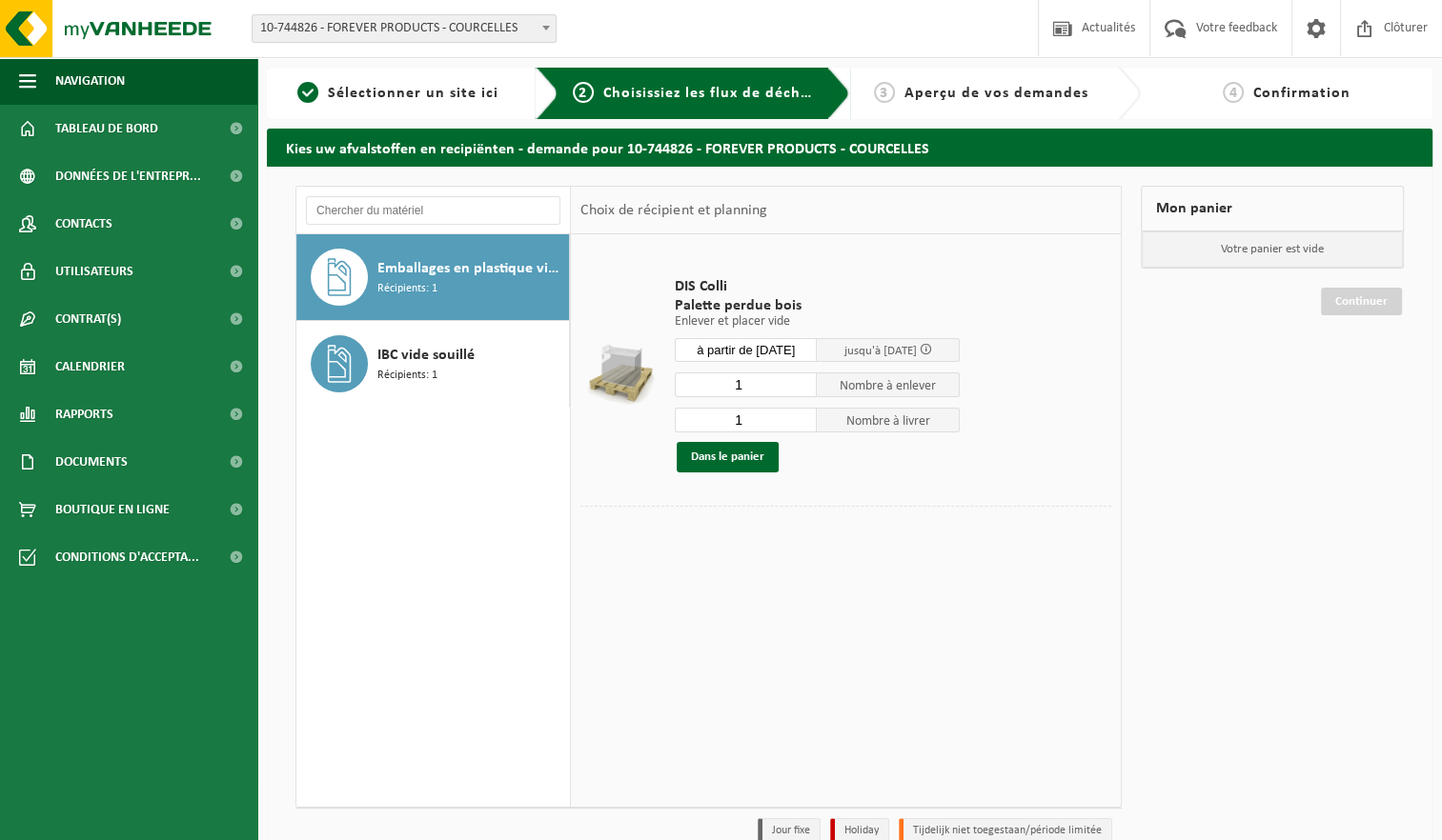
drag, startPoint x: 744, startPoint y: 386, endPoint x: 723, endPoint y: 381, distance: 21.6
click at [723, 382] on input "1" at bounding box center [746, 385] width 143 height 25
type input "52"
click at [730, 459] on button "Dans le panier" at bounding box center [727, 458] width 102 height 31
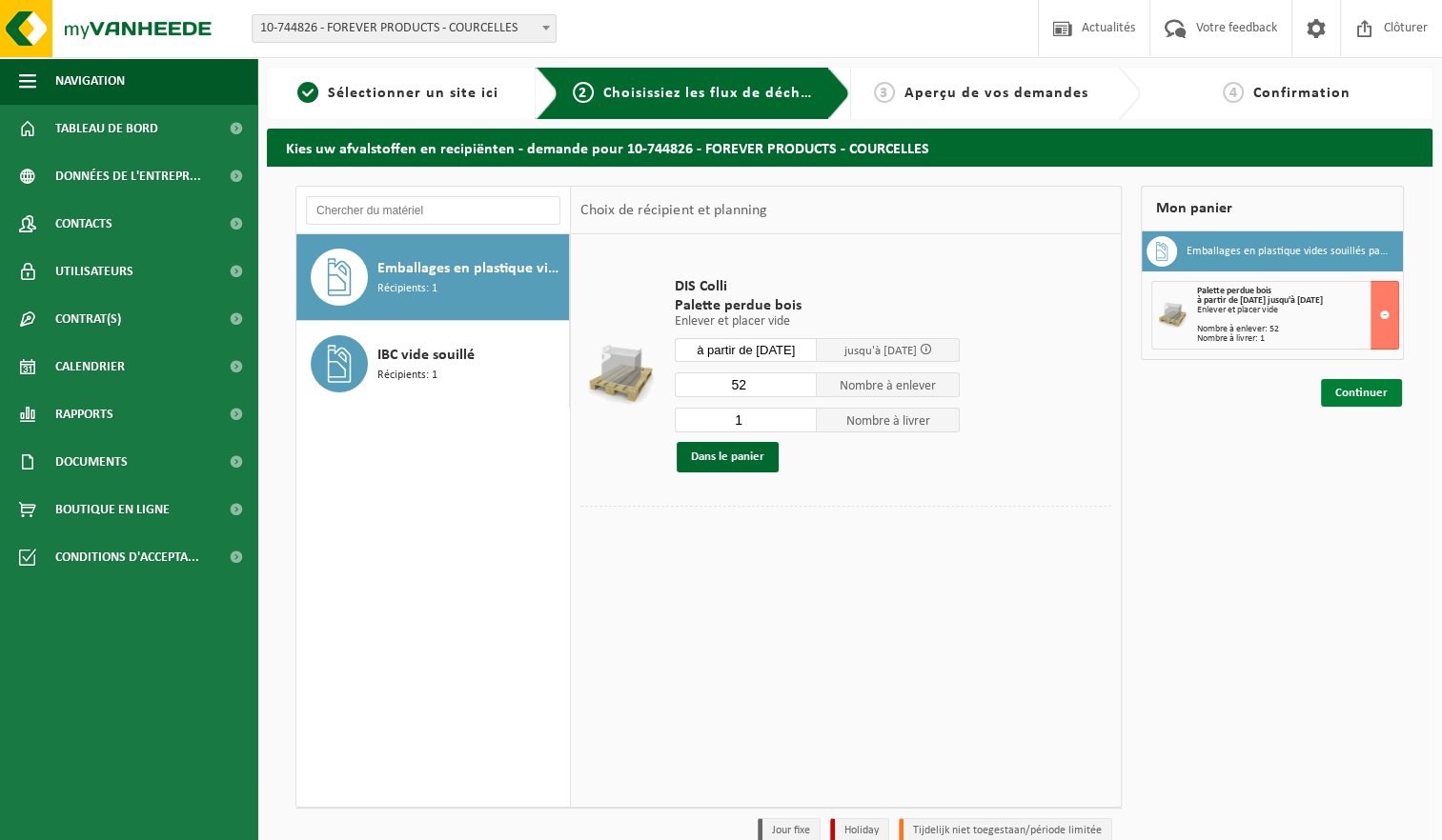
click at [1367, 404] on link "Continuer" at bounding box center [1362, 393] width 81 height 28
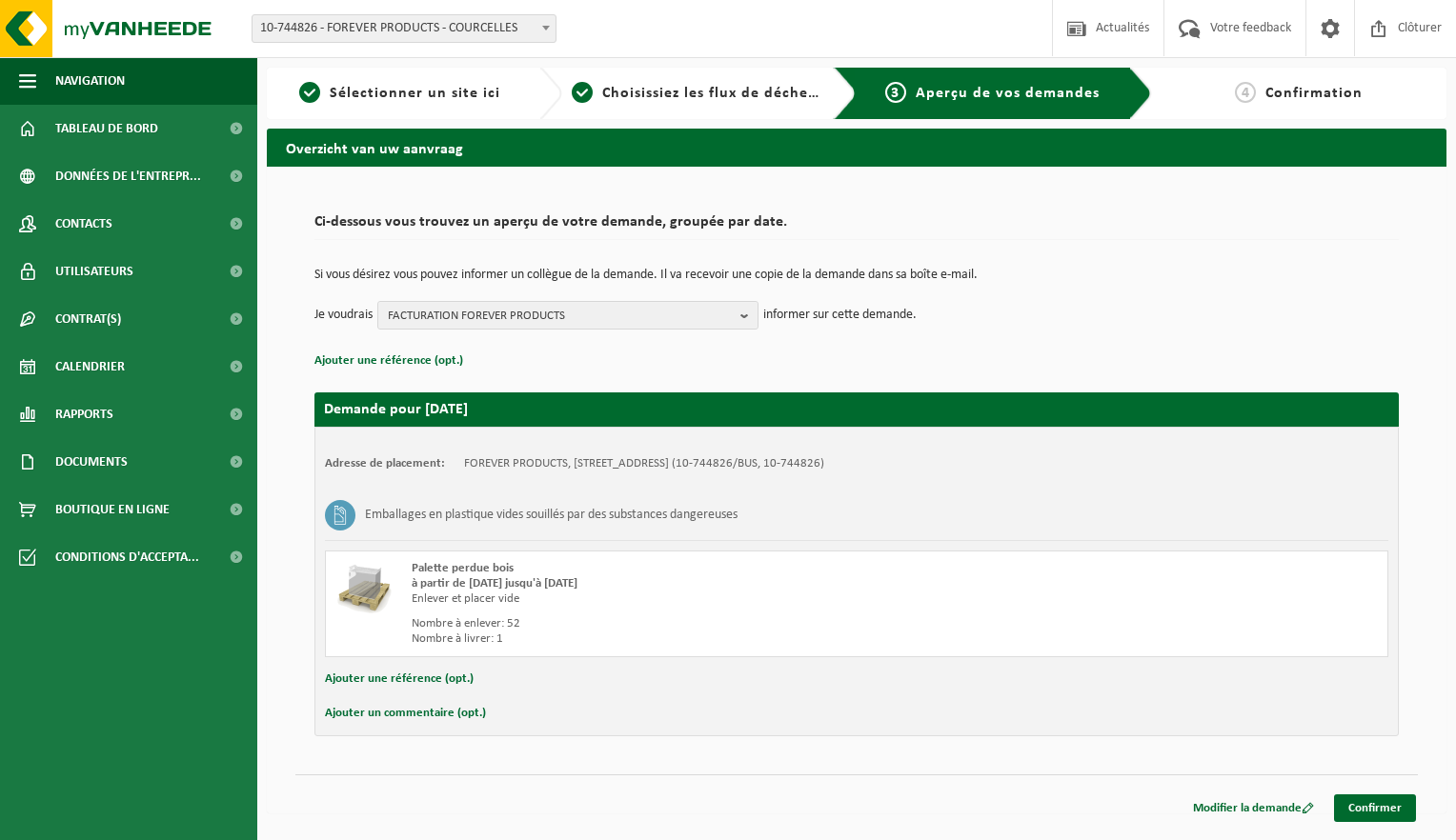
click at [426, 718] on button "Ajouter un commentaire (opt.)" at bounding box center [405, 714] width 161 height 25
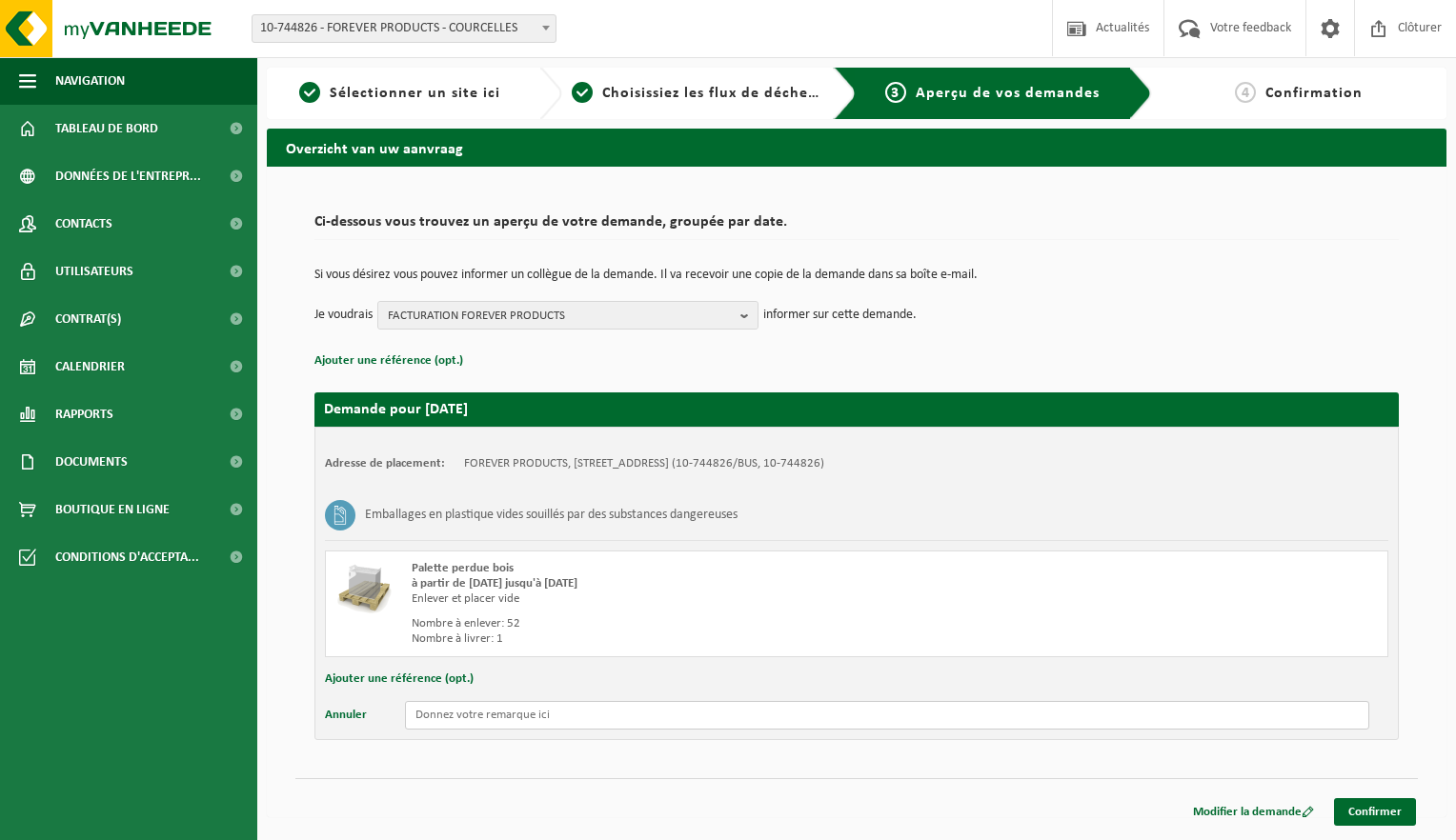
click at [522, 718] on input "text" at bounding box center [886, 716] width 964 height 29
click at [411, 713] on input "Enlèvement habituelle de bidons souillés (52 pal car habituellement superposé d…" at bounding box center [886, 716] width 964 height 29
click at [582, 713] on input "Pensez-vous exceptionnellement venir faire l'enlèvement Lundi? Enlèvement habit…" at bounding box center [886, 716] width 964 height 29
type input "Pensez-vous exceptionnellement pouvoir venir faire l'enlèvement Lundi? Enlèveme…"
click at [1373, 814] on link "Confirmer" at bounding box center [1374, 812] width 82 height 28
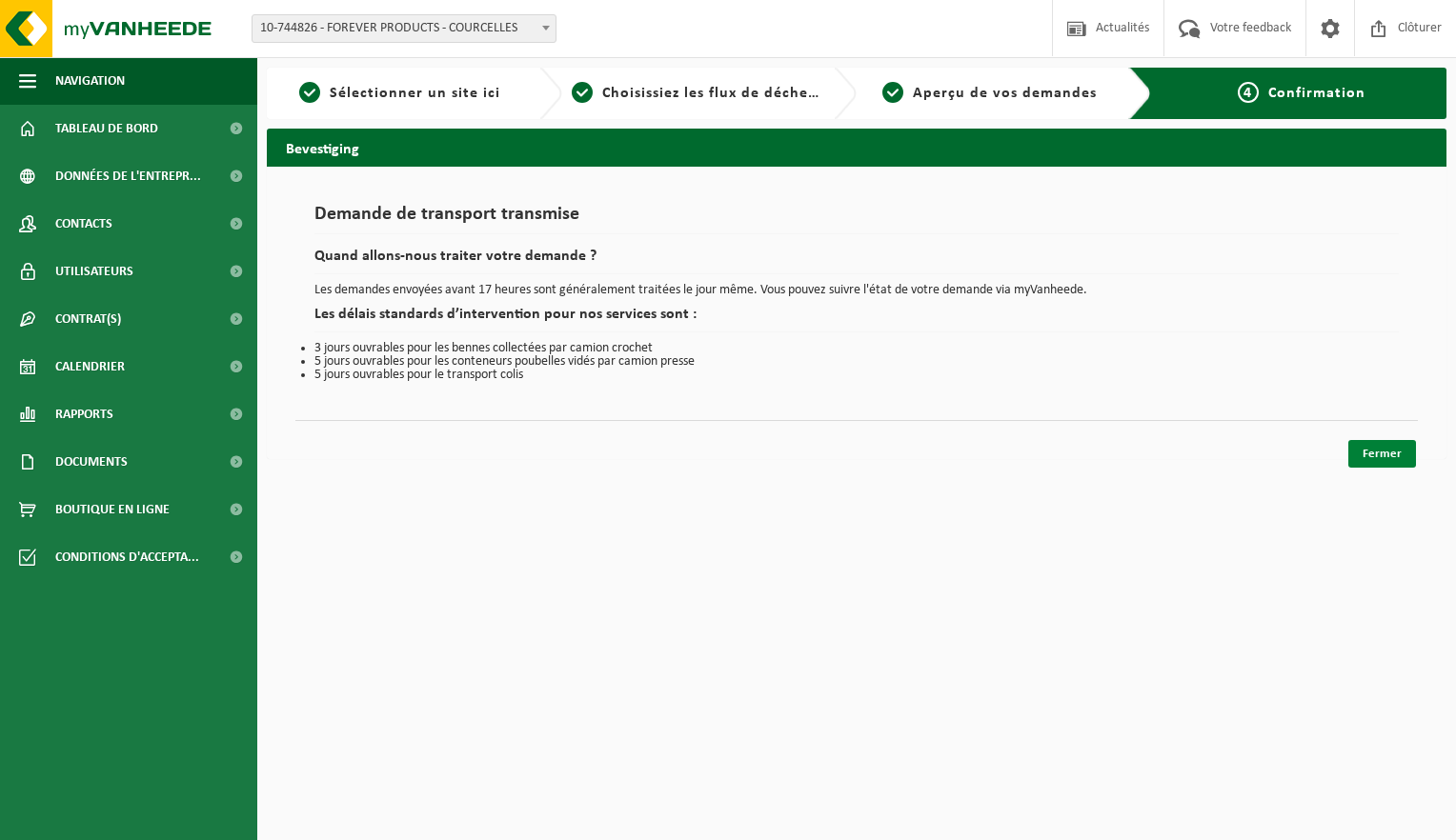
click at [1388, 450] on link "Fermer" at bounding box center [1382, 454] width 68 height 28
